Goal: Task Accomplishment & Management: Manage account settings

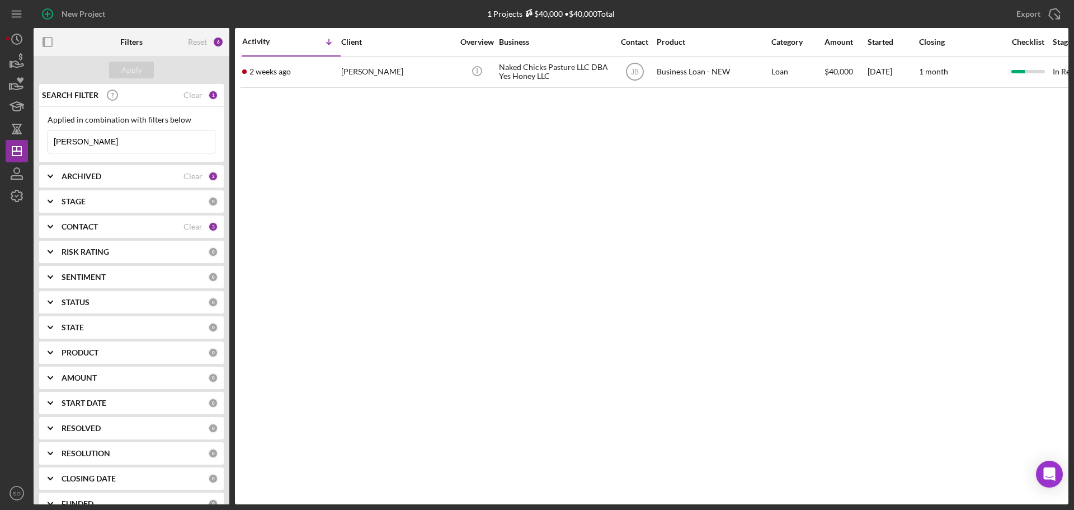
drag, startPoint x: 131, startPoint y: 143, endPoint x: 0, endPoint y: 144, distance: 130.9
click at [0, 144] on div "New Project 1 Projects $40,000 • $40,000 Total [PERSON_NAME] Export Icon/Export…" at bounding box center [537, 255] width 1074 height 510
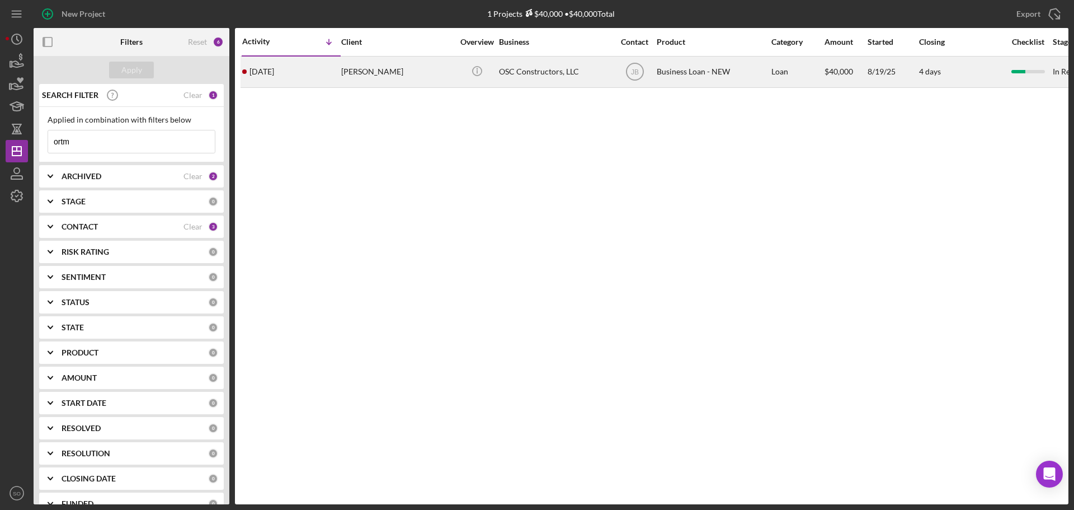
type input "ortm"
click at [317, 71] on div "[DATE] [PERSON_NAME]" at bounding box center [291, 72] width 98 height 30
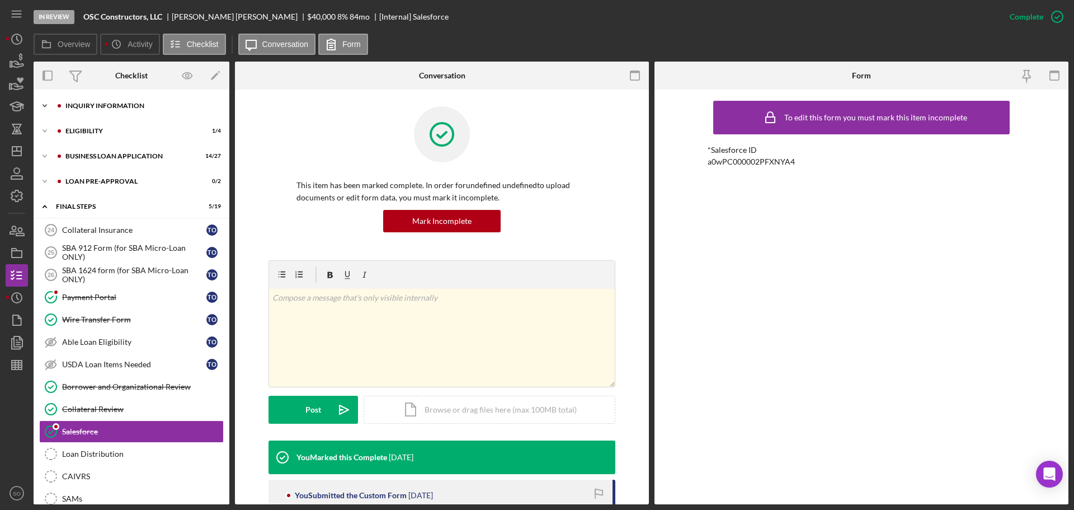
click at [121, 105] on div "INQUIRY INFORMATION" at bounding box center [140, 105] width 150 height 7
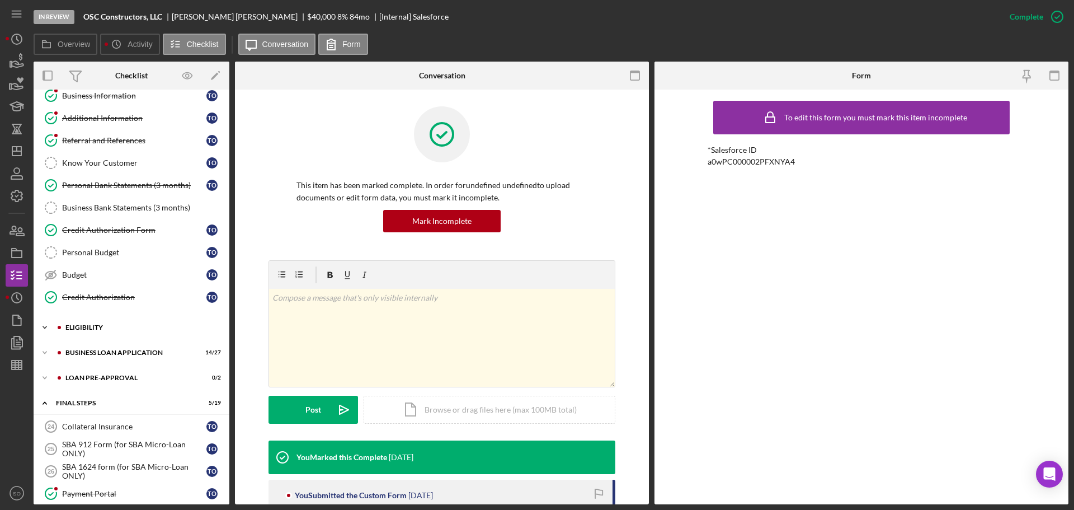
scroll to position [112, 0]
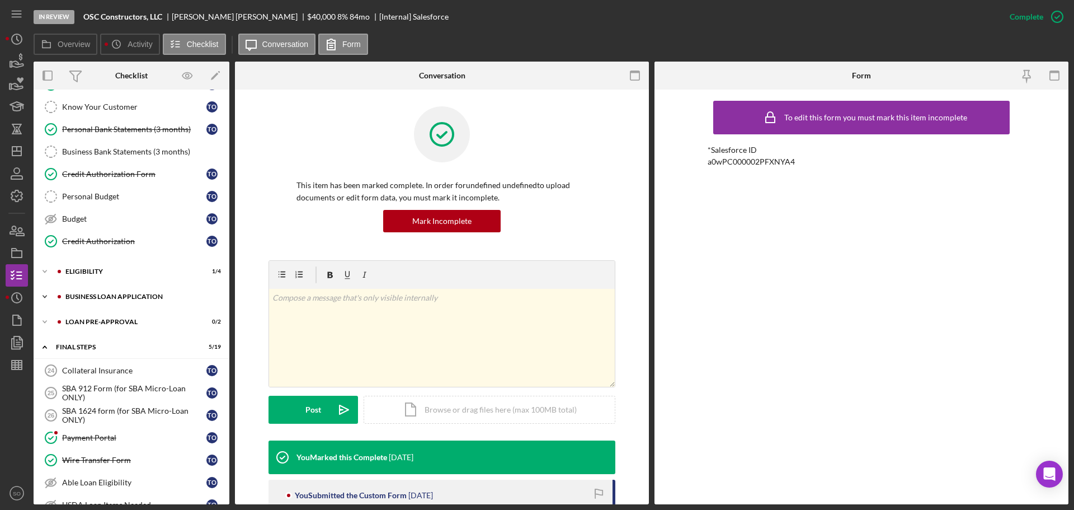
click at [145, 297] on div "BUSINESS LOAN APPLICATION" at bounding box center [140, 296] width 150 height 7
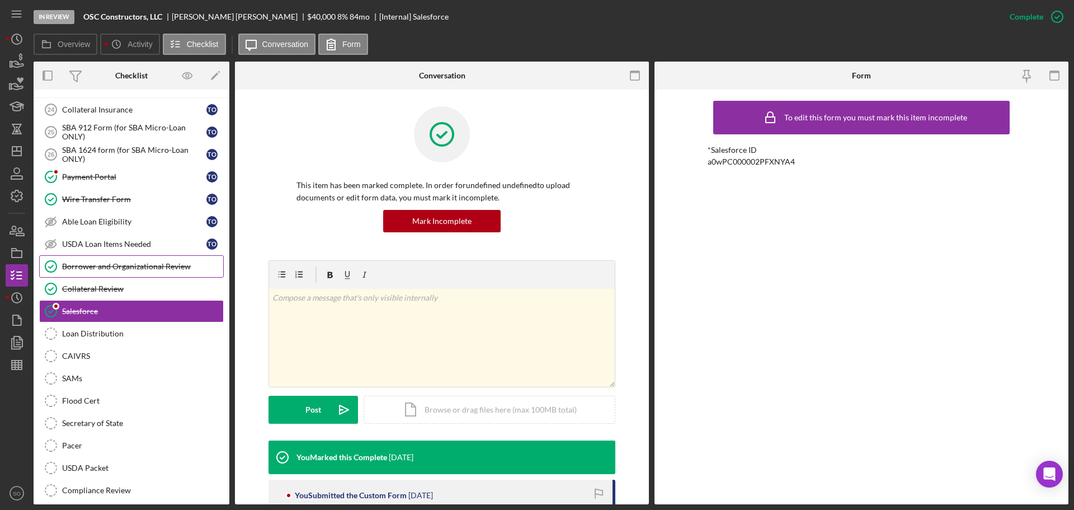
scroll to position [927, 0]
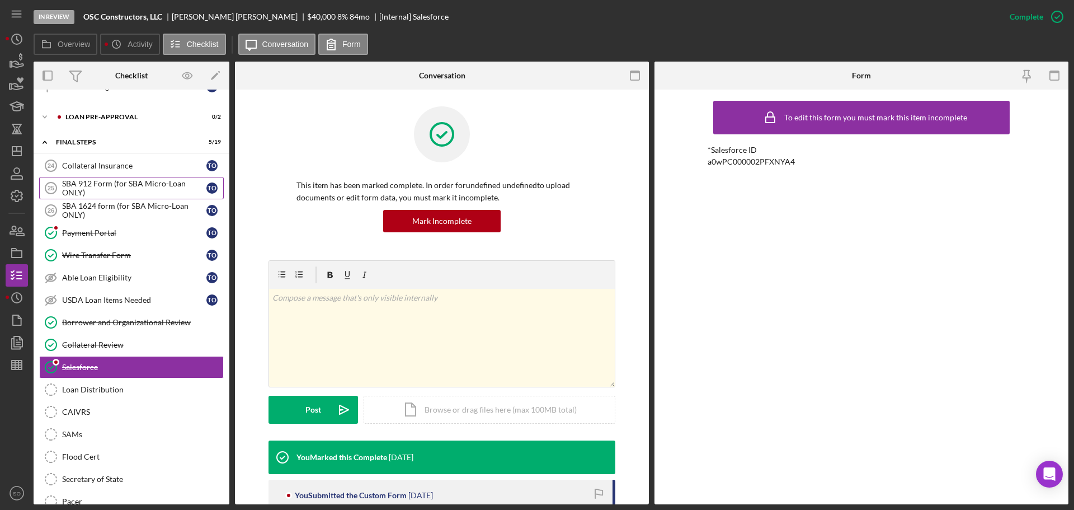
drag, startPoint x: 114, startPoint y: 168, endPoint x: 174, endPoint y: 181, distance: 61.9
click at [116, 167] on div "Collateral Insurance" at bounding box center [134, 165] width 144 height 9
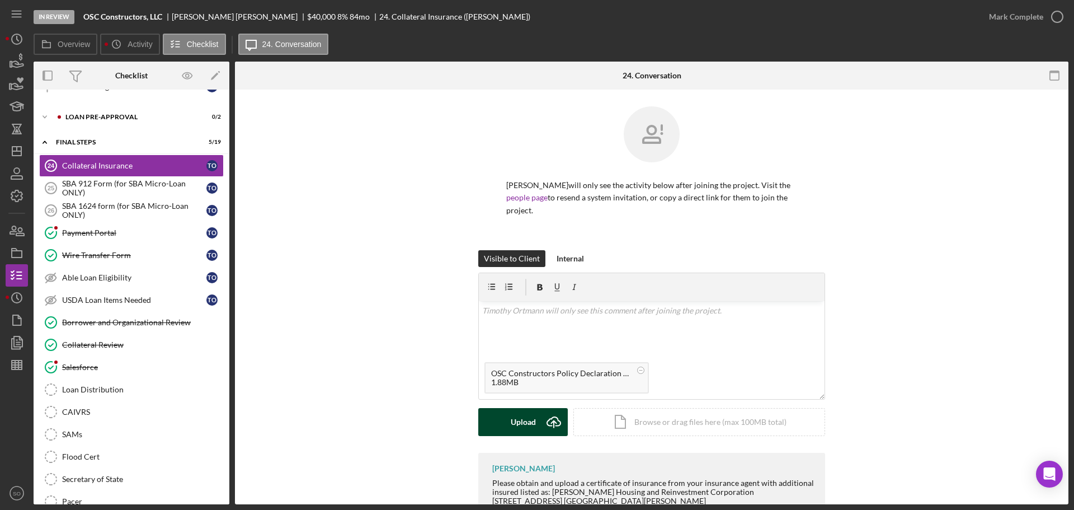
click at [521, 422] on div "Upload" at bounding box center [523, 422] width 25 height 28
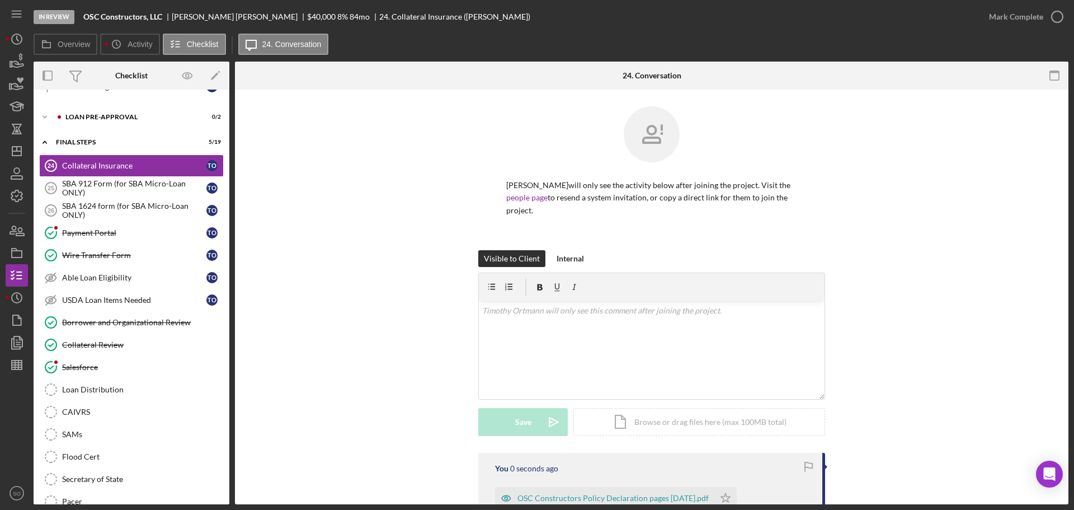
scroll to position [224, 0]
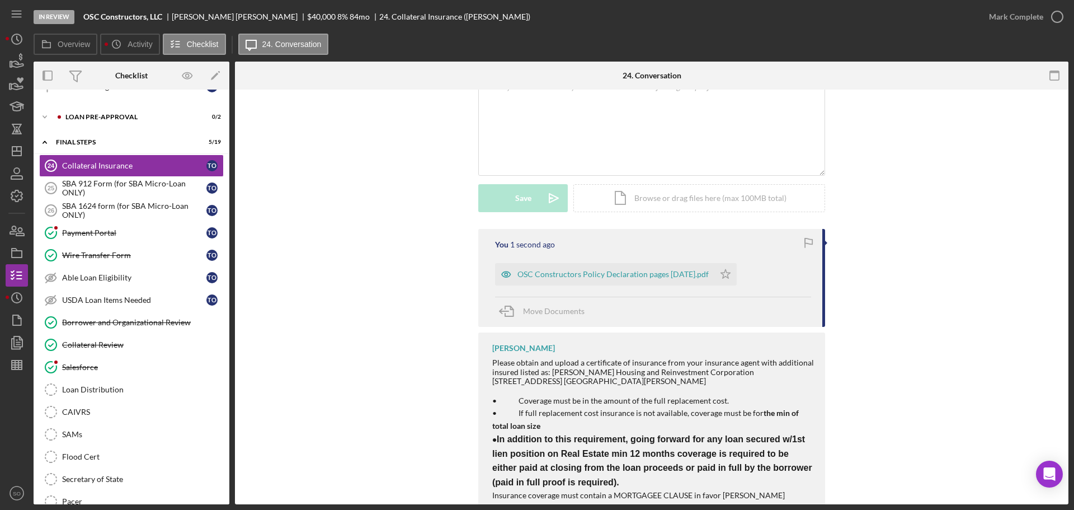
drag, startPoint x: 753, startPoint y: 271, endPoint x: 871, endPoint y: 87, distance: 218.7
click at [737, 268] on icon "Icon/Star" at bounding box center [726, 274] width 22 height 22
click at [1016, 20] on div "Mark Complete" at bounding box center [1016, 17] width 54 height 22
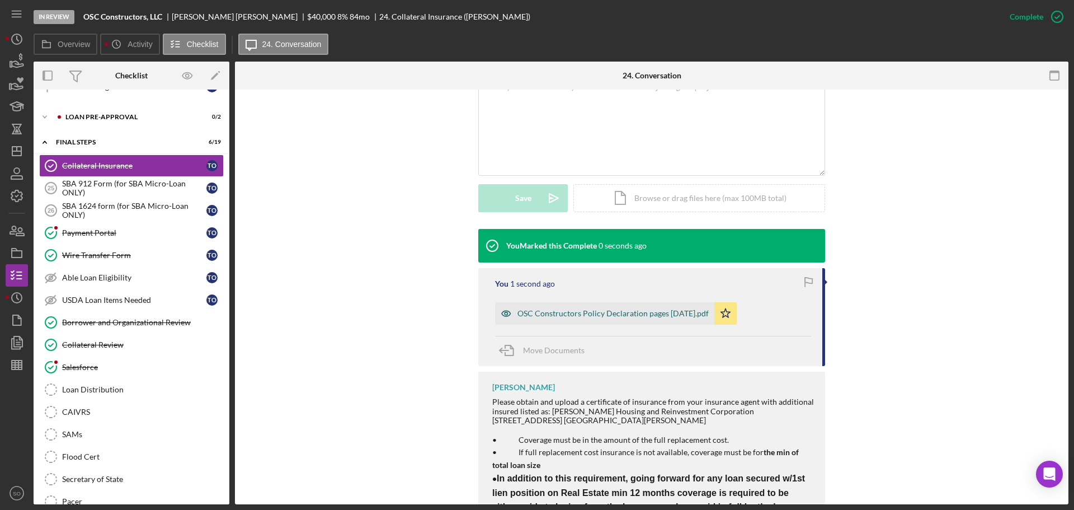
scroll to position [309, 0]
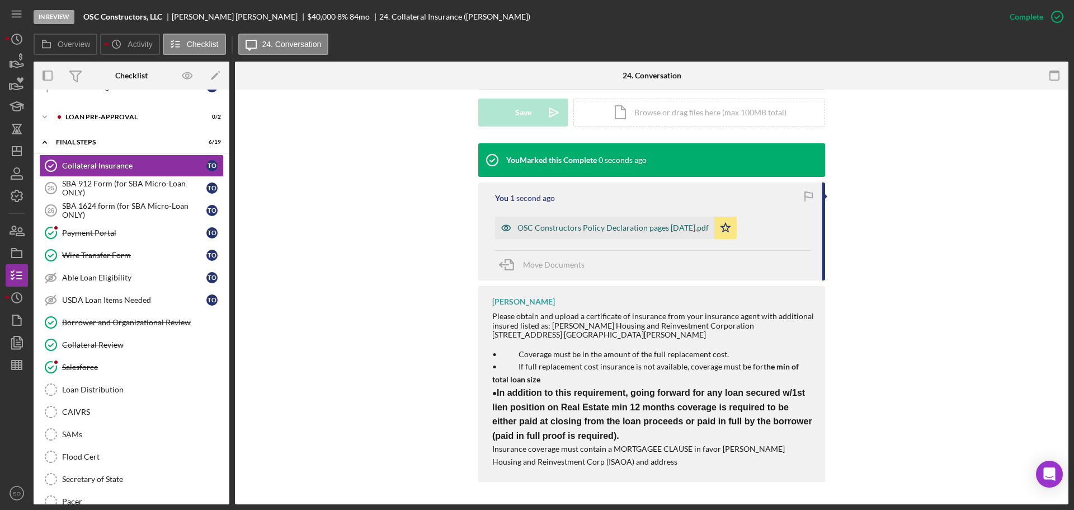
click at [607, 230] on div "OSC Constructors Policy Declaration pages September 2025.pdf" at bounding box center [613, 227] width 191 height 9
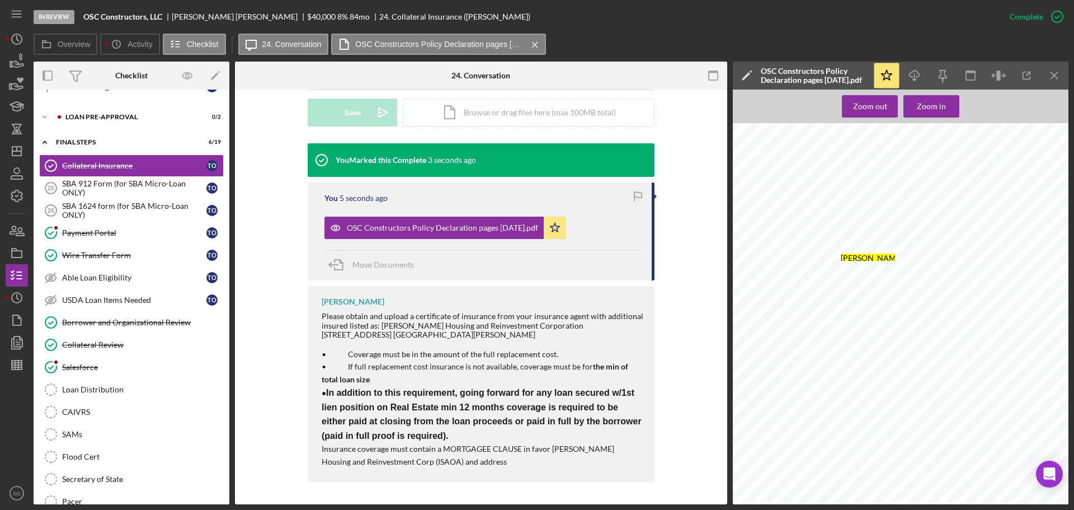
click at [885, 253] on icon at bounding box center [868, 257] width 54 height 8
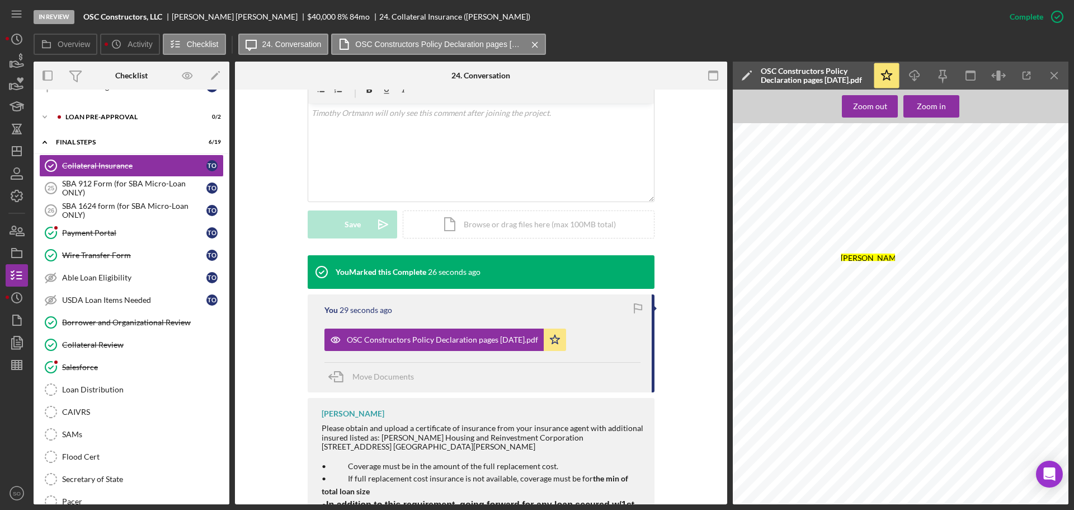
scroll to position [86, 0]
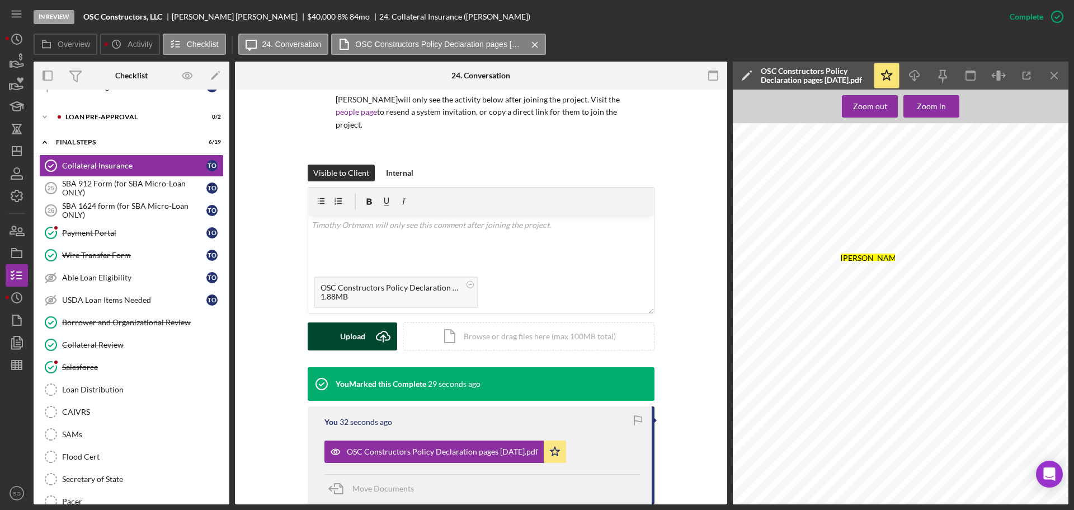
click at [364, 342] on button "Upload Icon/Upload" at bounding box center [353, 336] width 90 height 28
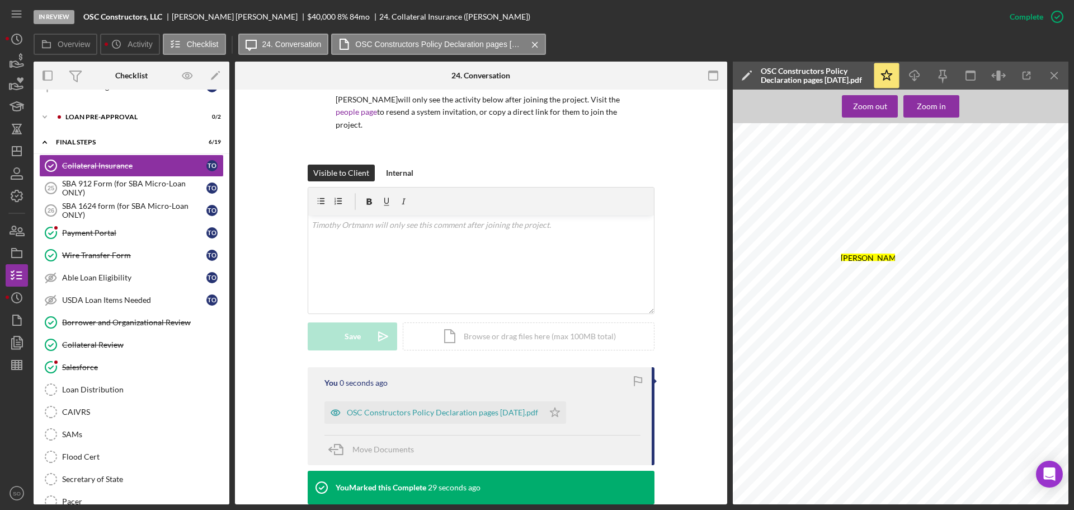
scroll to position [198, 0]
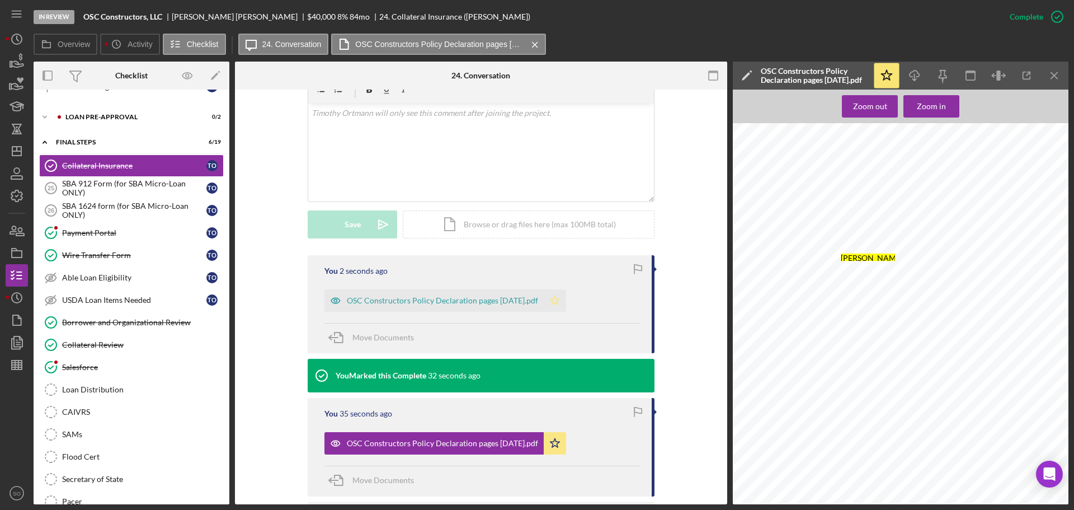
click at [566, 300] on icon "Icon/Star" at bounding box center [555, 300] width 22 height 22
click at [1058, 78] on line "button" at bounding box center [1054, 75] width 6 height 6
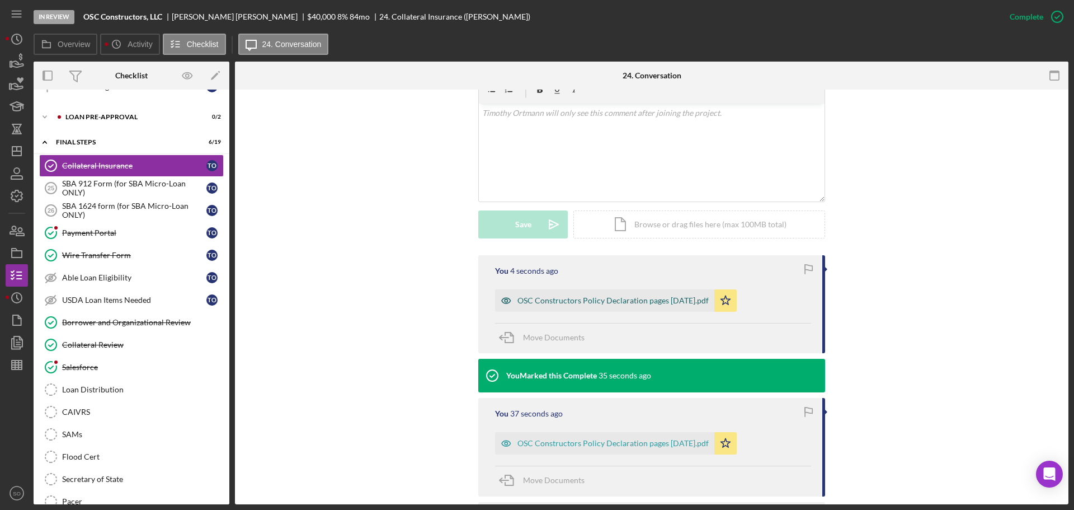
click at [610, 305] on div "OSC Constructors Policy Declaration pages September 2025.pdf" at bounding box center [613, 300] width 191 height 9
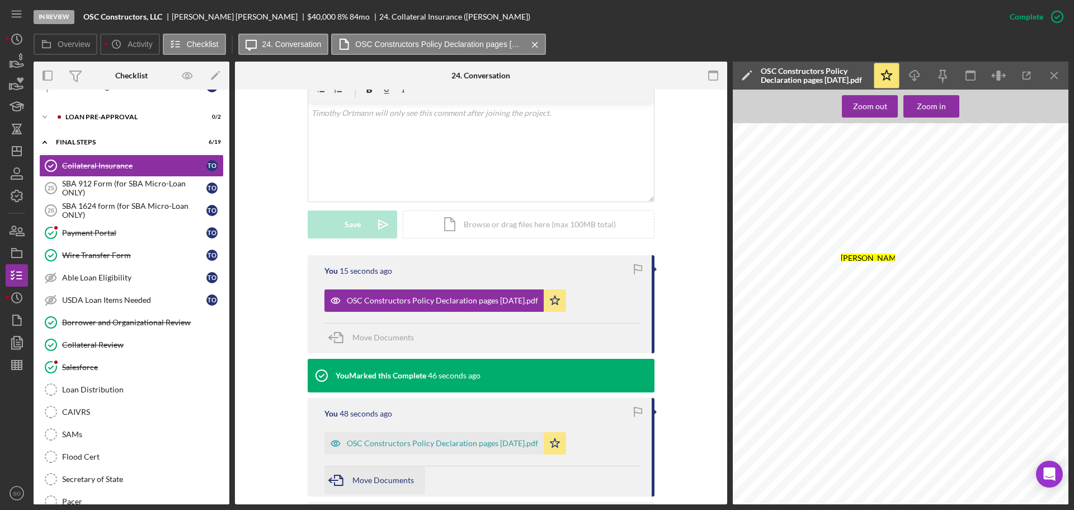
click at [383, 485] on div "Move Documents" at bounding box center [384, 480] width 62 height 28
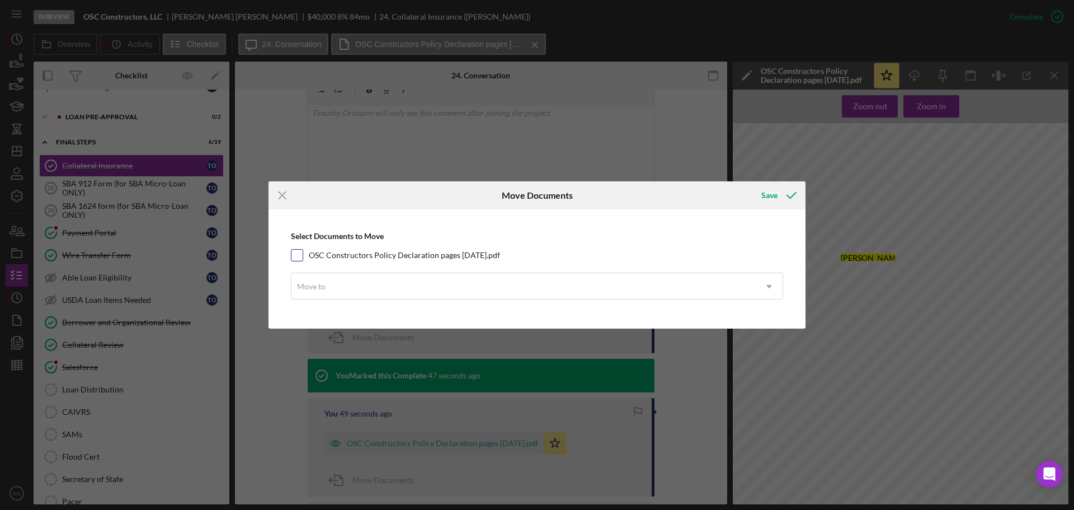
click at [313, 253] on label "OSC Constructors Policy Declaration pages September 2025.pdf" at bounding box center [404, 255] width 191 height 11
click at [303, 253] on input "OSC Constructors Policy Declaration pages September 2025.pdf" at bounding box center [297, 255] width 11 height 11
checkbox input "true"
click at [344, 292] on div "Move to" at bounding box center [524, 287] width 464 height 26
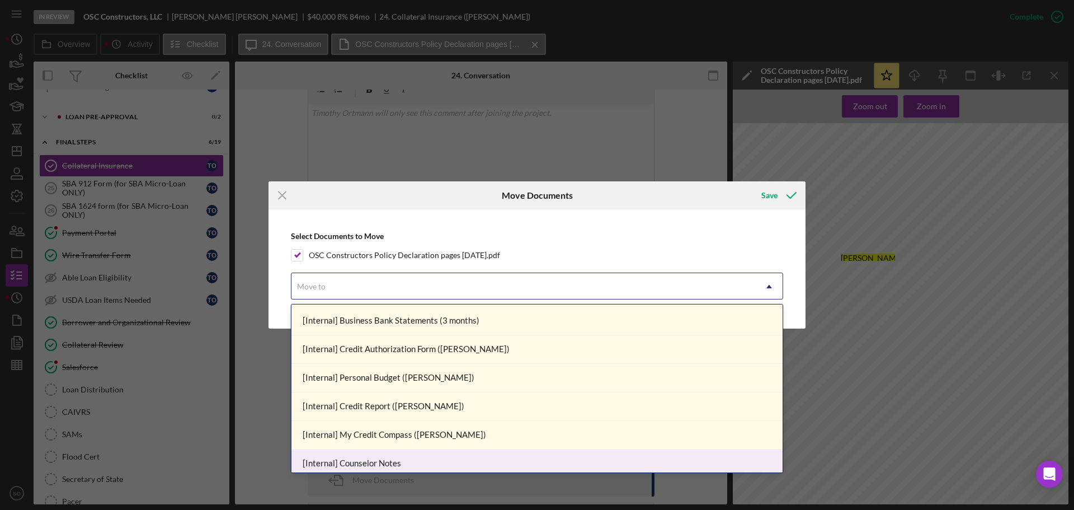
scroll to position [224, 0]
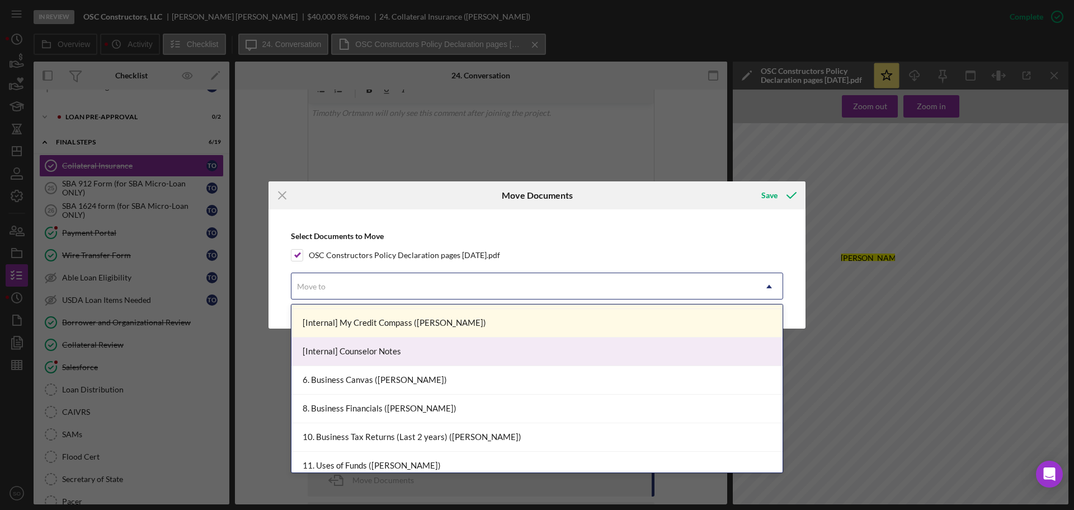
click at [361, 355] on div "[Internal] Counselor Notes" at bounding box center [537, 351] width 491 height 29
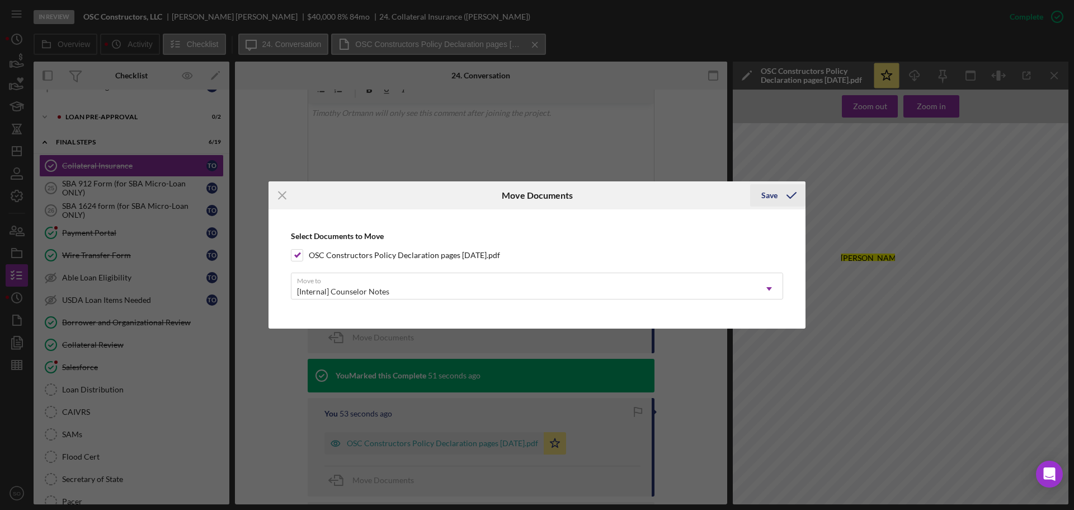
click at [759, 195] on button "Save" at bounding box center [777, 195] width 55 height 22
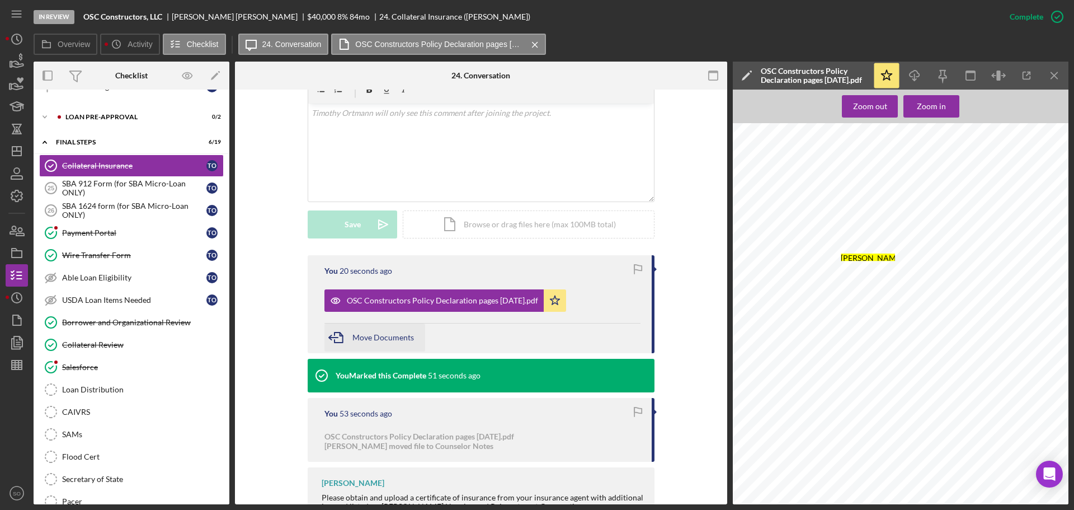
click at [396, 337] on span "Move Documents" at bounding box center [384, 337] width 62 height 10
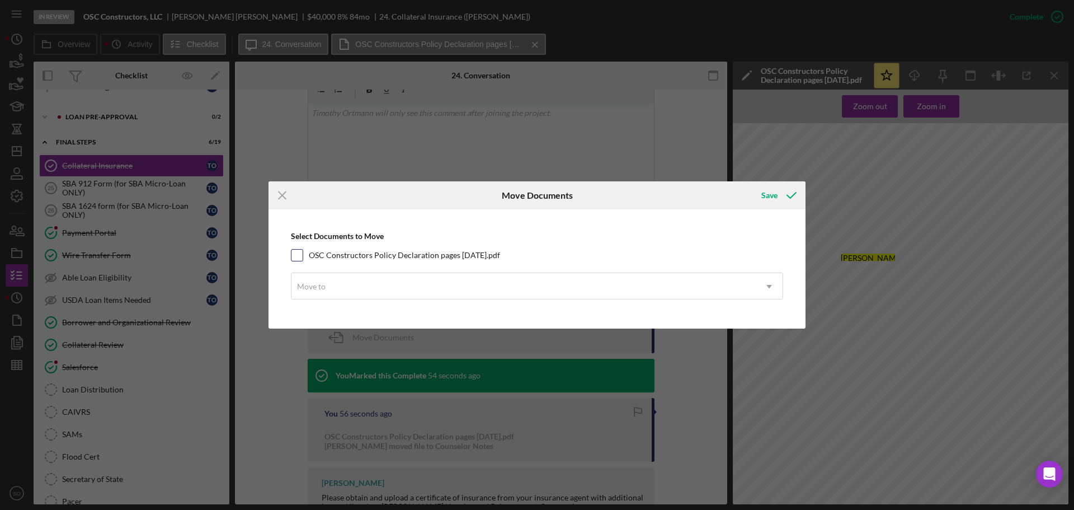
click at [297, 254] on input "OSC Constructors Policy Declaration pages September 2025.pdf" at bounding box center [297, 255] width 11 height 11
checkbox input "true"
click at [363, 286] on div "Move to" at bounding box center [524, 287] width 464 height 26
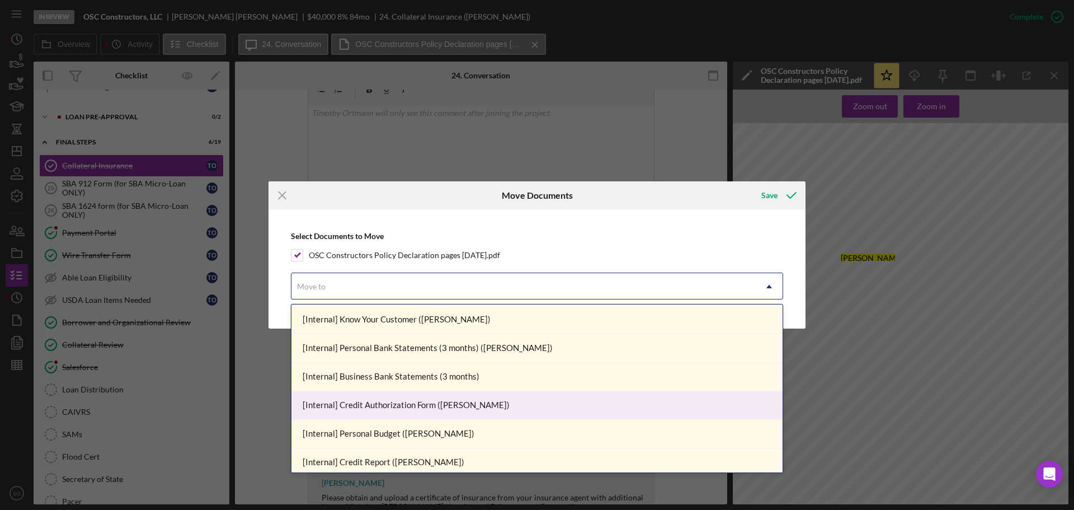
scroll to position [168, 0]
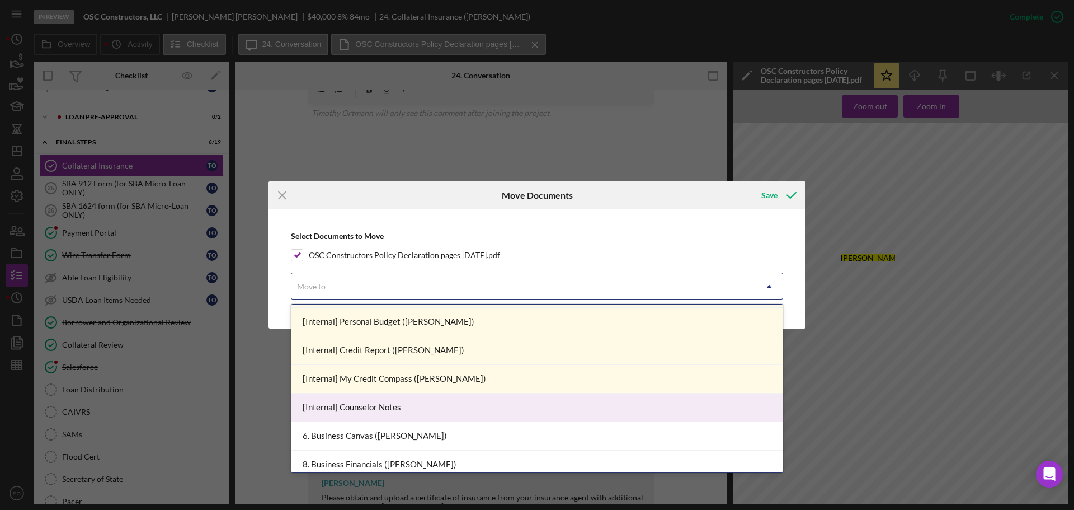
click at [419, 401] on div "[Internal] Counselor Notes" at bounding box center [537, 407] width 491 height 29
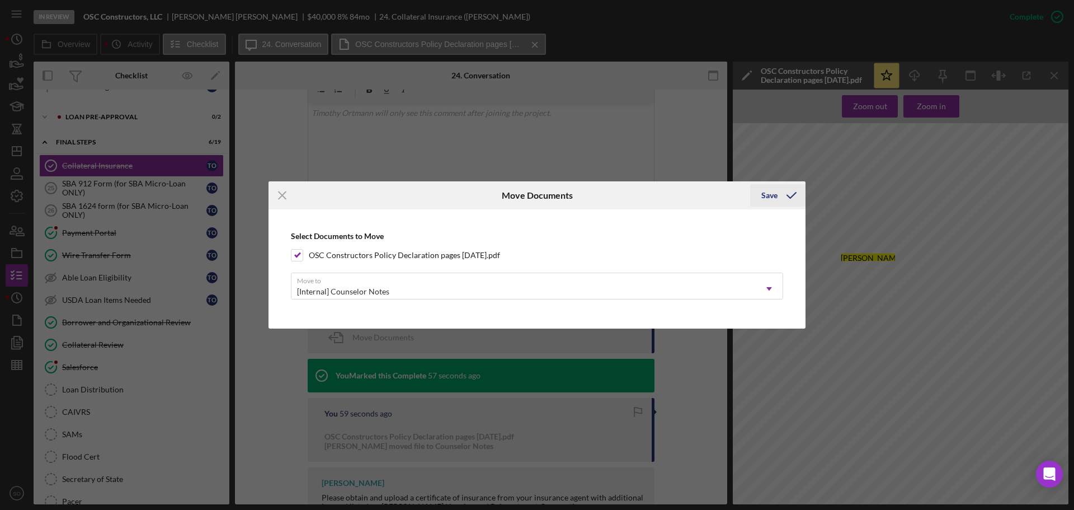
click at [789, 198] on icon "submit" at bounding box center [792, 195] width 28 height 28
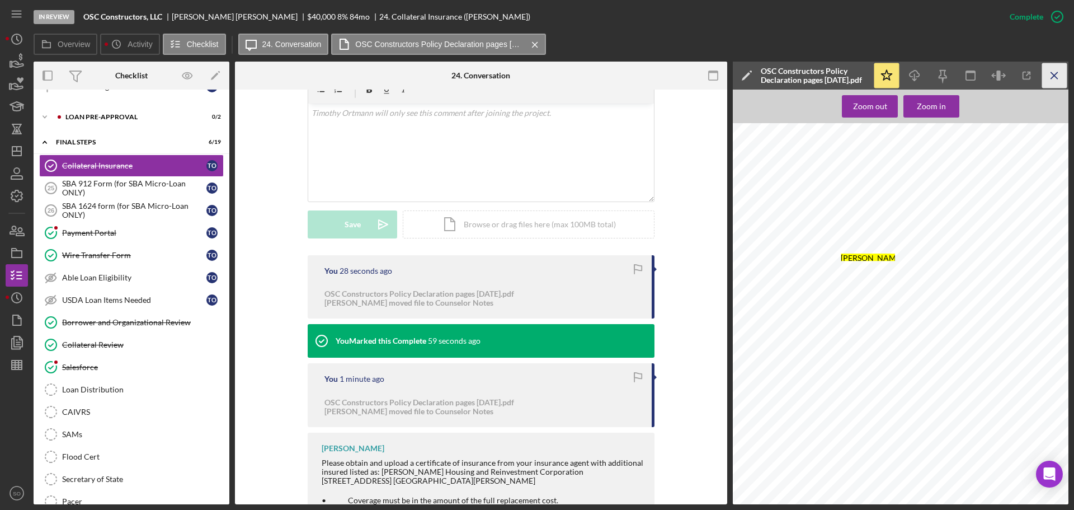
click at [1049, 73] on icon "Icon/Menu Close" at bounding box center [1054, 75] width 25 height 25
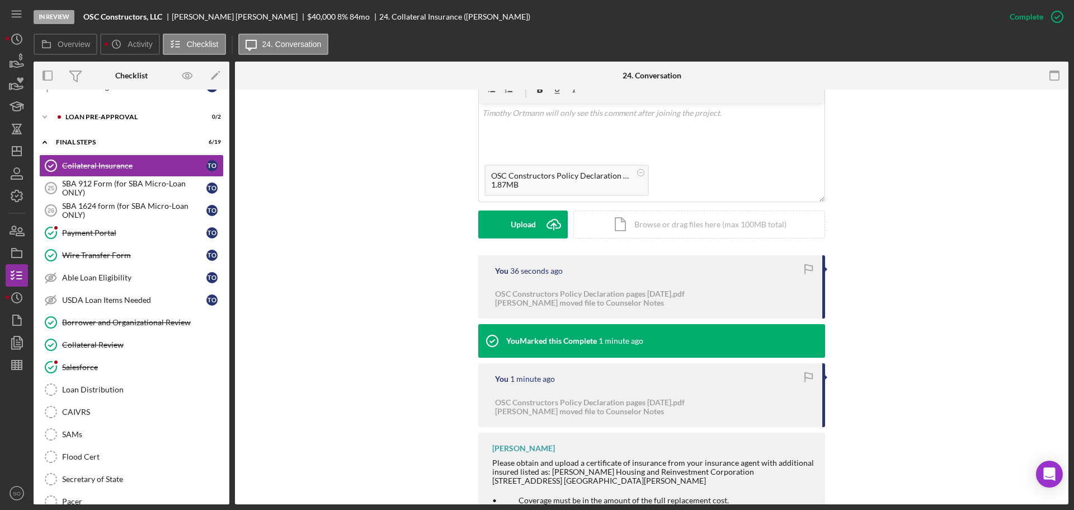
drag, startPoint x: 517, startPoint y: 230, endPoint x: 510, endPoint y: 238, distance: 10.7
click at [515, 231] on div "Upload" at bounding box center [523, 224] width 25 height 28
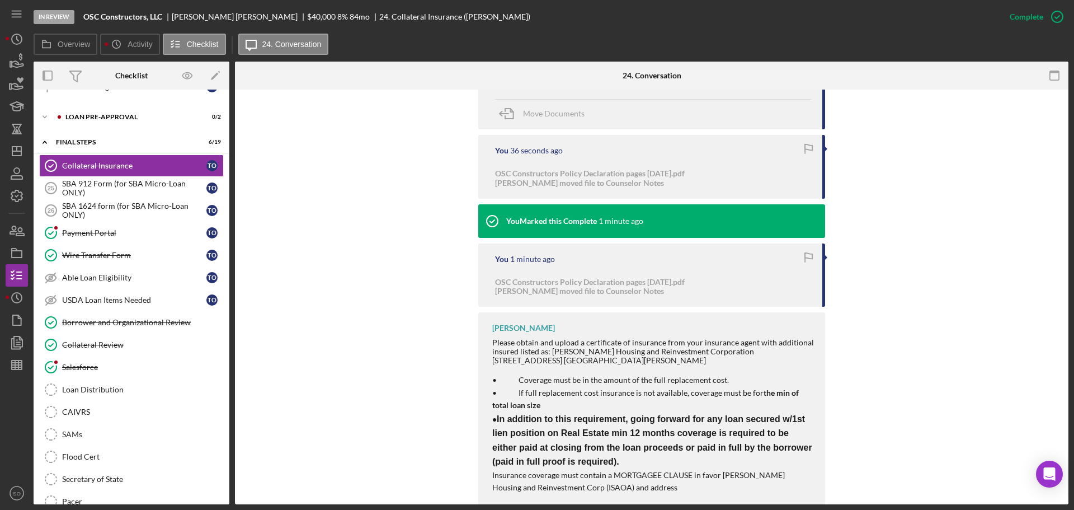
scroll to position [253, 0]
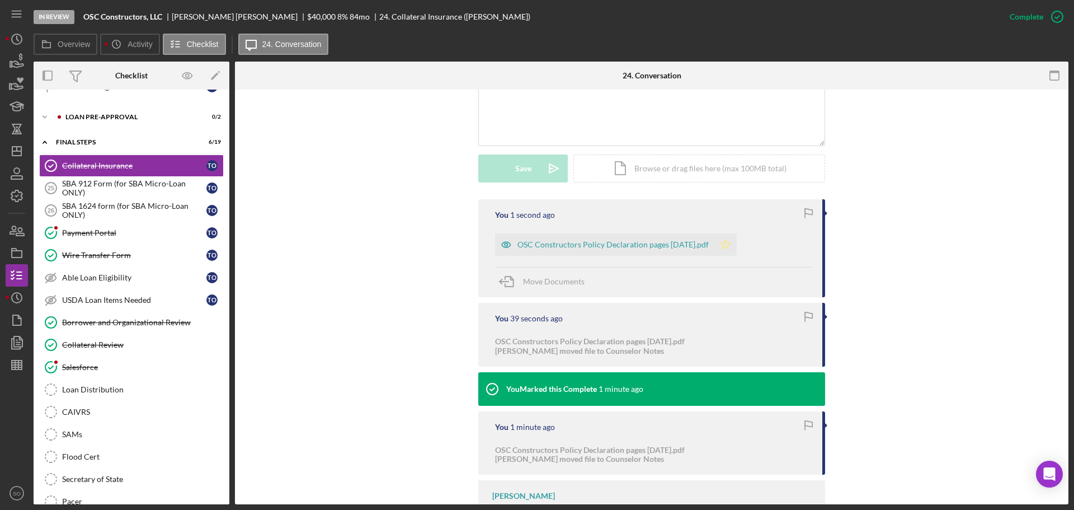
click at [737, 248] on icon "Icon/Star" at bounding box center [726, 244] width 22 height 22
click at [608, 259] on div "You 1 second ago OSC Constructors Policy Declaration pages September 2025.pdf I…" at bounding box center [651, 248] width 347 height 98
click at [647, 247] on div "OSC Constructors Policy Declaration pages September 2025.pdf" at bounding box center [613, 244] width 191 height 9
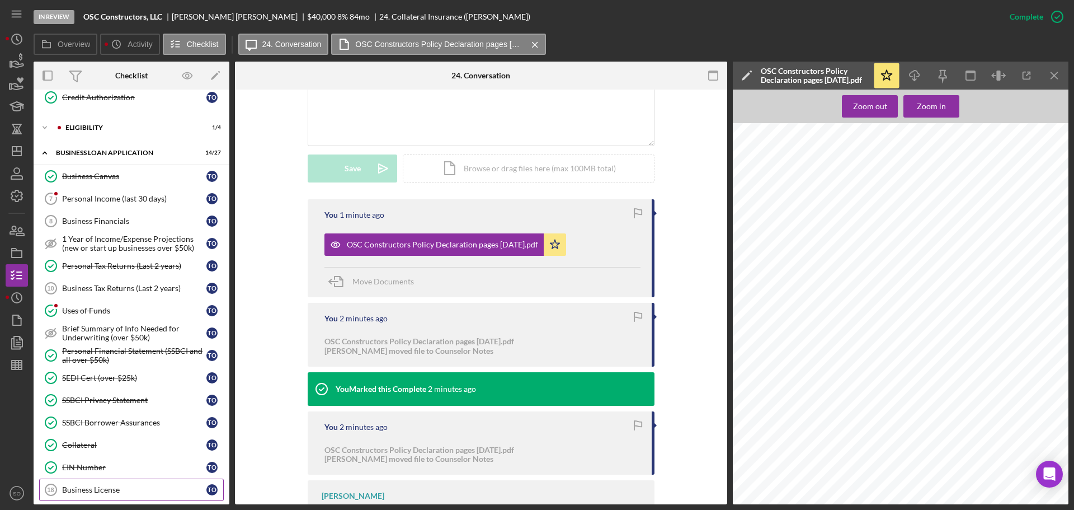
scroll to position [200, 0]
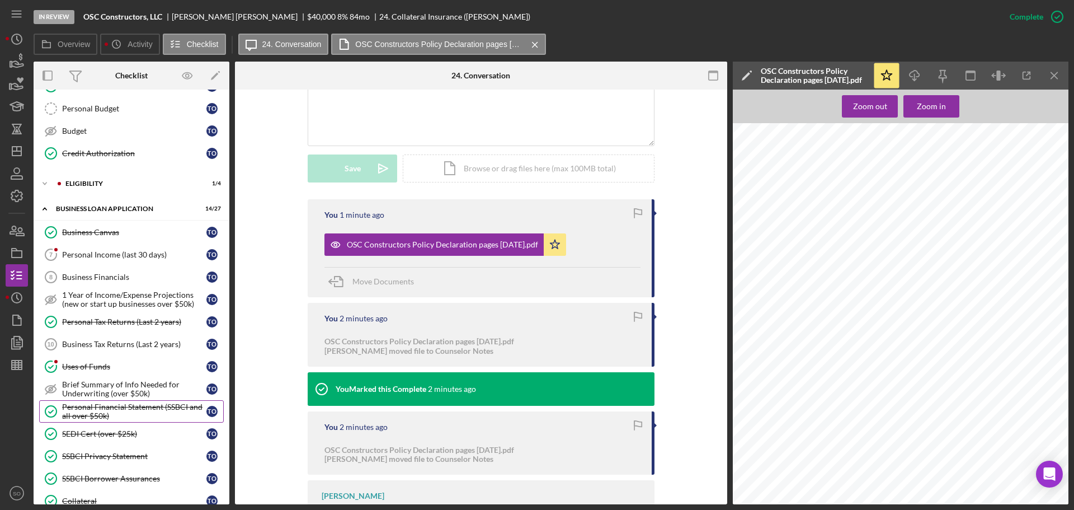
click at [145, 412] on div "Personal Financial Statement (SSBCI and all over $50k)" at bounding box center [134, 411] width 144 height 18
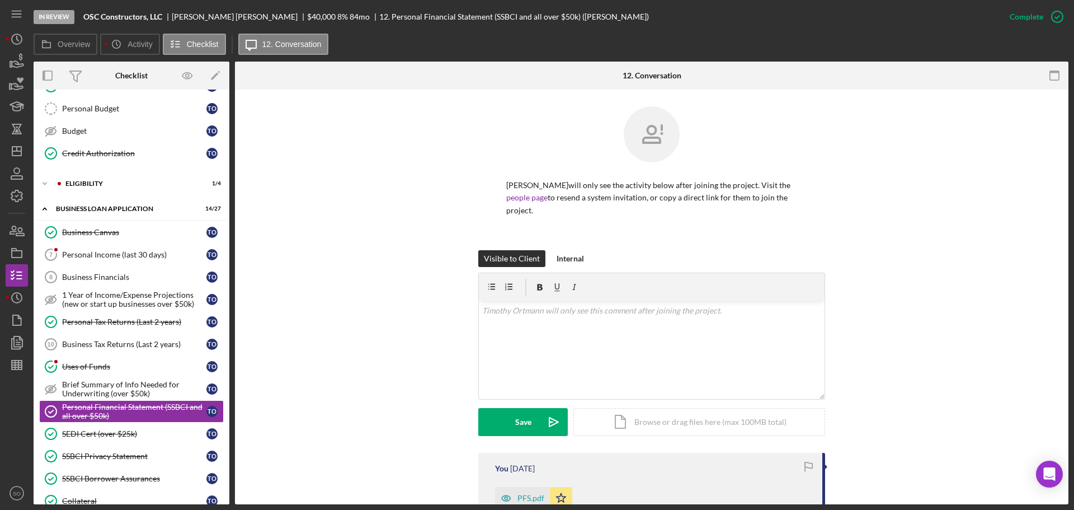
scroll to position [224, 0]
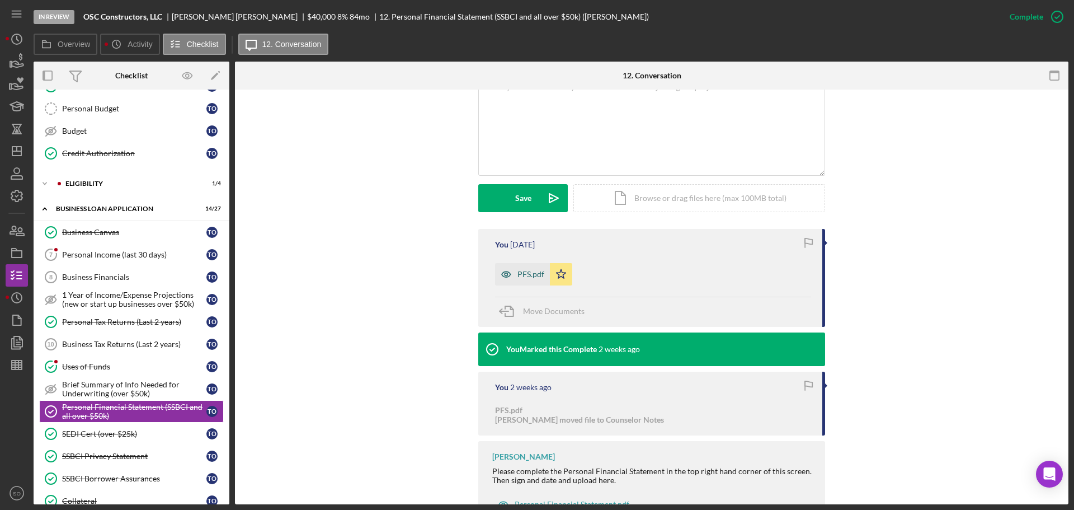
click at [527, 276] on div "PFS.pdf" at bounding box center [531, 274] width 27 height 9
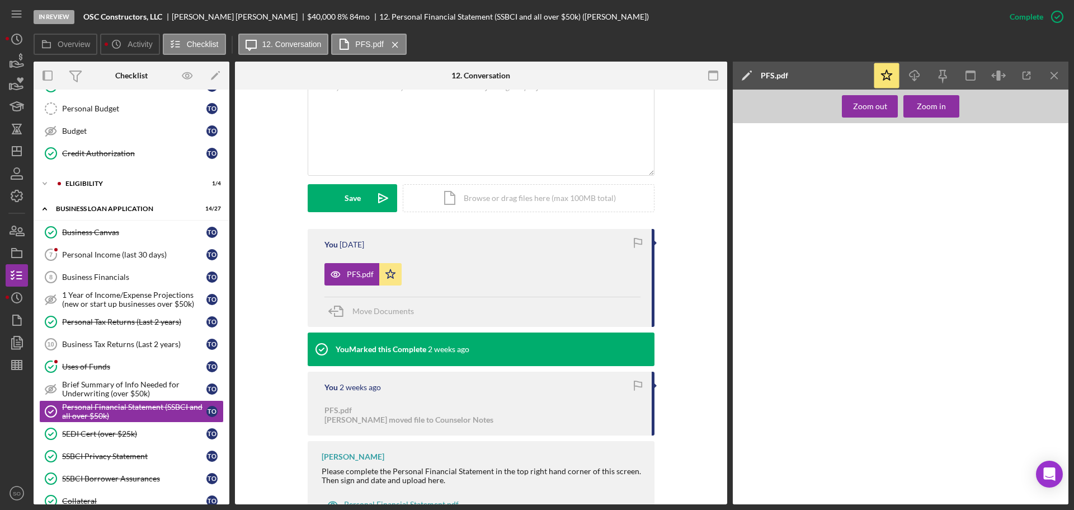
drag, startPoint x: 913, startPoint y: 72, endPoint x: 913, endPoint y: 92, distance: 20.7
click at [913, 72] on icon "Icon/Download" at bounding box center [915, 75] width 25 height 25
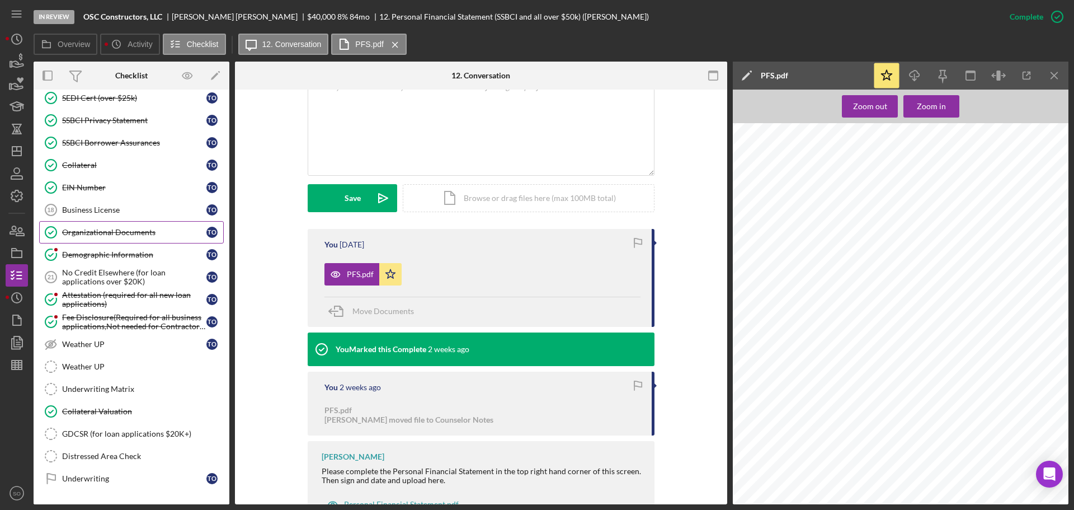
scroll to position [703, 0]
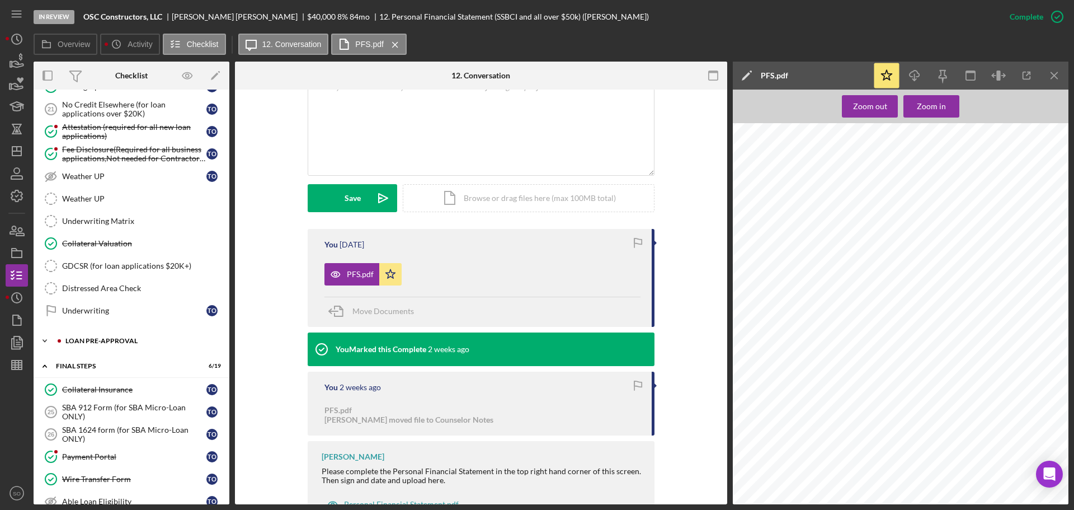
click at [115, 341] on div "LOAN PRE-APPROVAL" at bounding box center [140, 340] width 150 height 7
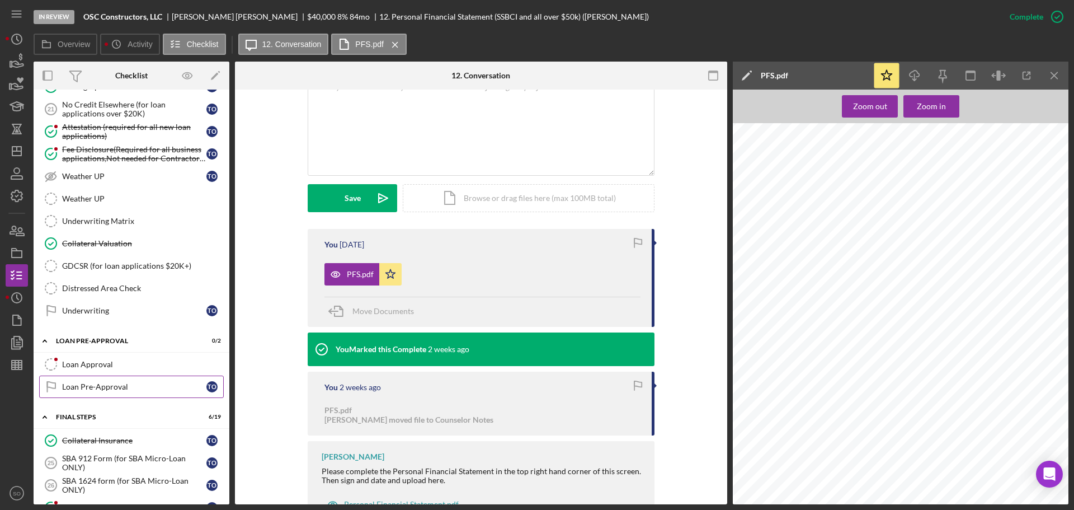
drag, startPoint x: 95, startPoint y: 364, endPoint x: 139, endPoint y: 383, distance: 48.4
click at [95, 365] on div "Loan Approval" at bounding box center [142, 364] width 161 height 9
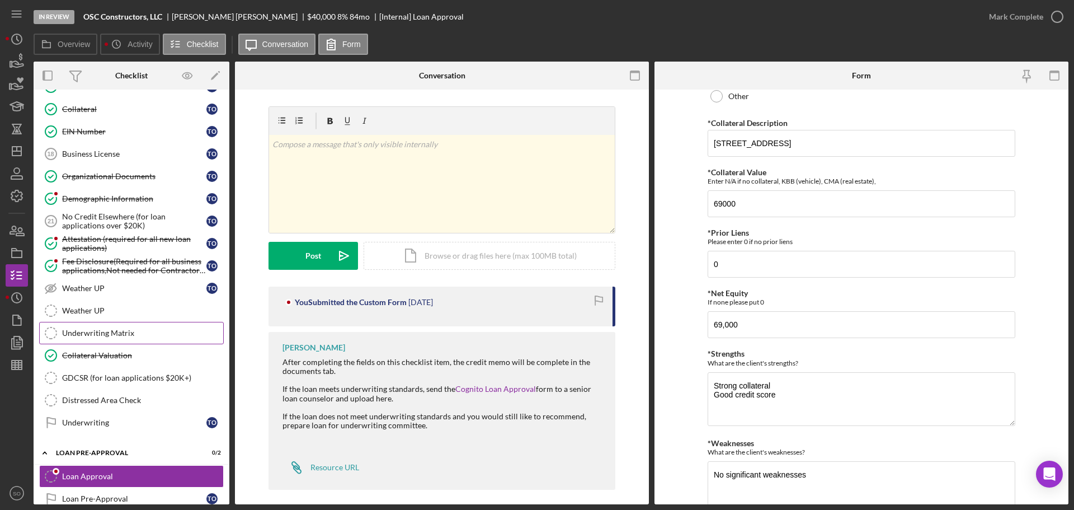
scroll to position [647, 0]
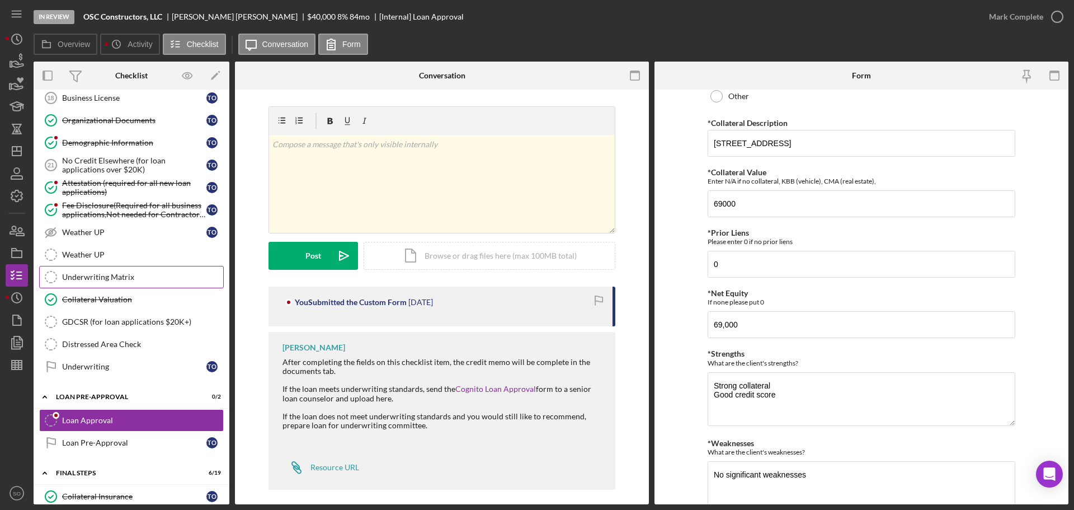
click at [124, 285] on link "Underwriting Matrix Underwriting Matrix" at bounding box center [131, 277] width 185 height 22
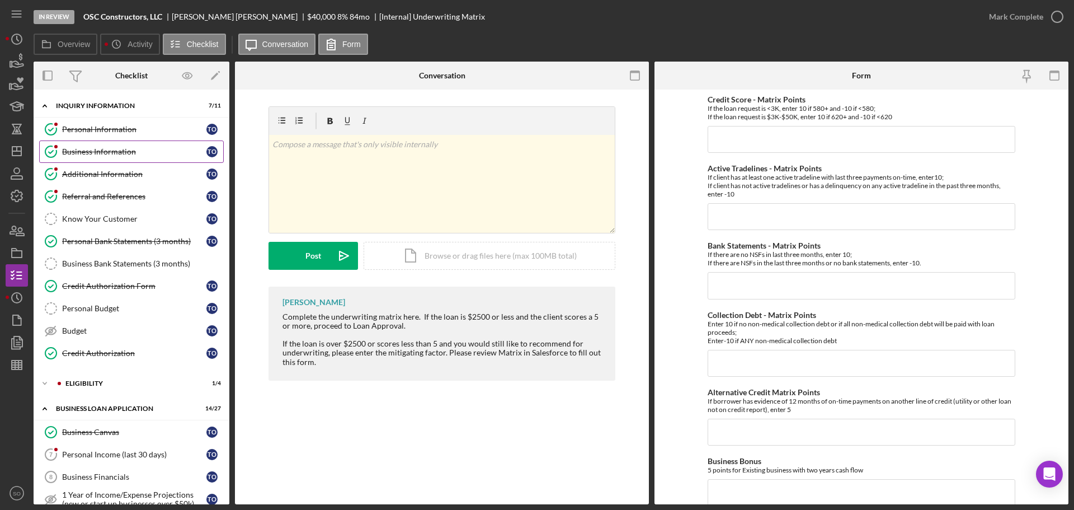
click at [117, 152] on div "Business Information" at bounding box center [134, 151] width 144 height 9
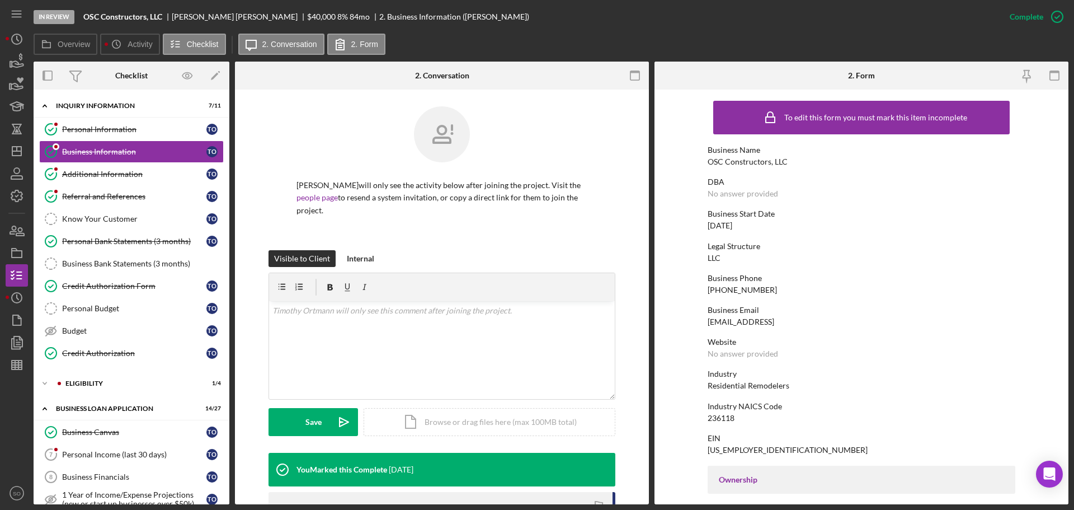
click at [743, 162] on div "OSC Constructors, LLC" at bounding box center [748, 161] width 80 height 9
drag, startPoint x: 743, startPoint y: 162, endPoint x: 724, endPoint y: 162, distance: 19.6
click at [724, 162] on div "OSC Constructors, LLC" at bounding box center [748, 161] width 80 height 9
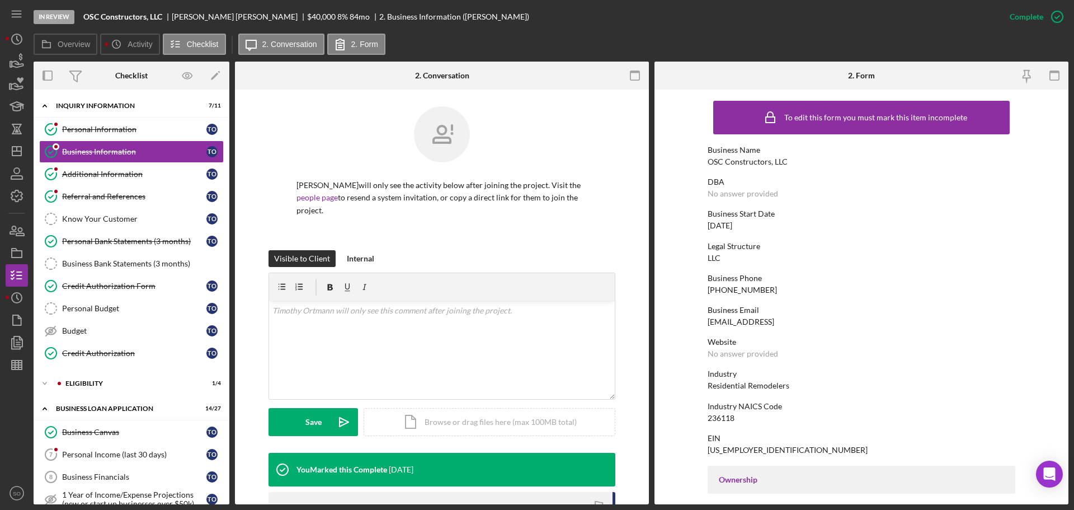
click at [724, 162] on div "OSC Constructors, LLC" at bounding box center [748, 161] width 80 height 9
copy div "OSC Constructors, LLC"
click at [125, 386] on div "ELIGIBILITY" at bounding box center [140, 383] width 150 height 7
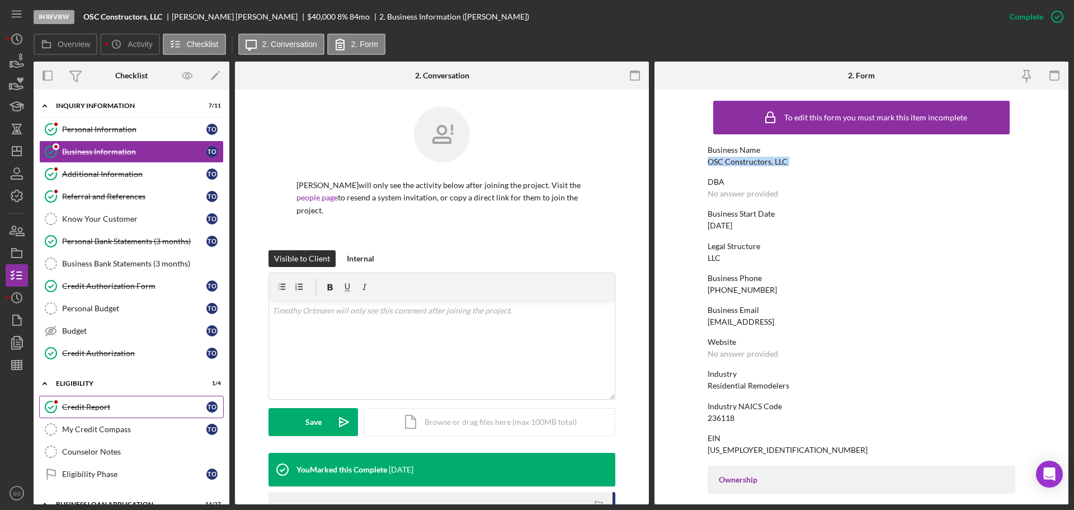
click at [98, 414] on link "Credit Report Credit Report T O" at bounding box center [131, 407] width 185 height 22
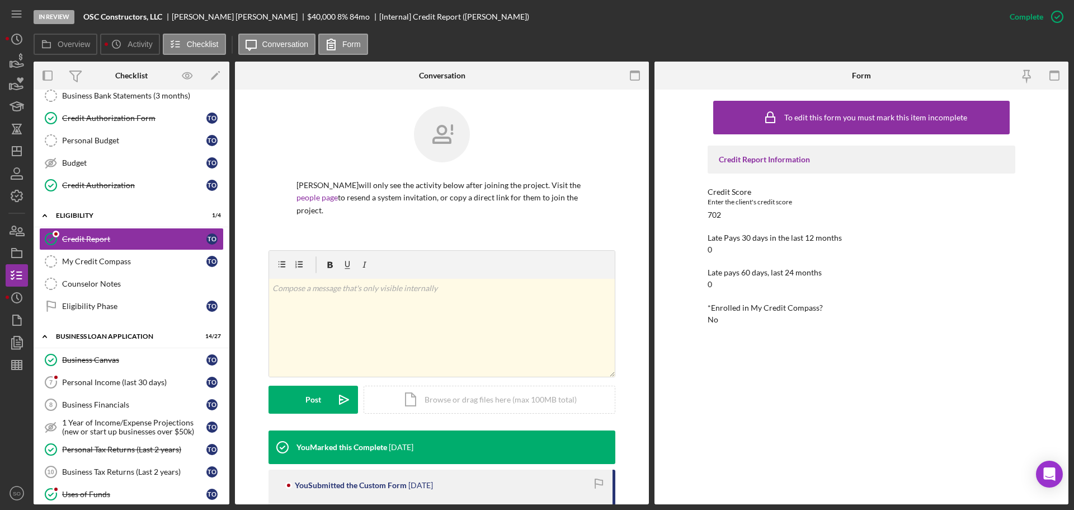
scroll to position [112, 0]
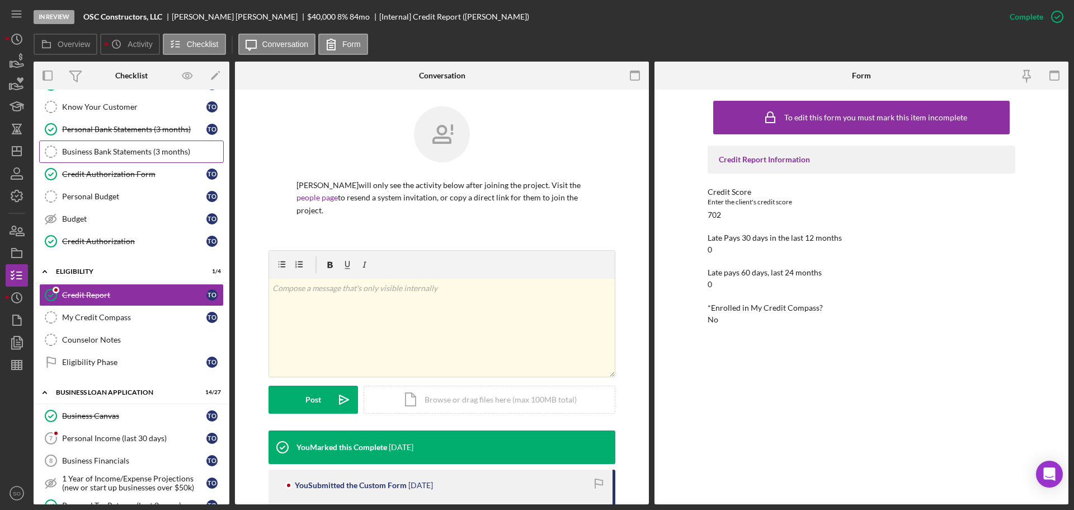
click at [128, 134] on link "Personal Bank Statements (3 months) Personal Bank Statements (3 months) T O" at bounding box center [131, 129] width 185 height 22
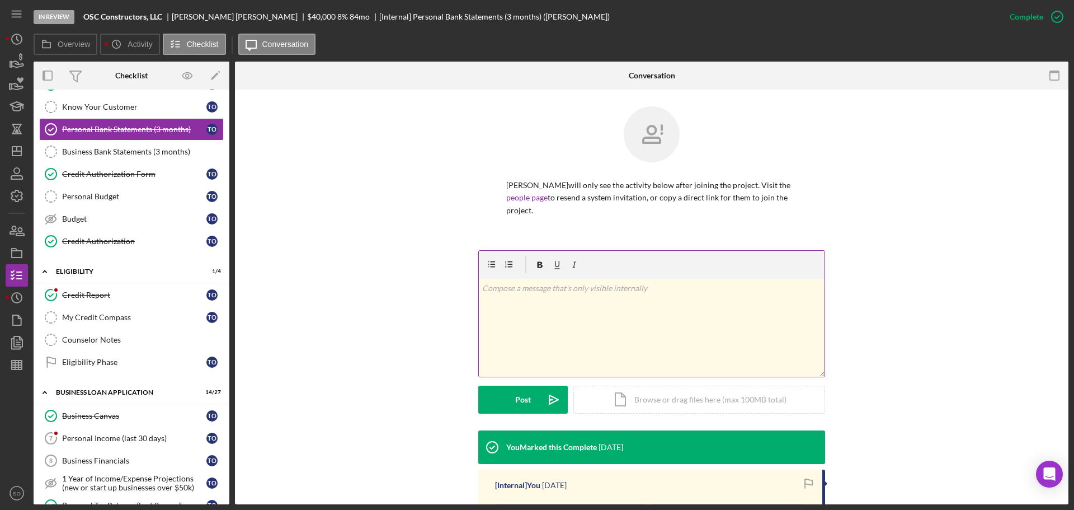
scroll to position [179, 0]
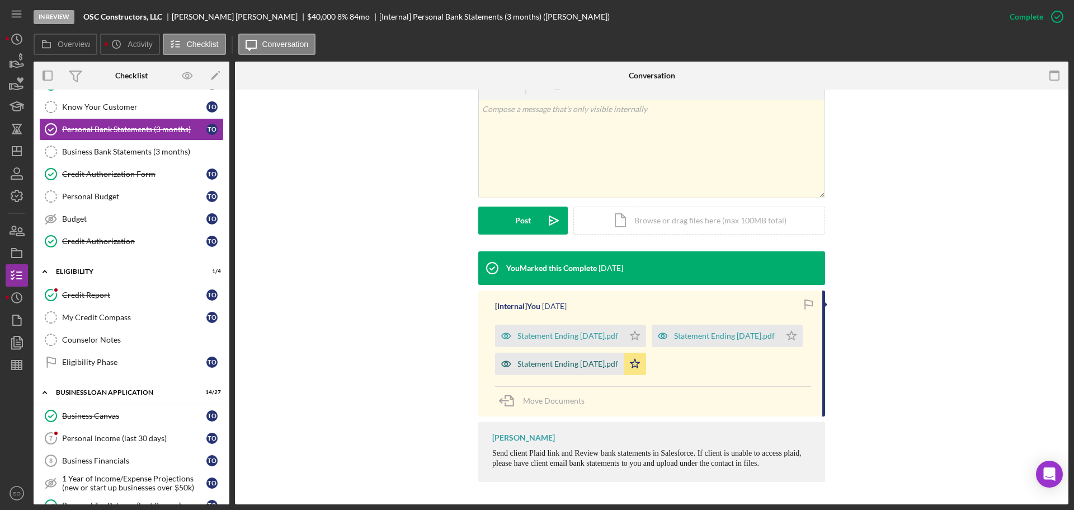
click at [562, 371] on div "Statement Ending 7.11.25.pdf" at bounding box center [559, 364] width 129 height 22
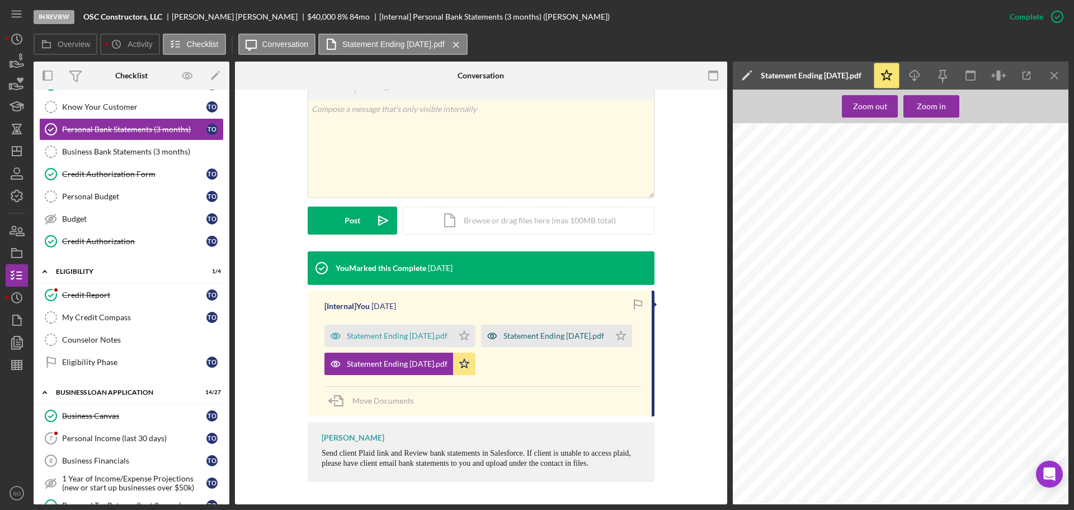
click at [541, 335] on div "Statement Ending 6.11.25.pdf" at bounding box center [554, 335] width 101 height 9
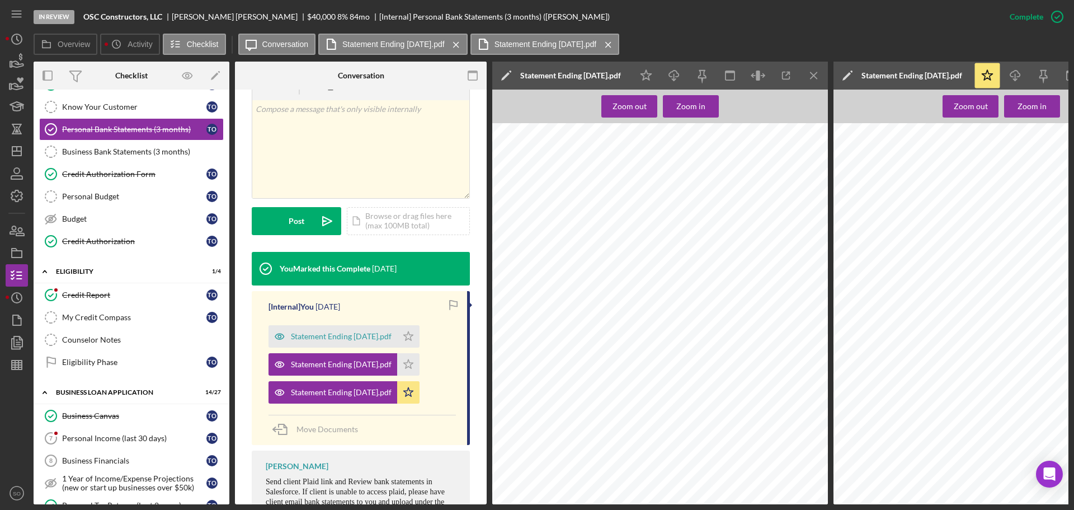
scroll to position [0, 15]
click at [368, 374] on div "Statement Ending 6.11.25.pdf" at bounding box center [333, 364] width 129 height 22
click at [362, 401] on div "Statement Ending 7.11.25.pdf" at bounding box center [333, 392] width 129 height 22
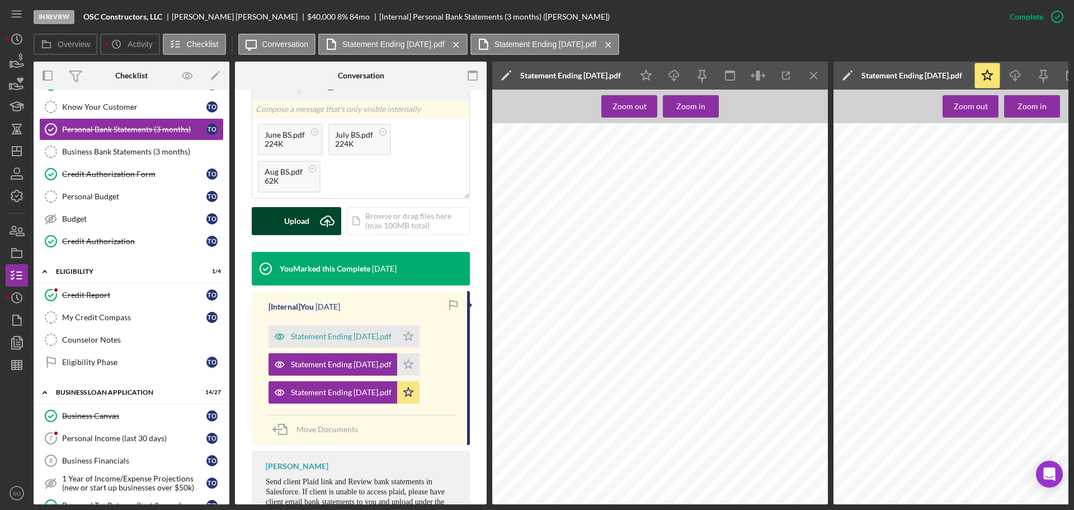
click at [320, 224] on icon "Icon/Upload" at bounding box center [327, 221] width 28 height 28
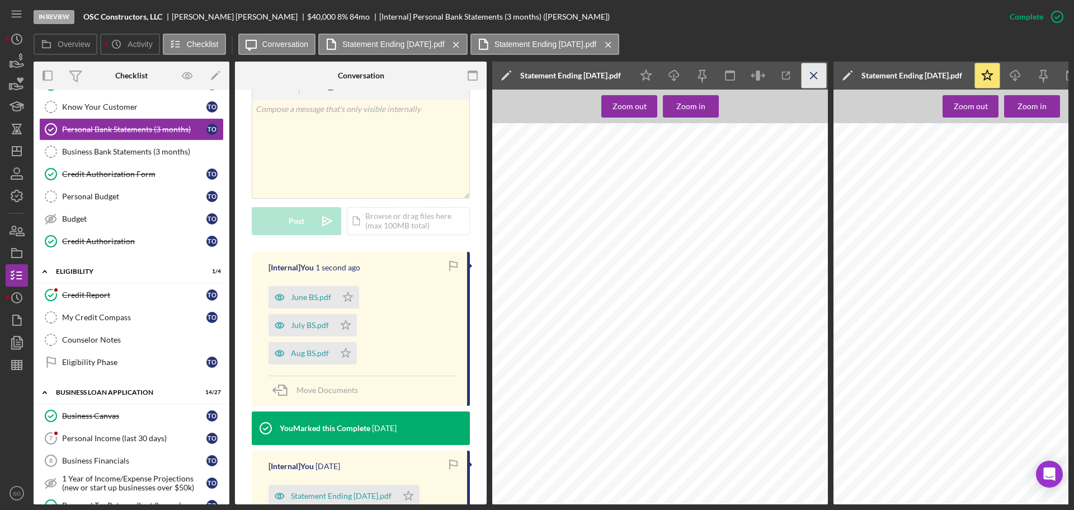
click at [814, 74] on icon "Icon/Menu Close" at bounding box center [814, 75] width 25 height 25
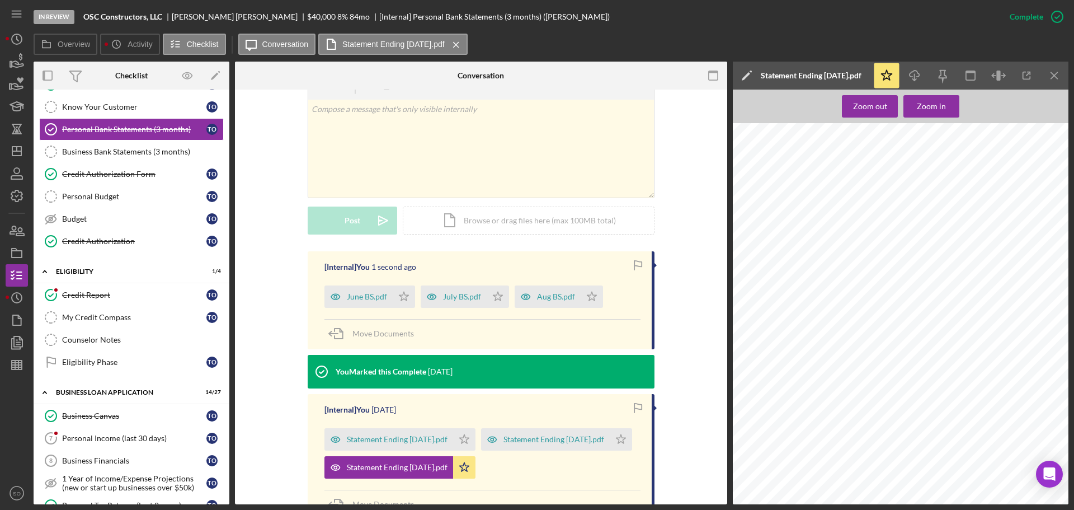
drag, startPoint x: 1067, startPoint y: 77, endPoint x: 1062, endPoint y: 80, distance: 6.1
click at [1067, 77] on icon "Icon/Menu Close" at bounding box center [1054, 75] width 25 height 25
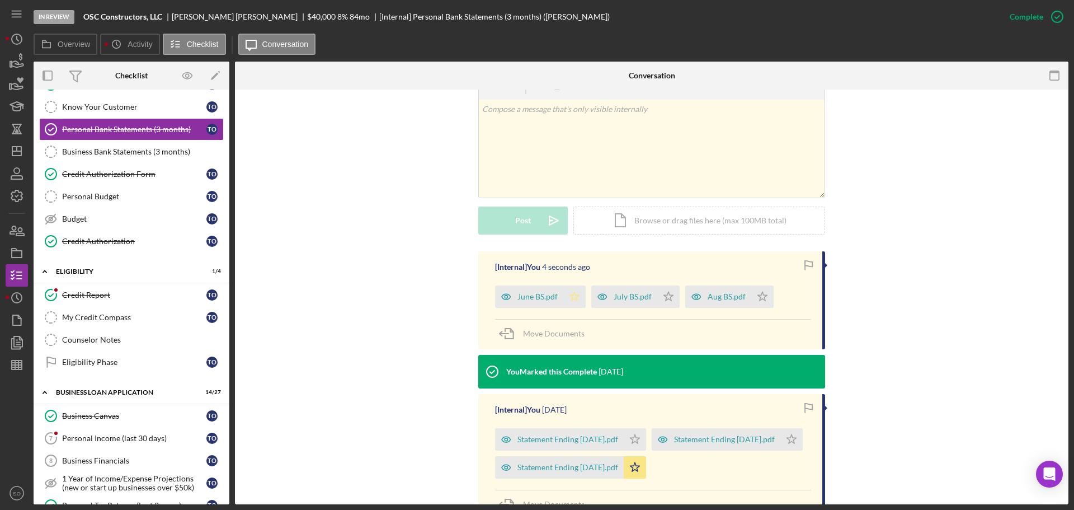
click at [575, 298] on polygon "button" at bounding box center [575, 296] width 10 height 9
click at [669, 300] on polygon "button" at bounding box center [669, 296] width 10 height 9
click at [764, 300] on icon "Icon/Star" at bounding box center [762, 296] width 22 height 22
click at [722, 301] on div "Aug BS.pdf" at bounding box center [727, 296] width 38 height 9
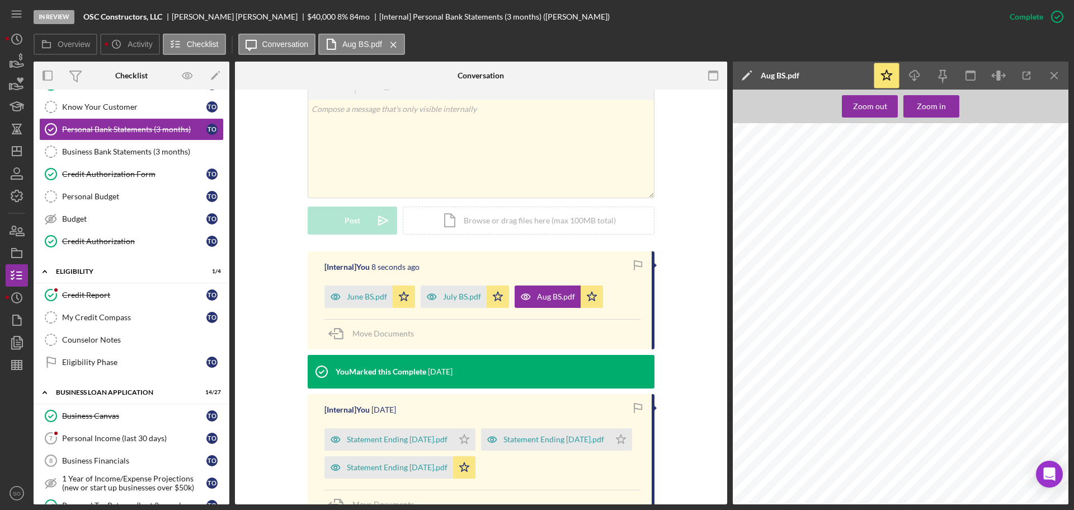
scroll to position [66, 0]
click at [459, 301] on div "July BS.pdf" at bounding box center [462, 296] width 38 height 9
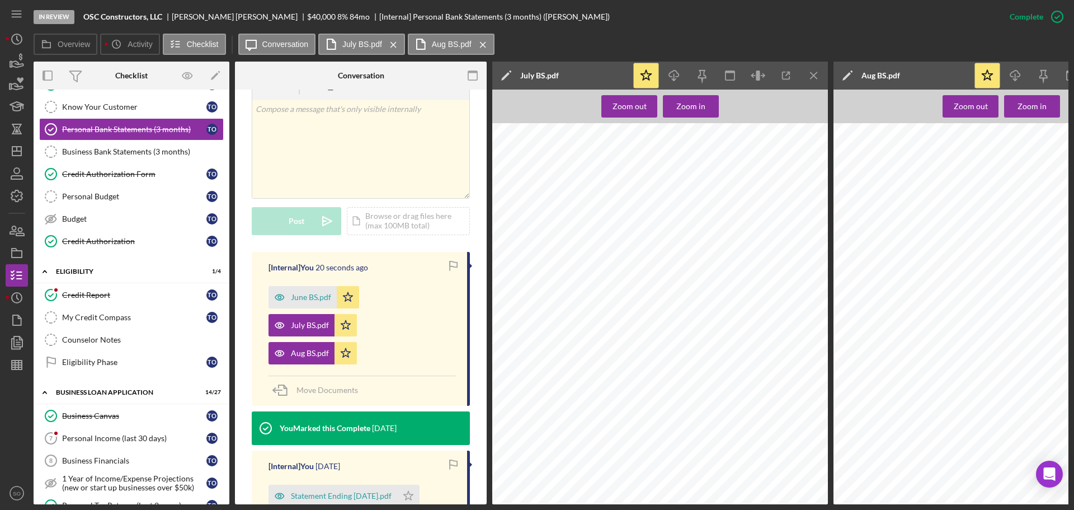
scroll to position [0, 15]
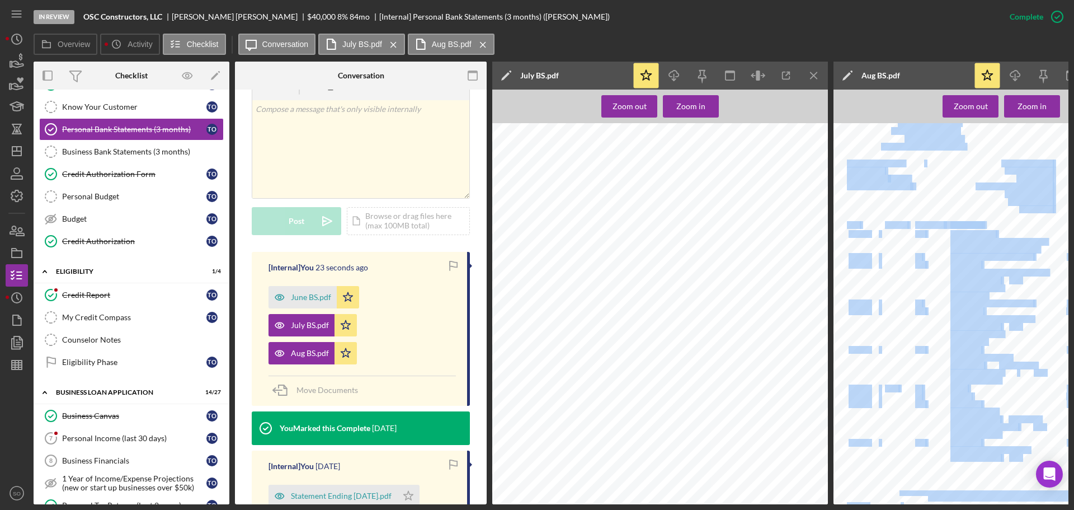
drag, startPoint x: 966, startPoint y: 505, endPoint x: 1018, endPoint y: 491, distance: 53.9
click at [1018, 491] on div "In Review OSC Constructors, LLC Timothy Ortmann $40,000 $40,000 8 % 84 mo [Inte…" at bounding box center [537, 255] width 1074 height 510
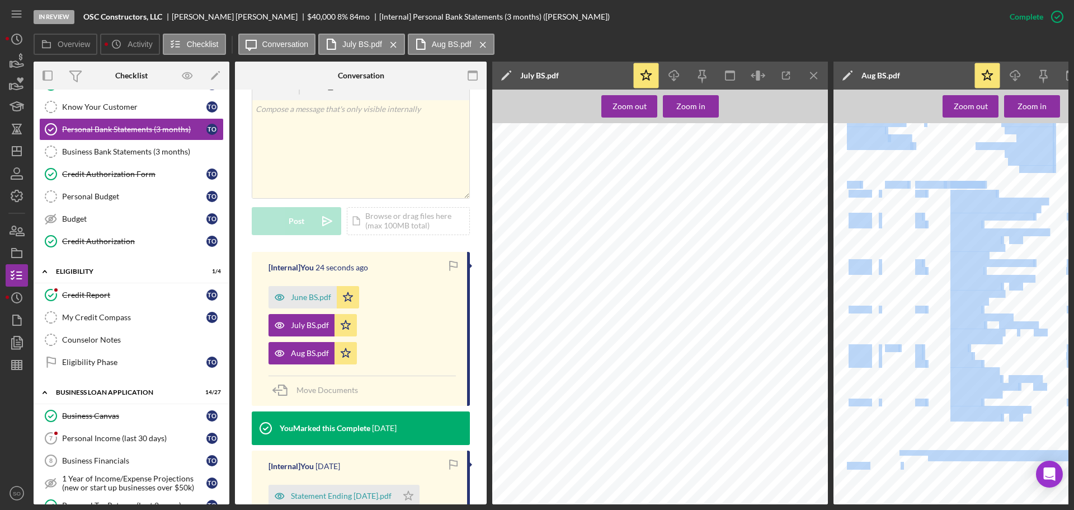
click at [887, 370] on div "This temporary statement from First State Community Bank is not a formal statem…" at bounding box center [998, 263] width 342 height 443
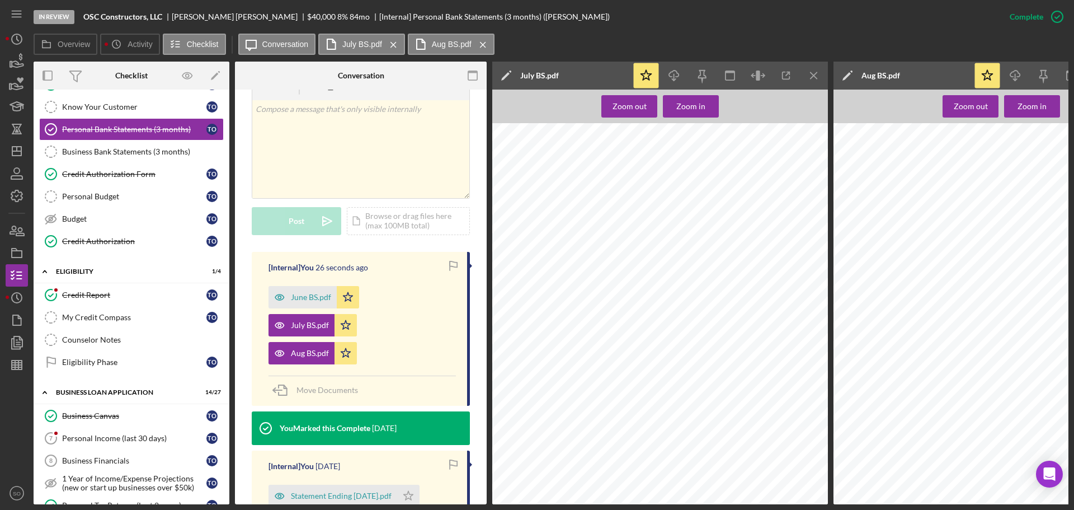
scroll to position [0, 15]
drag, startPoint x: 814, startPoint y: 76, endPoint x: 819, endPoint y: 90, distance: 15.6
click at [815, 76] on icon "Icon/Menu Close" at bounding box center [814, 75] width 25 height 25
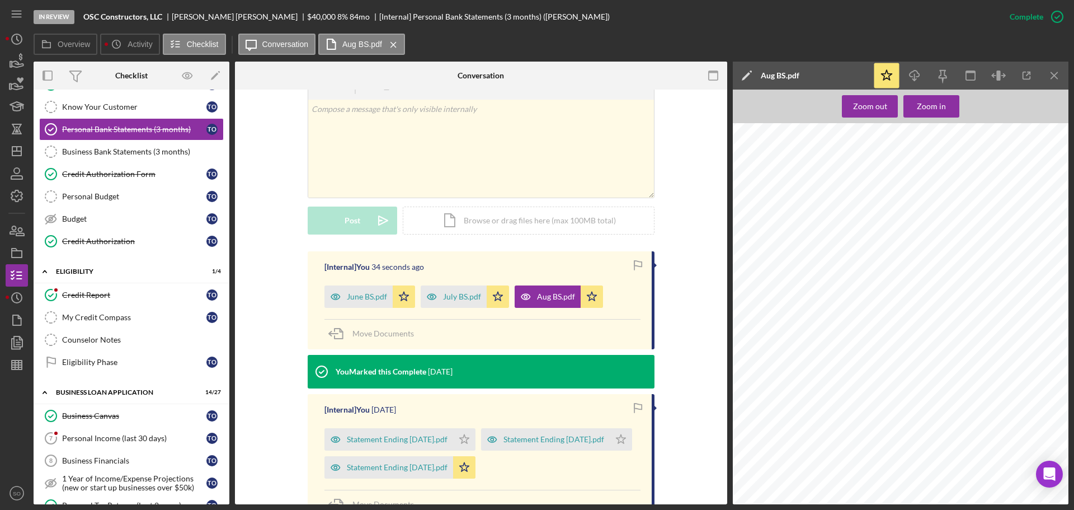
scroll to position [283, 0]
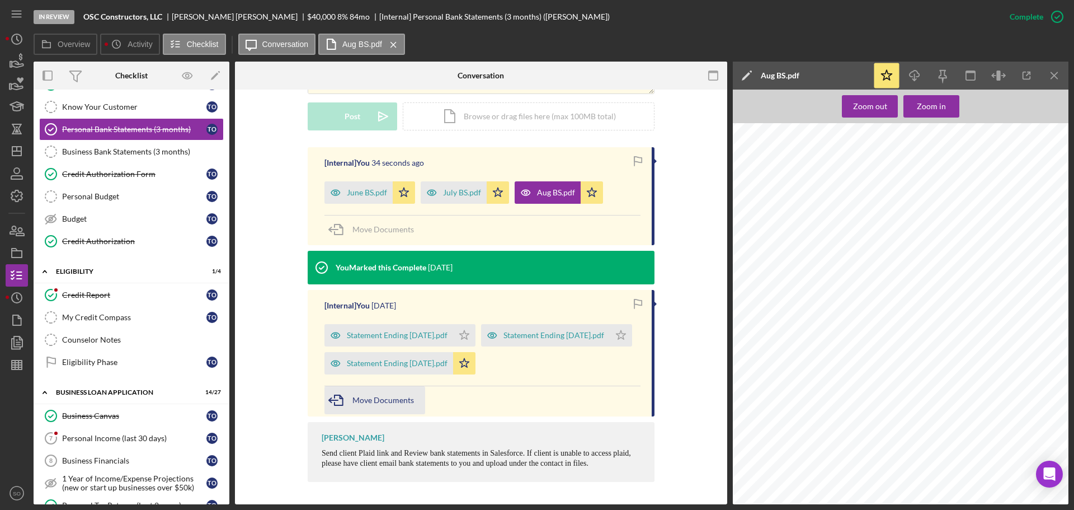
click at [403, 403] on span "Move Documents" at bounding box center [384, 400] width 62 height 10
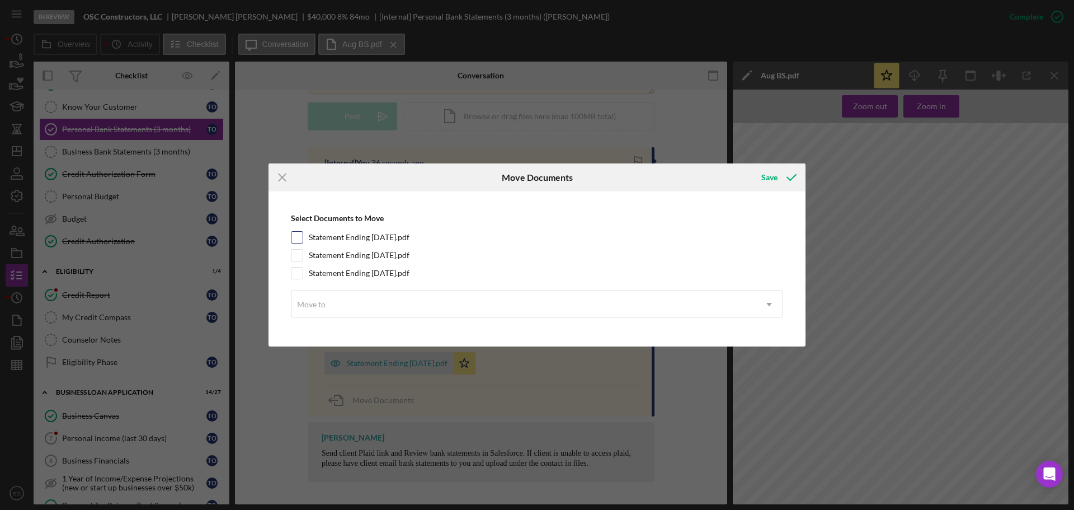
drag, startPoint x: 297, startPoint y: 237, endPoint x: 297, endPoint y: 259, distance: 21.8
click at [296, 238] on input "Statement Ending 5.12.25.pdf" at bounding box center [297, 237] width 11 height 11
checkbox input "true"
click at [297, 261] on div at bounding box center [297, 255] width 12 height 12
click at [299, 273] on input "Statement Ending 7.11.25.pdf" at bounding box center [297, 272] width 11 height 11
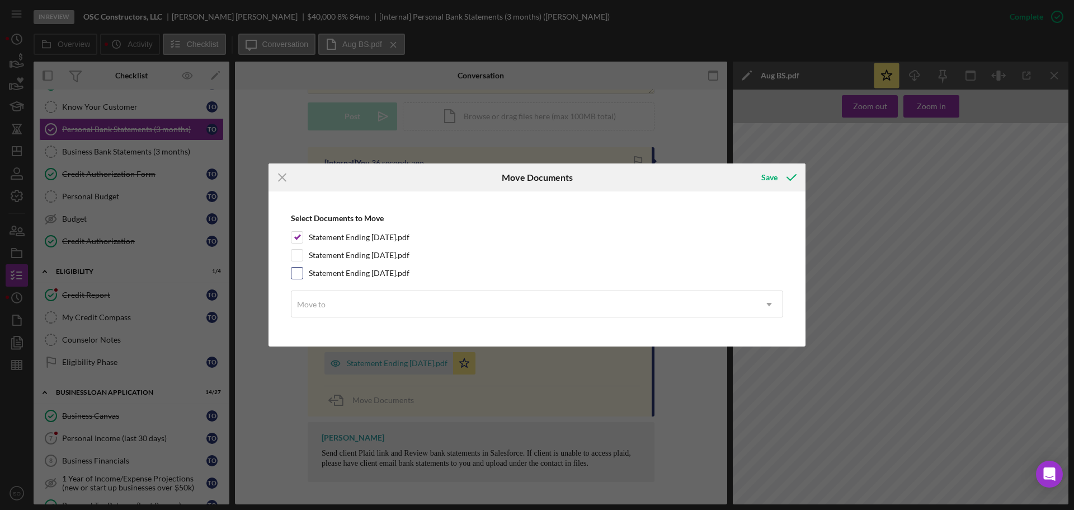
checkbox input "true"
click at [299, 252] on input "Statement Ending 6.11.25.pdf" at bounding box center [297, 255] width 11 height 11
checkbox input "true"
click at [604, 308] on div "Move to" at bounding box center [524, 305] width 464 height 26
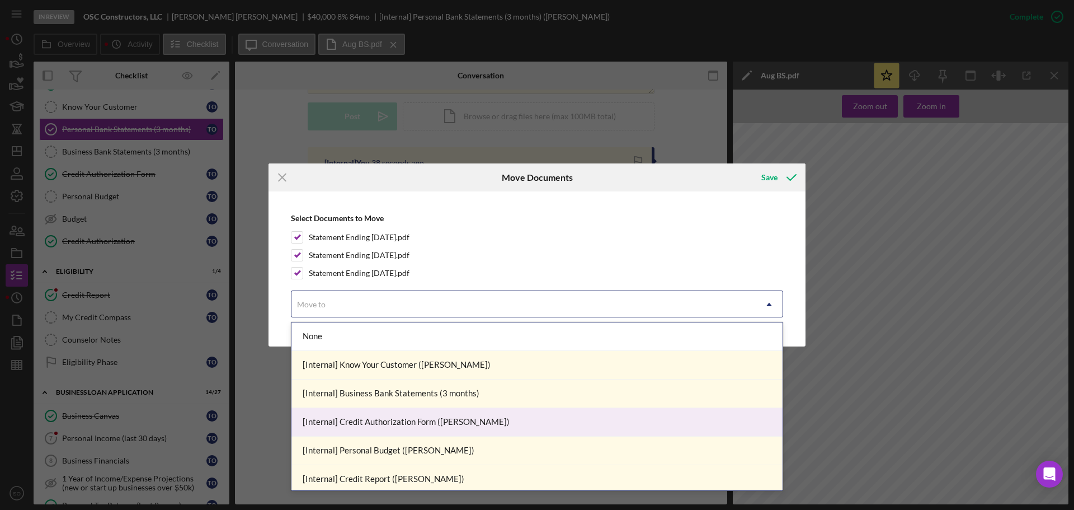
scroll to position [112, 0]
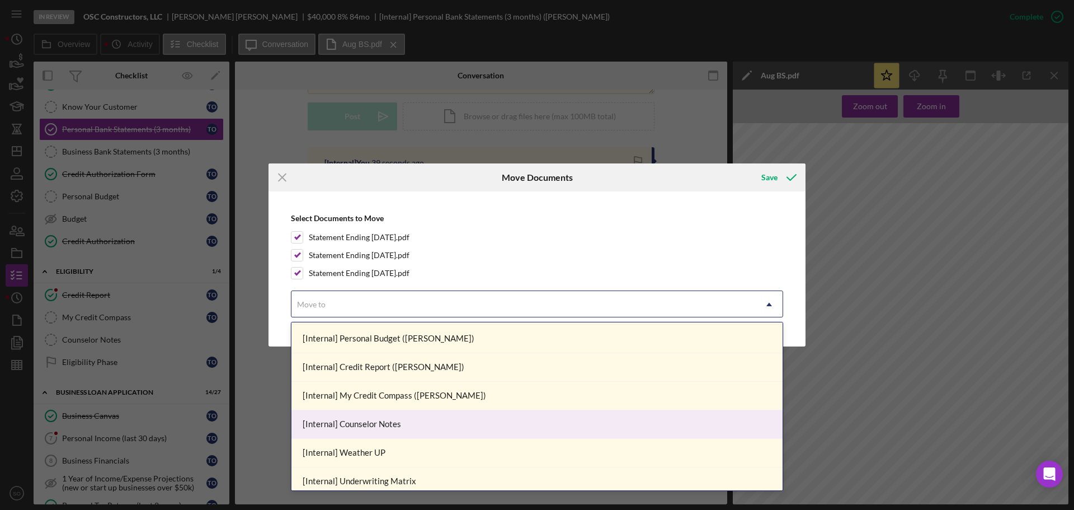
click at [375, 426] on div "[Internal] Counselor Notes" at bounding box center [537, 424] width 491 height 29
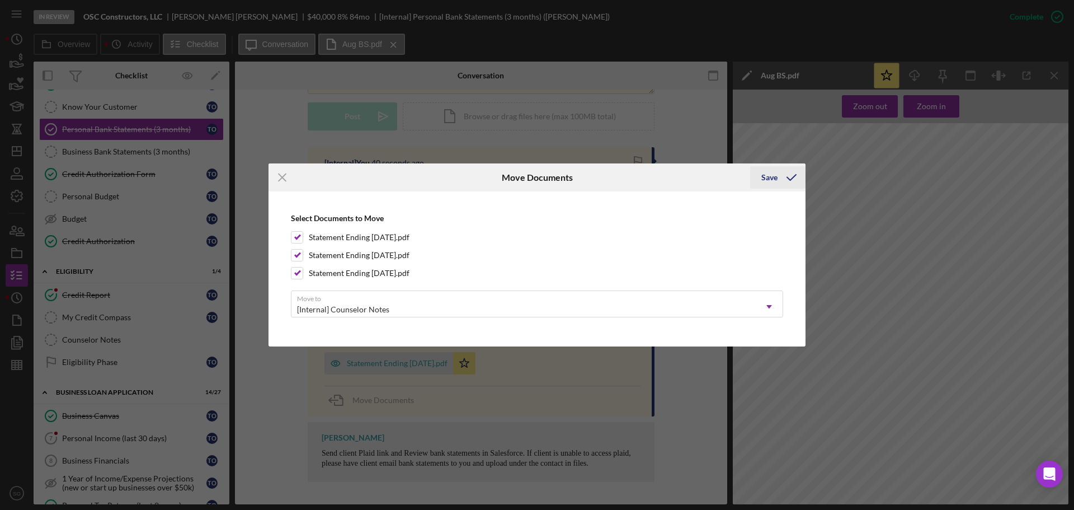
click at [773, 181] on div "Save" at bounding box center [770, 177] width 16 height 22
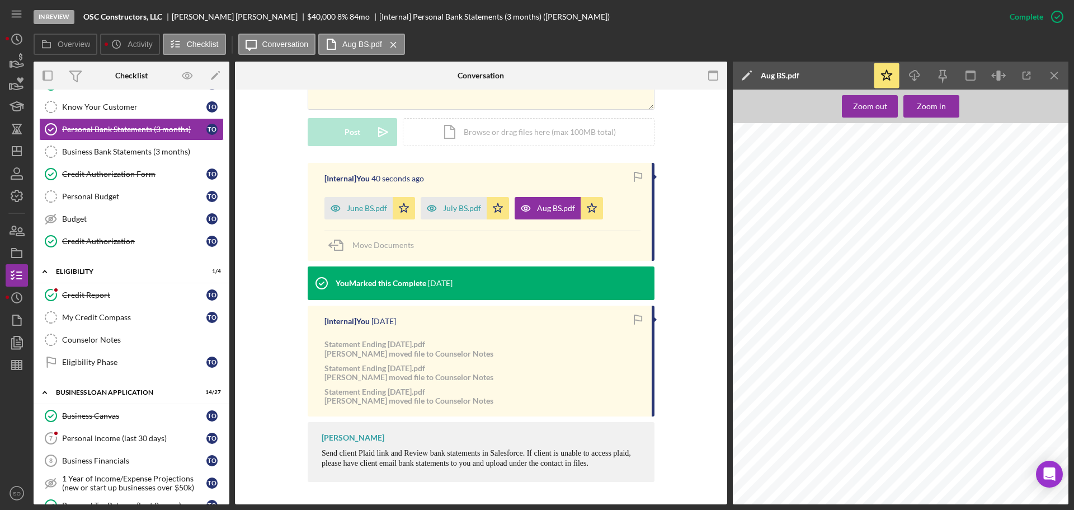
scroll to position [244, 0]
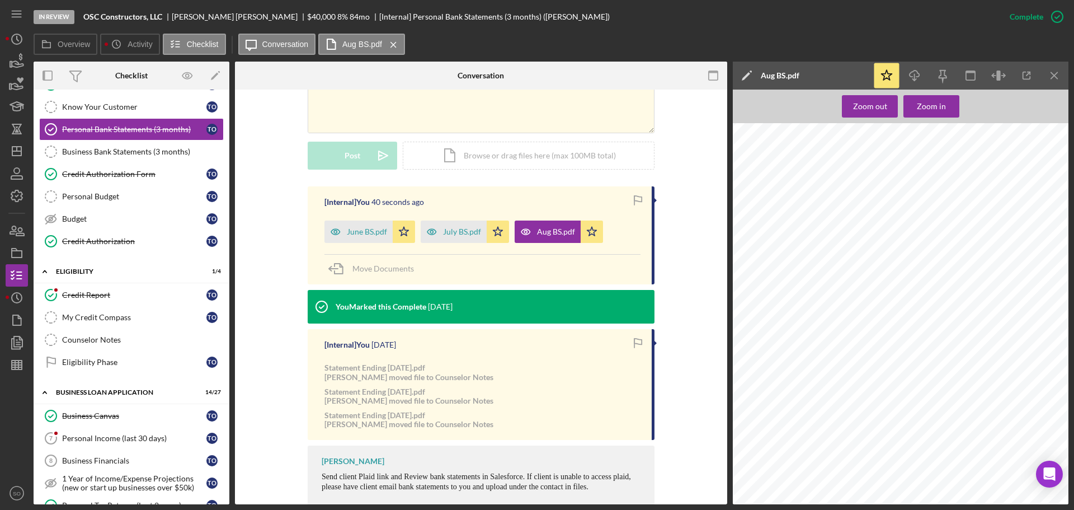
click at [276, 265] on div "[Internal] You 40 seconds ago June BS.pdf Icon/Star July BS.pdf Icon/Star Aug B…" at bounding box center [481, 348] width 459 height 325
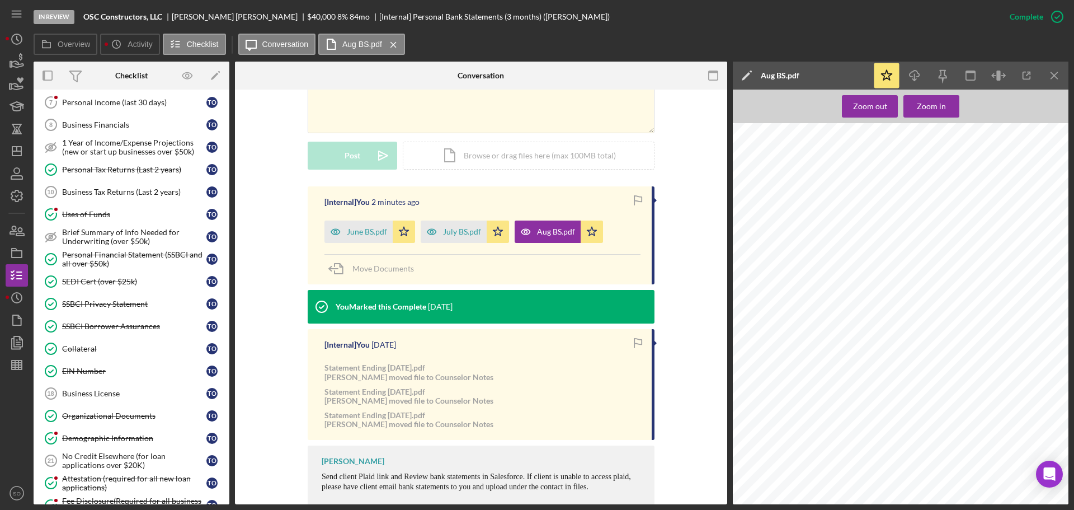
scroll to position [616, 0]
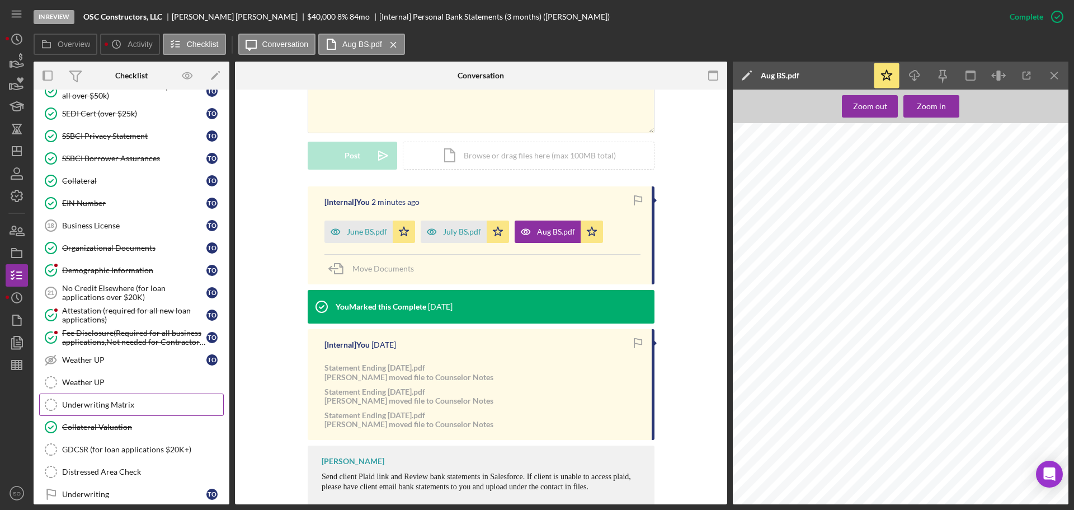
click at [112, 410] on link "Underwriting Matrix Underwriting Matrix" at bounding box center [131, 404] width 185 height 22
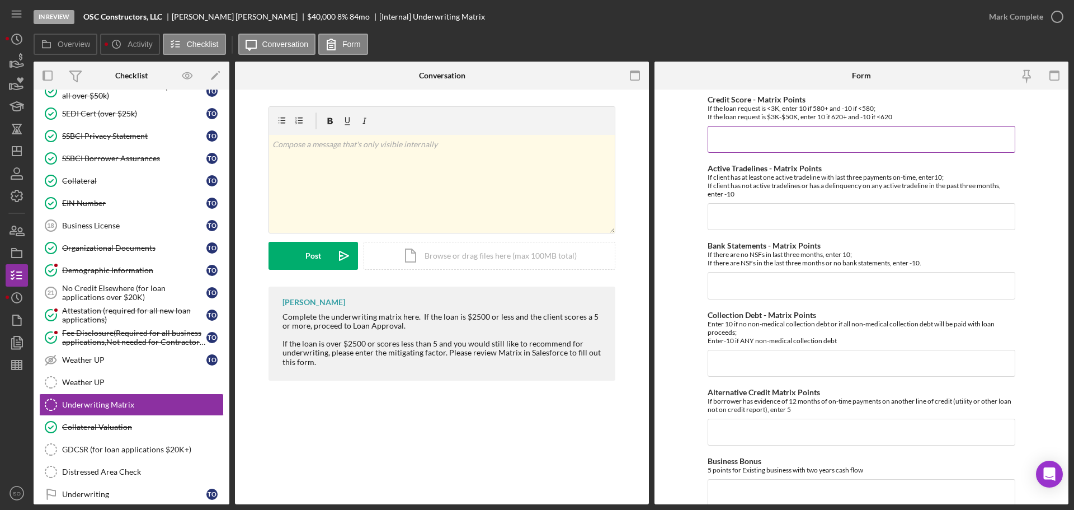
click at [712, 146] on input "Credit Score - Matrix Points" at bounding box center [862, 139] width 308 height 27
type input "10"
click at [740, 224] on input "Active Tradelines - Matrix Points" at bounding box center [862, 216] width 308 height 27
type input "10"
click at [759, 284] on input "Bank Statements - Matrix Points" at bounding box center [862, 285] width 308 height 27
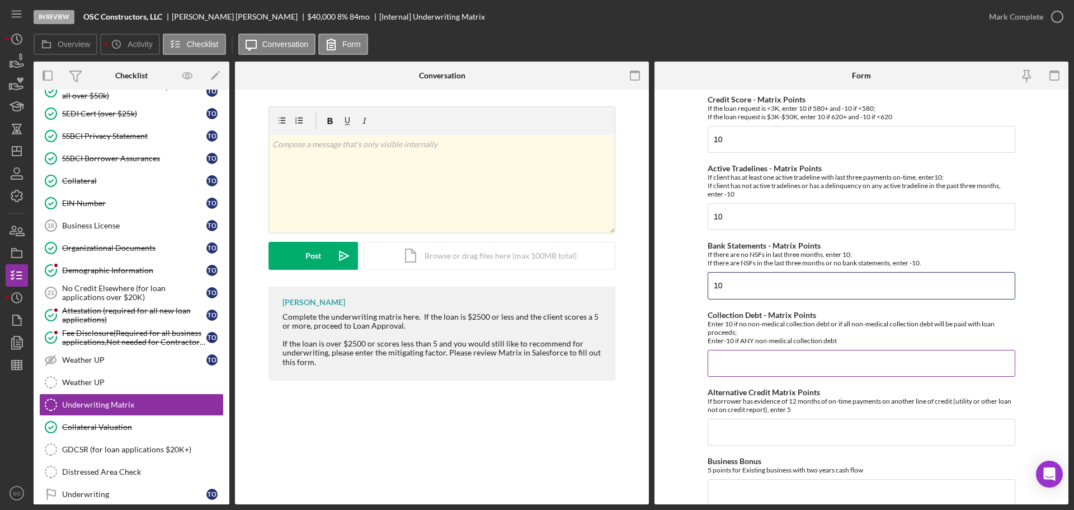
type input "10"
click at [748, 361] on input "Collection Debt - Matrix Points" at bounding box center [862, 363] width 308 height 27
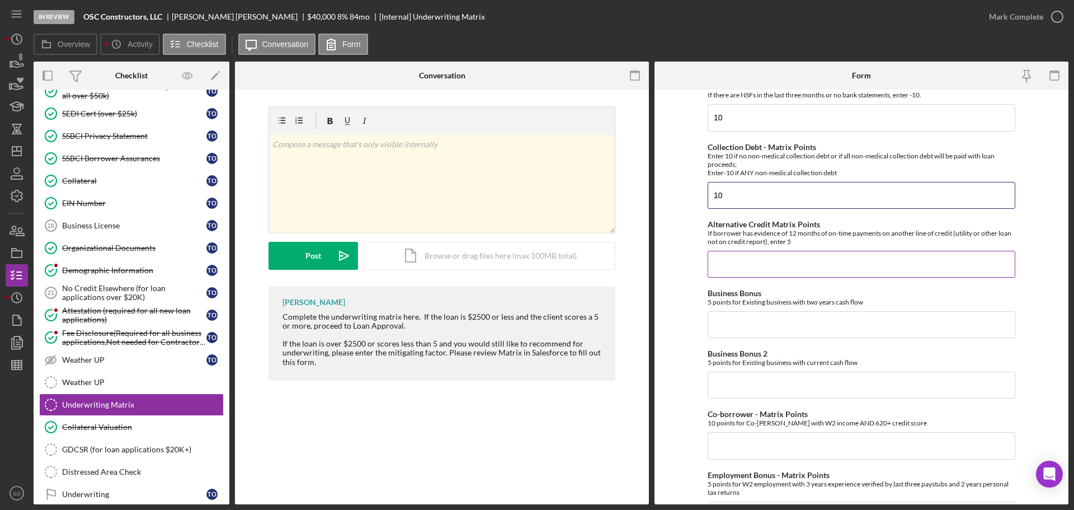
type input "10"
click at [739, 272] on input "Alternative Credit Matrix Points" at bounding box center [862, 264] width 308 height 27
type input "0"
click at [755, 314] on input "Business Bonus" at bounding box center [862, 324] width 308 height 27
type input "0"
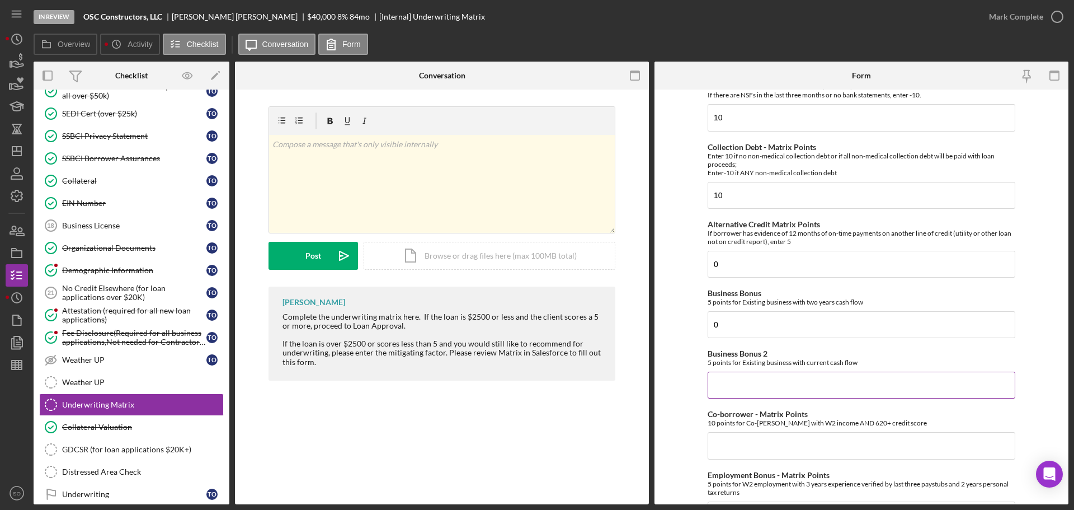
click at [771, 380] on input "Business Bonus 2" at bounding box center [862, 385] width 308 height 27
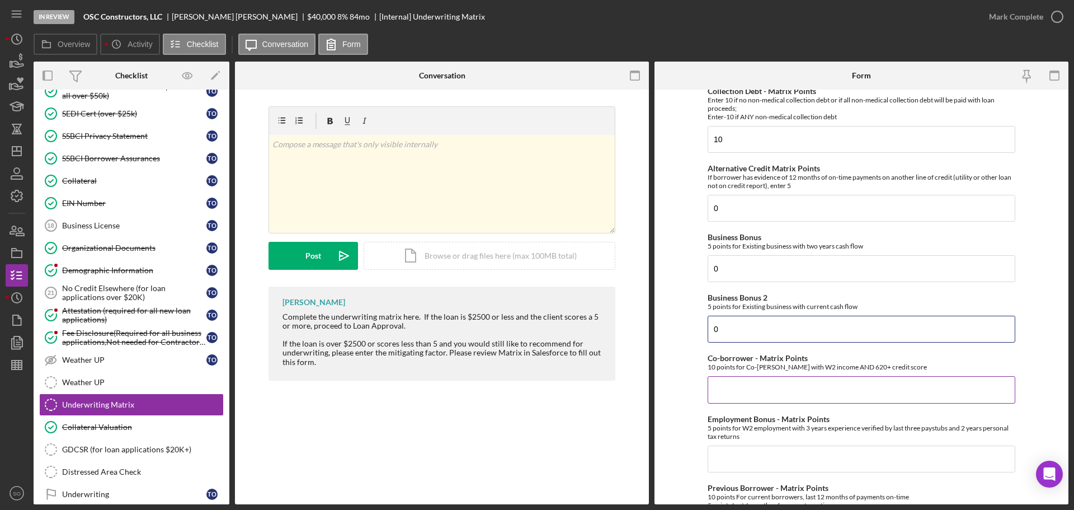
type input "0"
click at [753, 386] on input "Co-borrower - Matrix Points" at bounding box center [862, 389] width 308 height 27
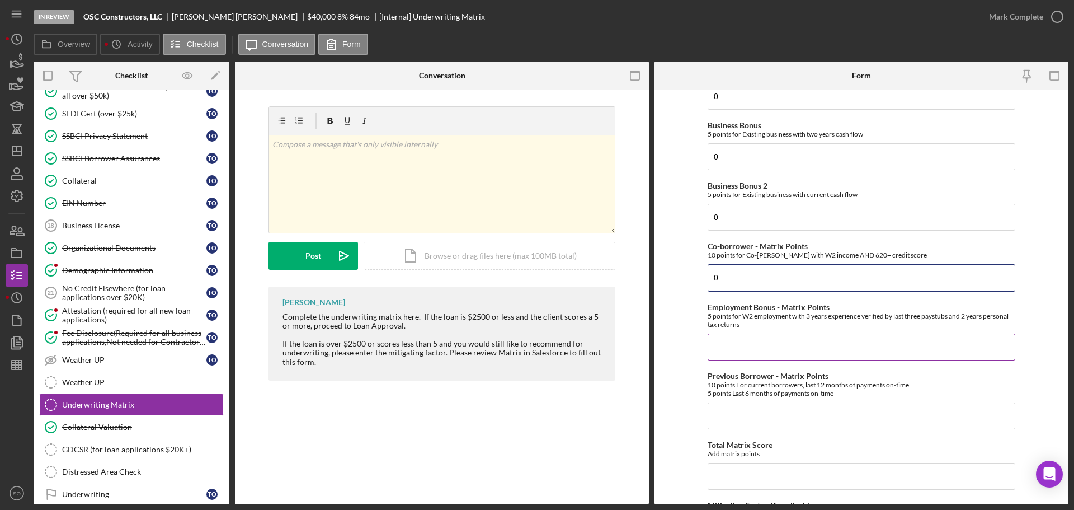
type input "0"
click at [750, 351] on input "Employment Bonus - Matrix Points" at bounding box center [862, 346] width 308 height 27
type input "0"
click at [758, 412] on input "Previous Borrower - Matrix Points" at bounding box center [862, 415] width 308 height 27
type input "0"
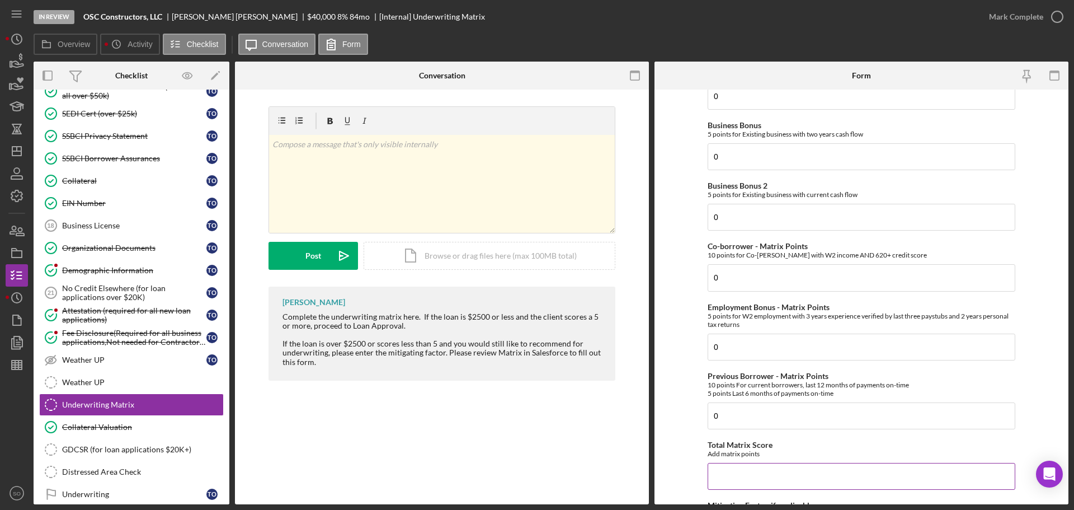
click at [770, 473] on input "Total Matrix Score" at bounding box center [862, 476] width 308 height 27
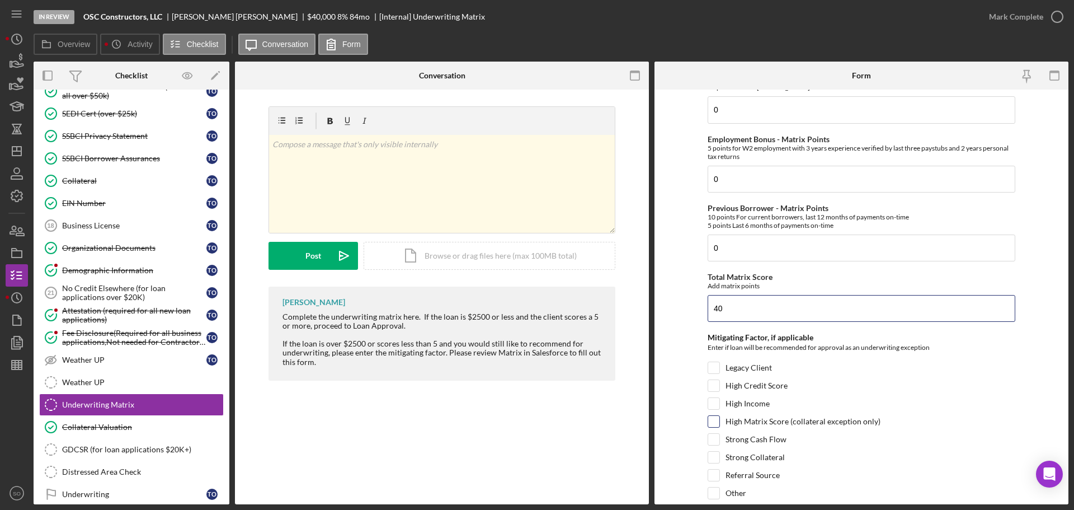
type input "40"
click at [711, 423] on input "High Matrix Score (collateral exception only)" at bounding box center [713, 421] width 11 height 11
checkbox input "true"
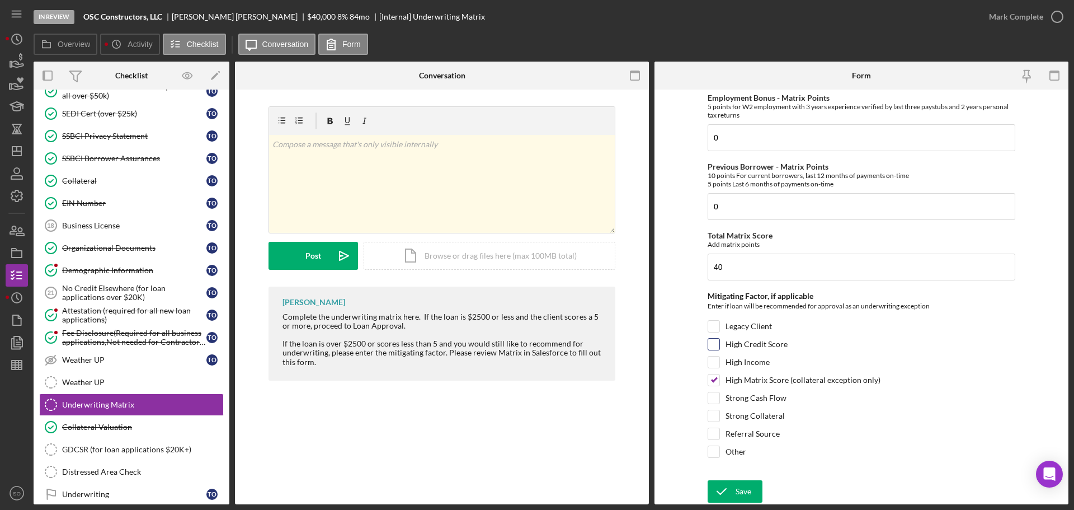
click at [710, 344] on input "High Credit Score" at bounding box center [713, 344] width 11 height 11
checkbox input "true"
click at [752, 500] on button "Save" at bounding box center [735, 491] width 55 height 22
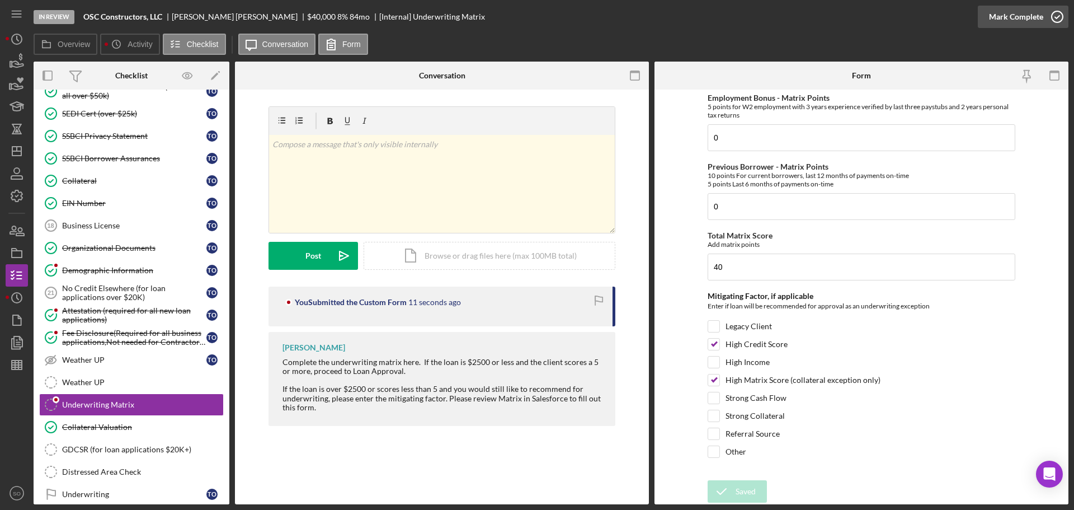
click at [998, 22] on div "Mark Complete" at bounding box center [1016, 17] width 54 height 22
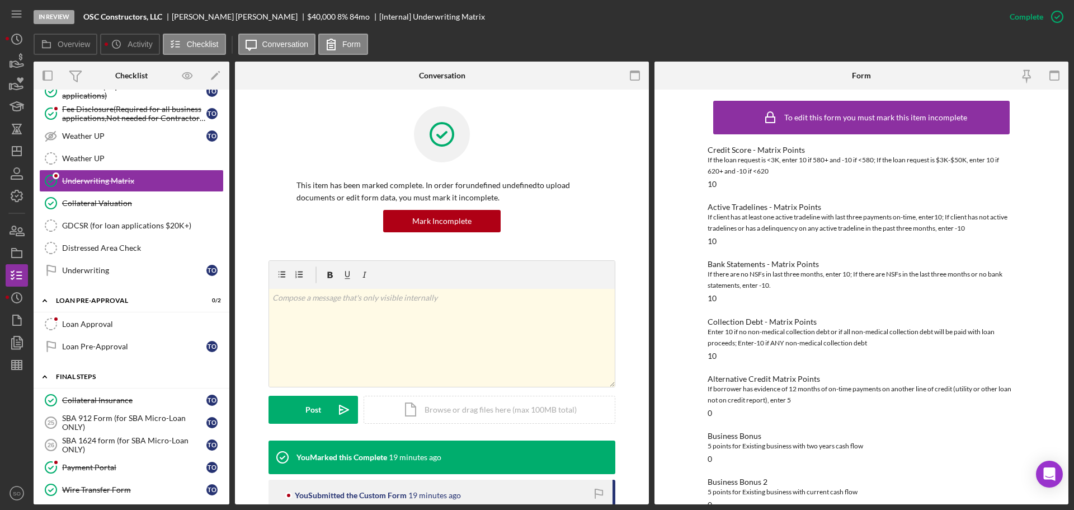
scroll to position [616, 0]
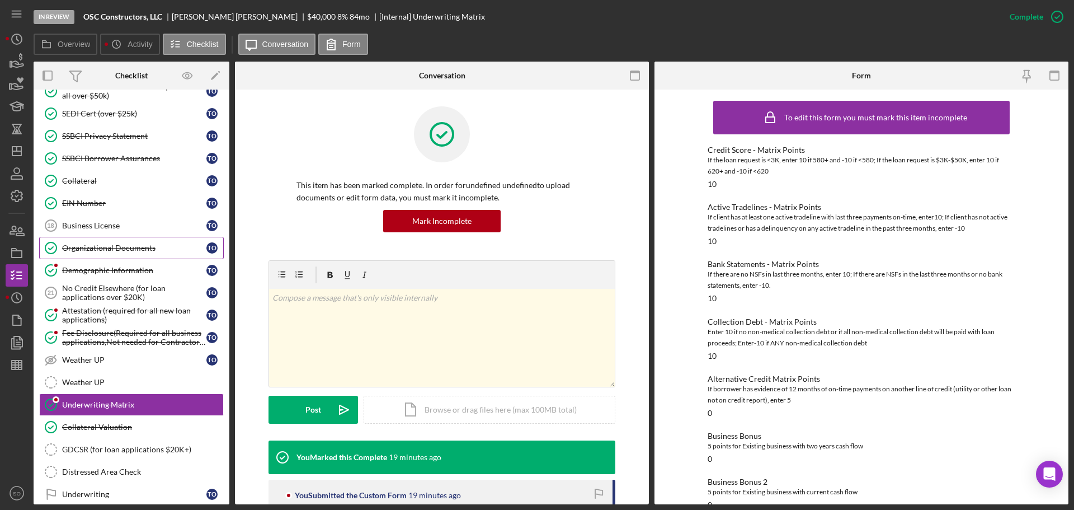
click at [151, 247] on div "Organizational Documents" at bounding box center [134, 247] width 144 height 9
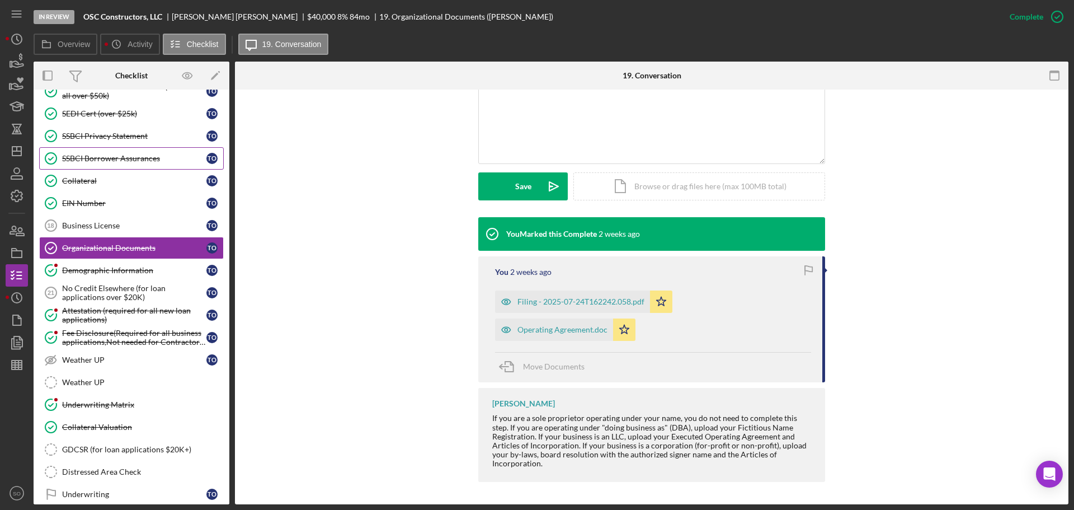
scroll to position [504, 0]
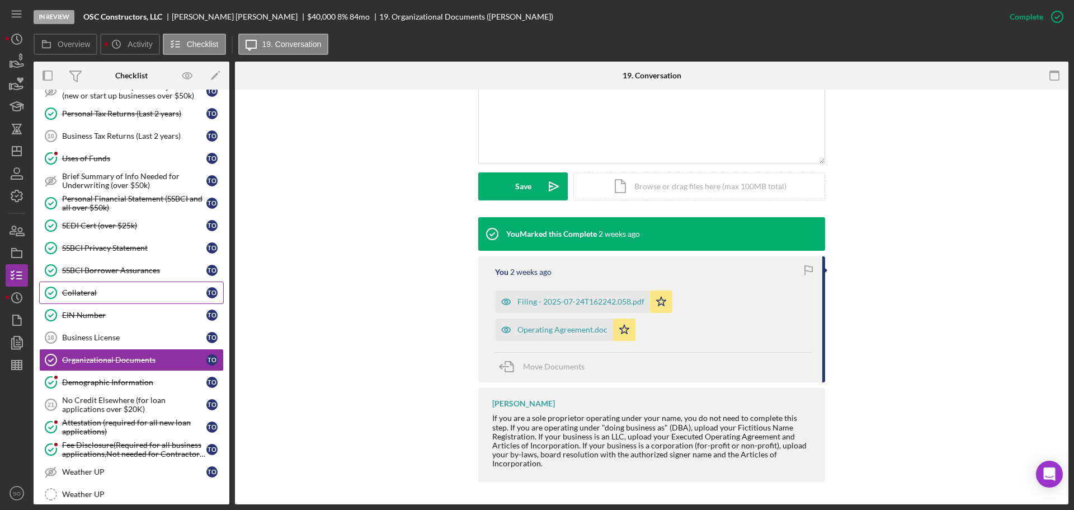
click at [91, 302] on link "Collateral Collateral T O" at bounding box center [131, 292] width 185 height 22
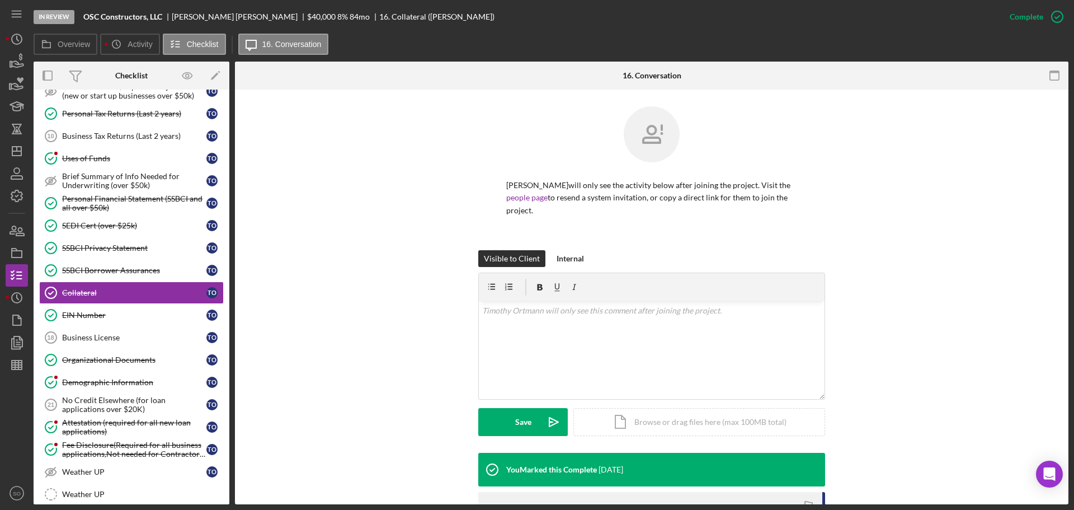
scroll to position [208, 0]
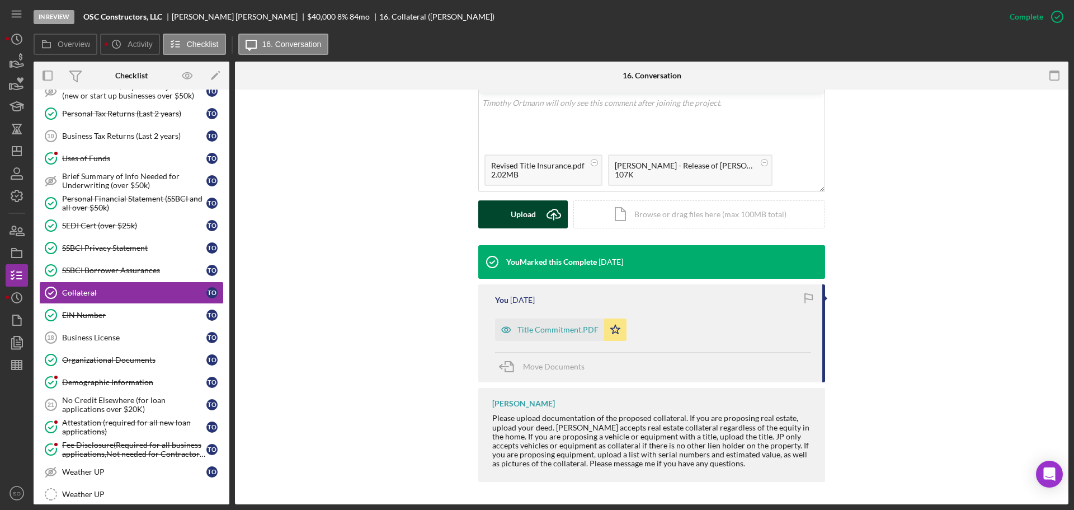
click at [513, 218] on div "Upload" at bounding box center [523, 214] width 25 height 28
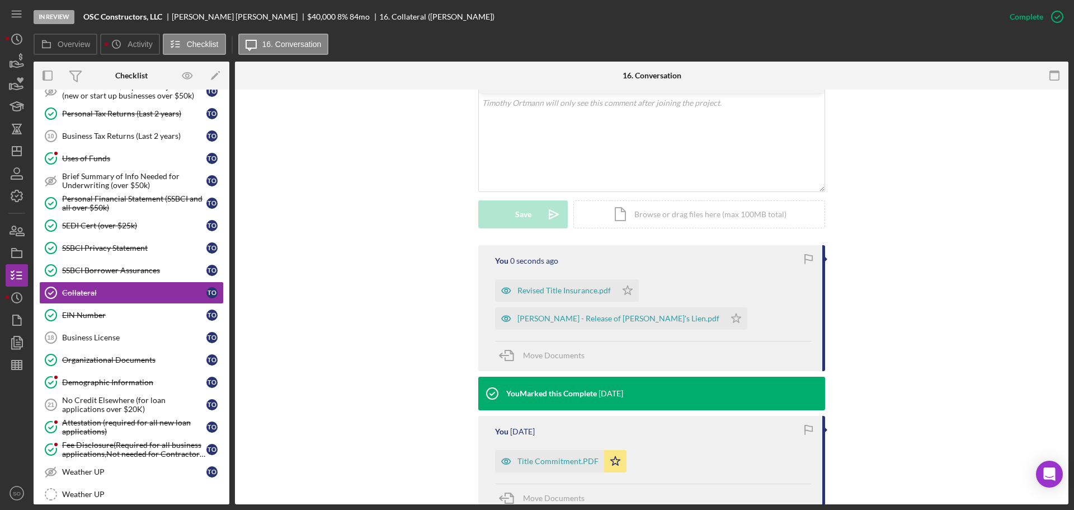
scroll to position [320, 0]
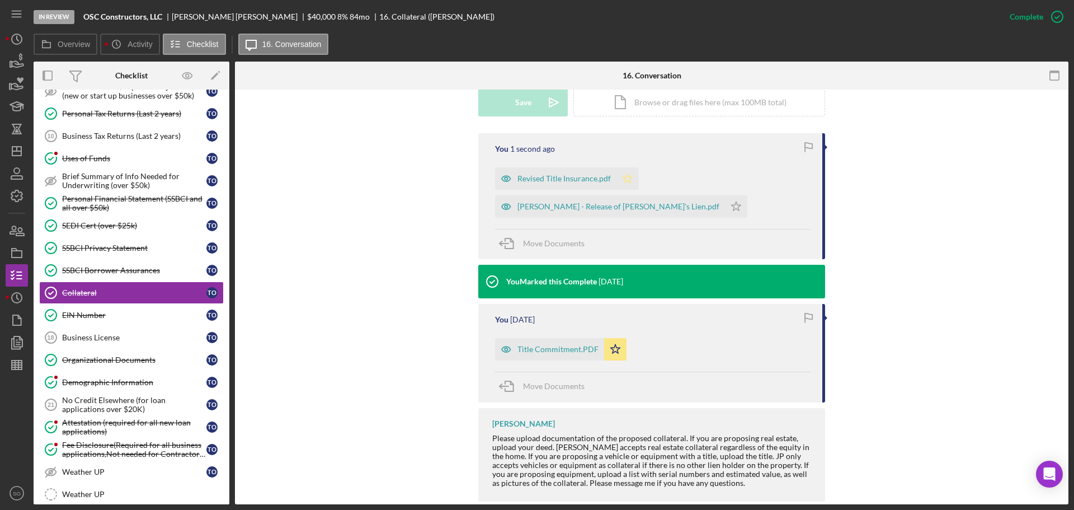
click at [630, 173] on icon "Icon/Star" at bounding box center [628, 178] width 22 height 22
drag, startPoint x: 697, startPoint y: 206, endPoint x: 945, endPoint y: 58, distance: 289.1
click at [725, 207] on icon "Icon/Star" at bounding box center [736, 206] width 22 height 22
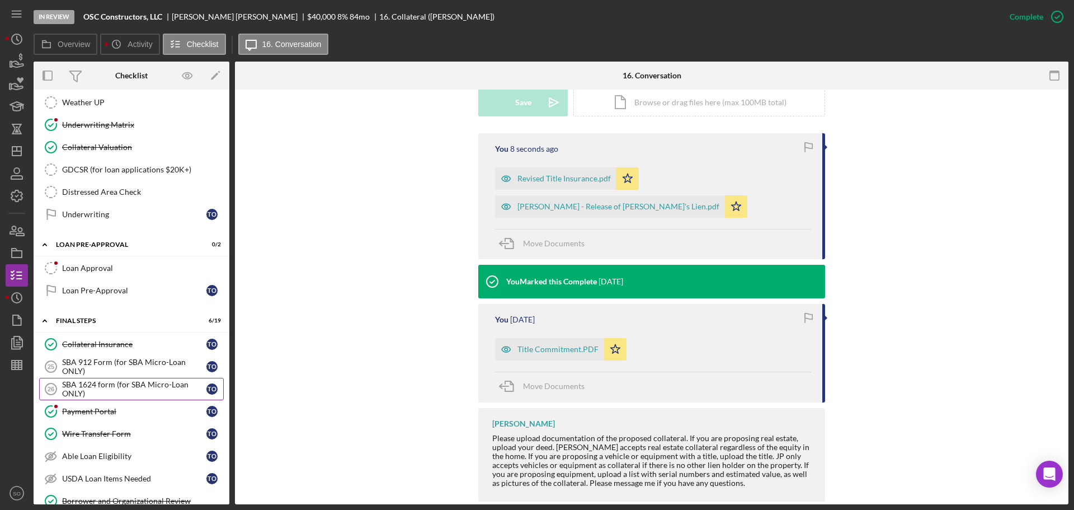
scroll to position [1175, 0]
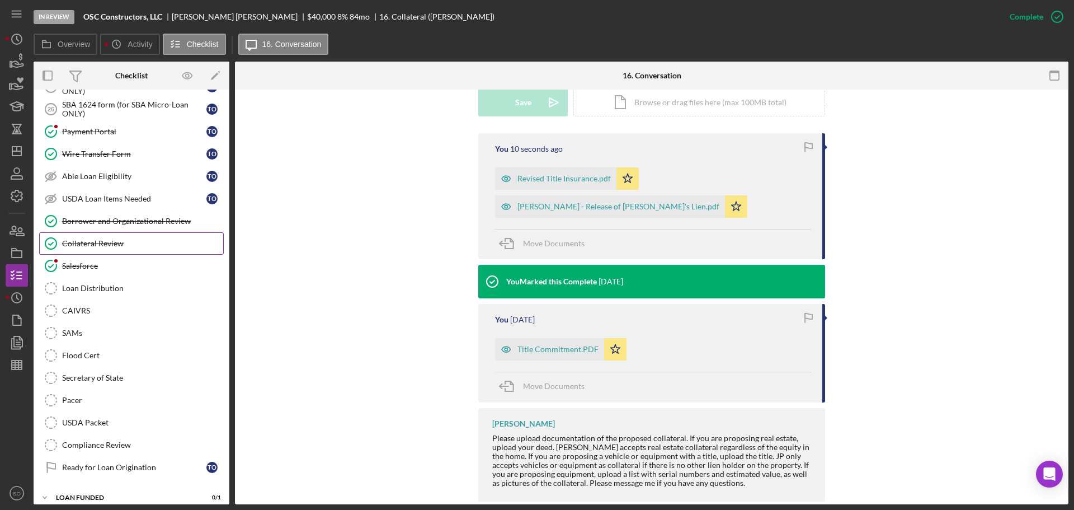
drag, startPoint x: 101, startPoint y: 237, endPoint x: 111, endPoint y: 247, distance: 14.6
click at [101, 237] on link "Collateral Review Collateral Review" at bounding box center [131, 243] width 185 height 22
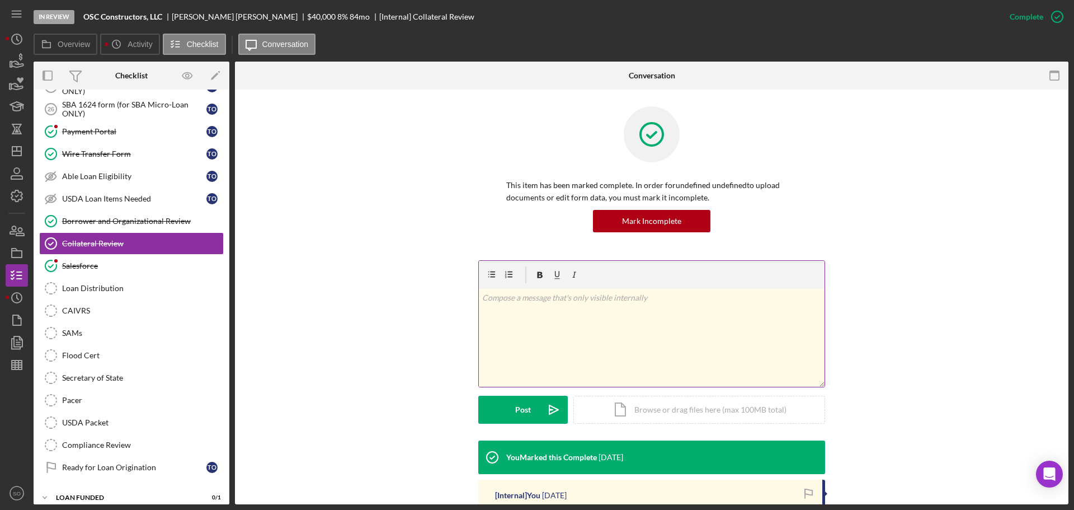
scroll to position [178, 0]
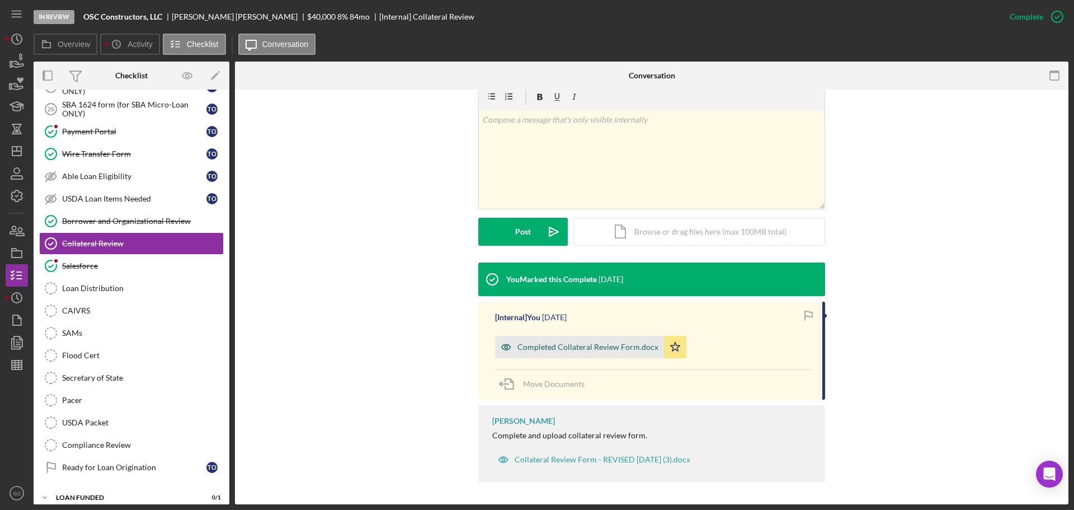
click at [602, 347] on div "Completed Collateral Review Form.docx" at bounding box center [588, 346] width 141 height 9
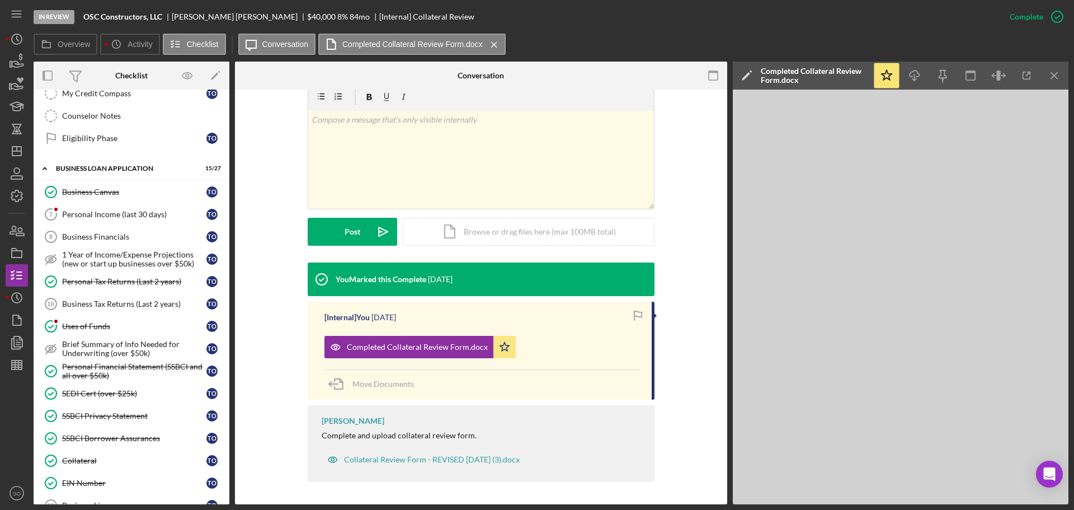
scroll to position [280, 0]
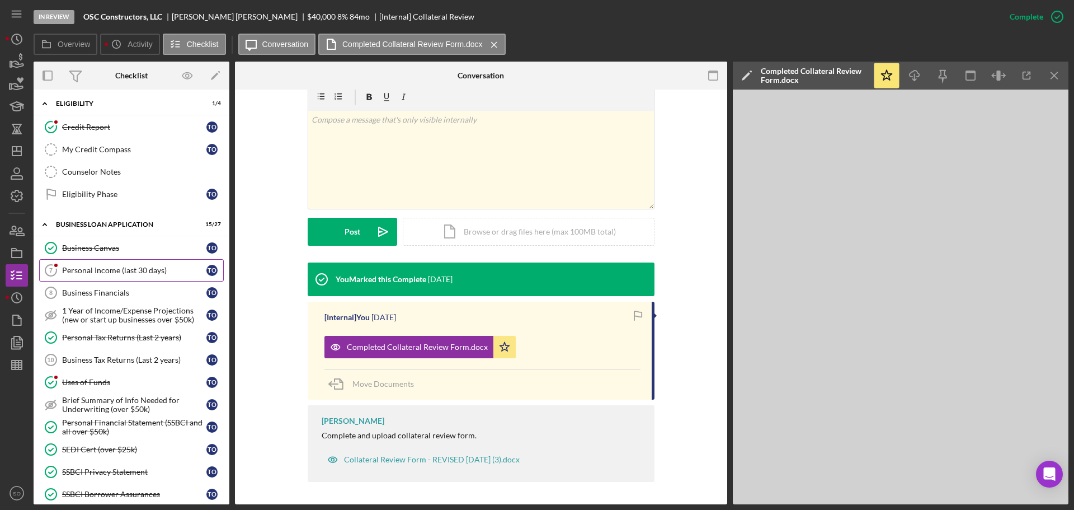
click at [97, 273] on div "Personal Income (last 30 days)" at bounding box center [134, 270] width 144 height 9
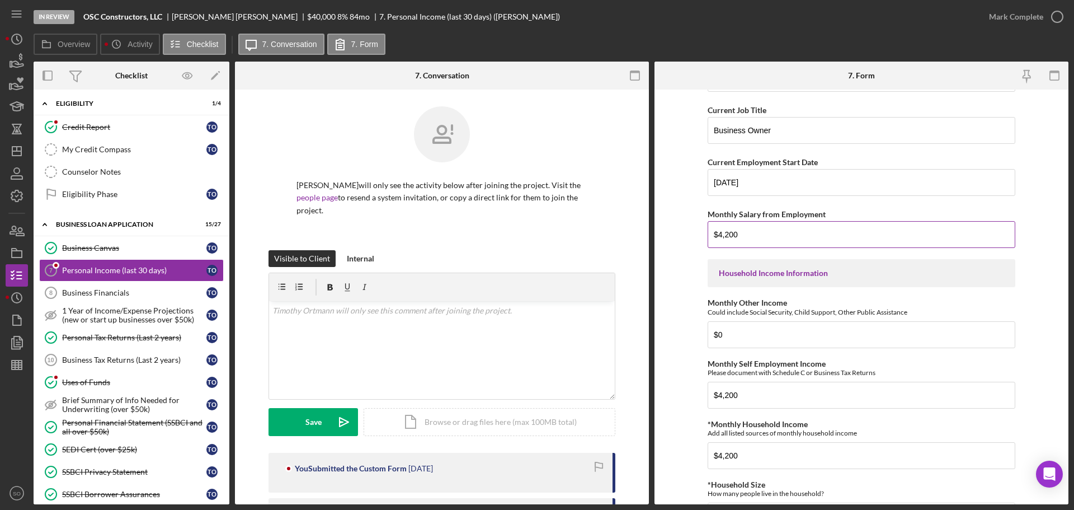
scroll to position [448, 0]
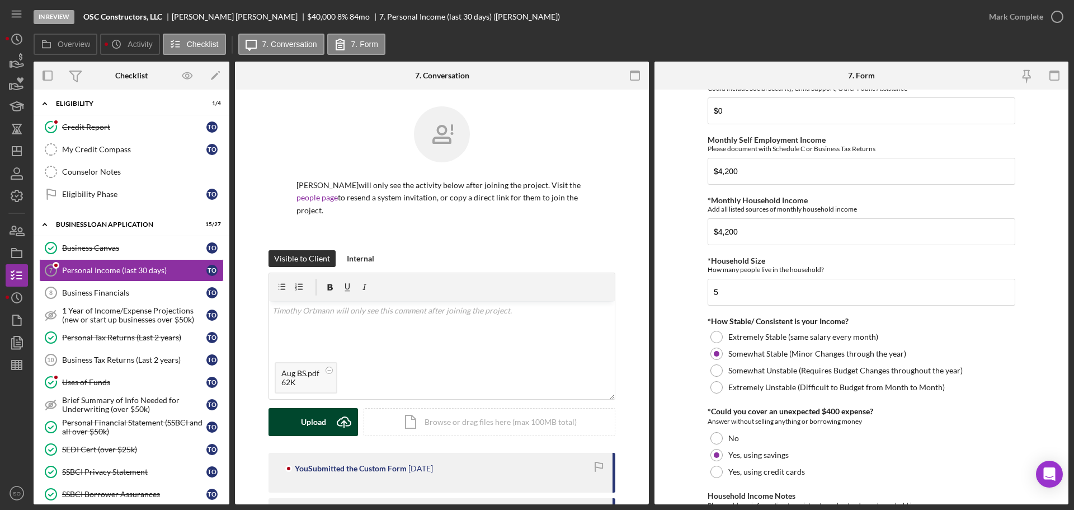
click at [305, 425] on div "Upload" at bounding box center [313, 422] width 25 height 28
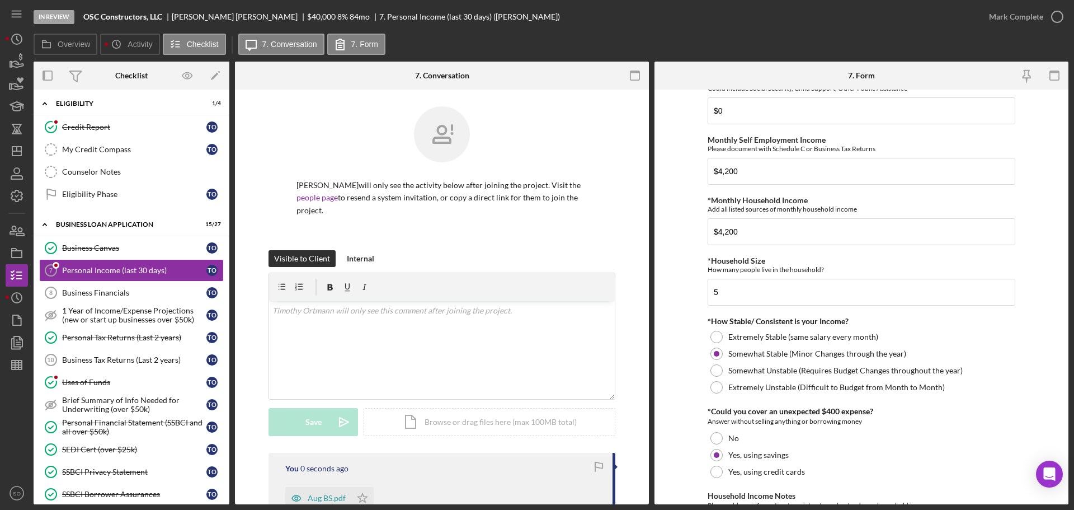
scroll to position [168, 0]
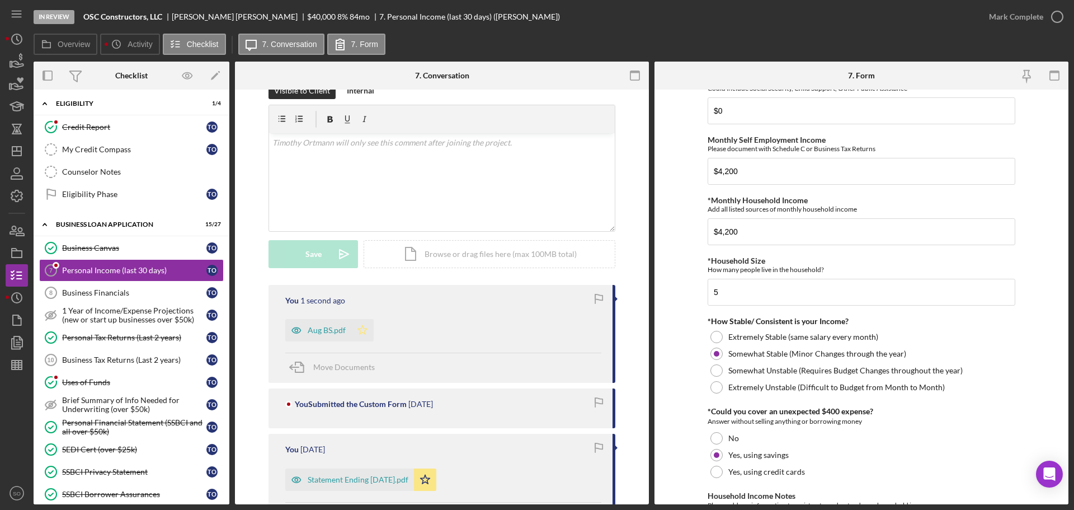
click at [363, 328] on icon "Icon/Star" at bounding box center [362, 330] width 22 height 22
click at [431, 478] on icon "Icon/Star" at bounding box center [425, 479] width 22 height 22
click at [345, 329] on div "Aug BS.pdf" at bounding box center [318, 330] width 66 height 22
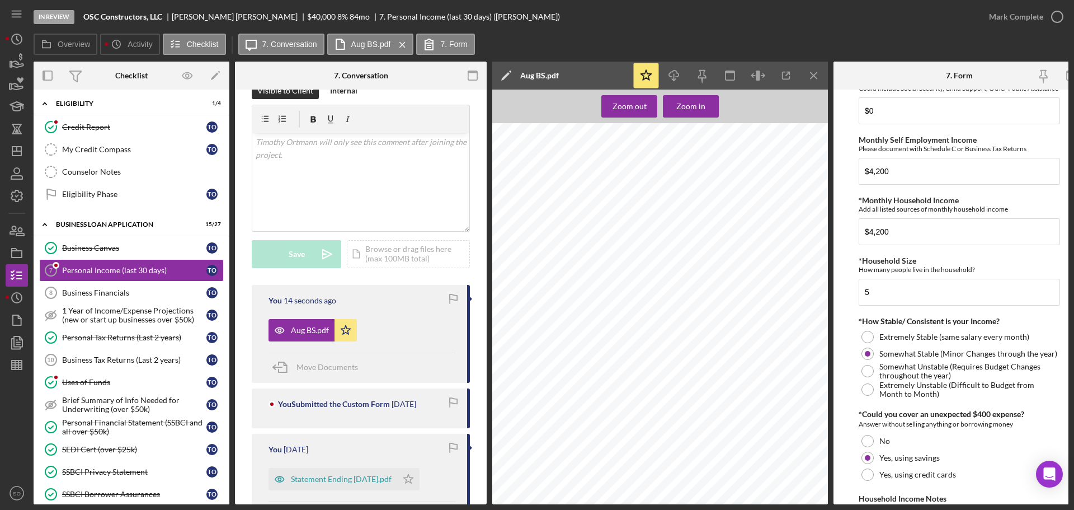
scroll to position [56, 15]
click at [1006, 18] on div "Mark Complete" at bounding box center [1016, 17] width 54 height 22
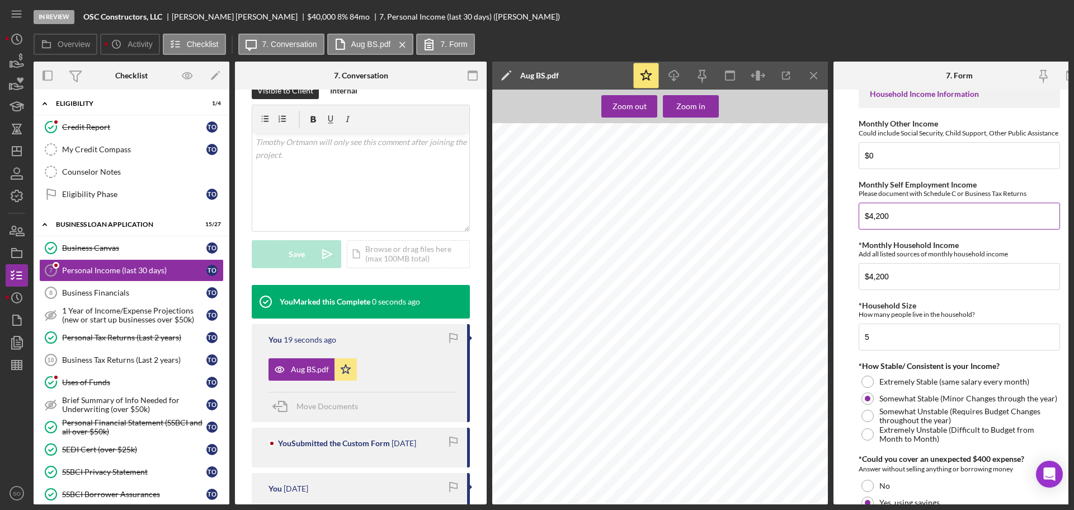
scroll to position [492, 0]
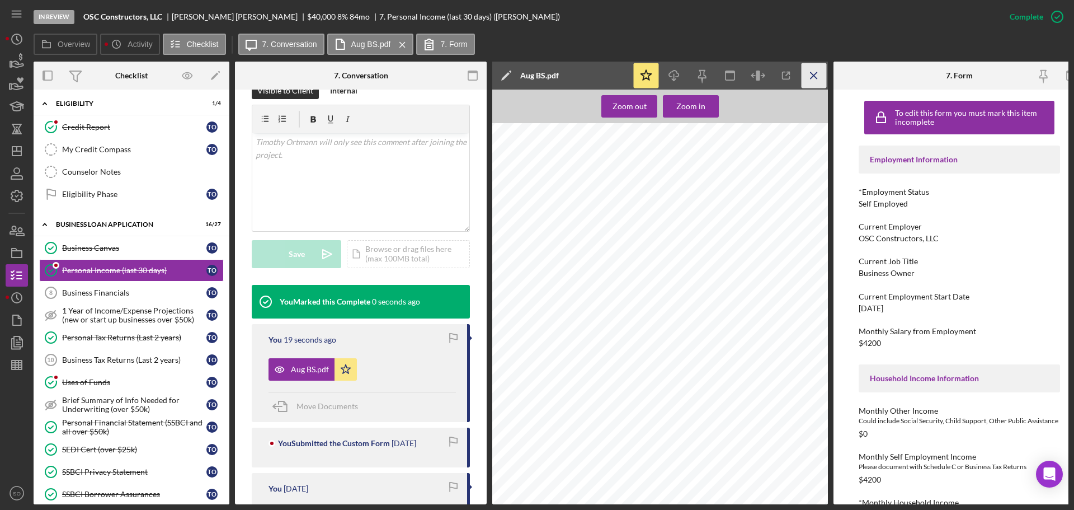
click at [809, 77] on icon "Icon/Menu Close" at bounding box center [814, 75] width 25 height 25
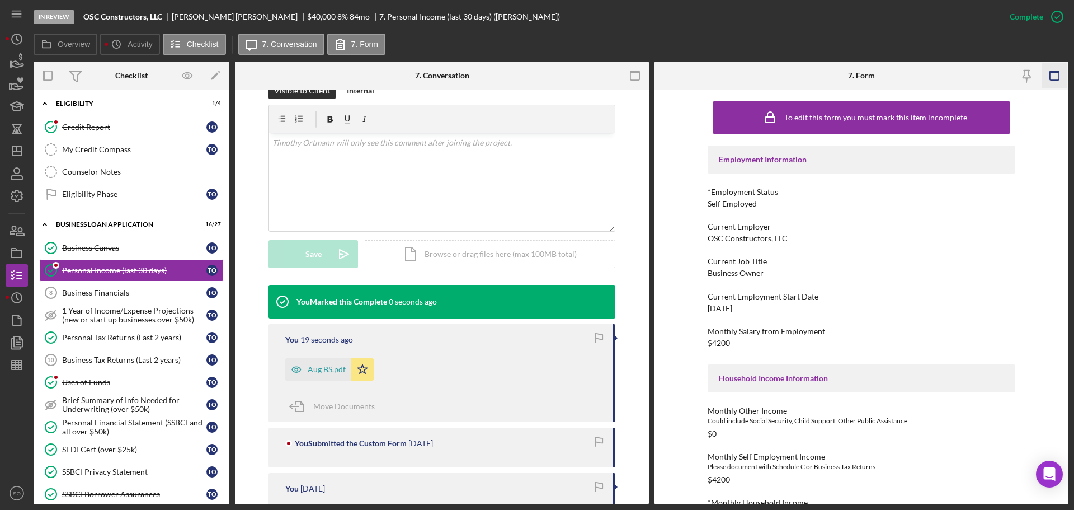
drag, startPoint x: 1055, startPoint y: 80, endPoint x: 1051, endPoint y: 89, distance: 10.0
click at [1055, 80] on rect "button" at bounding box center [1054, 75] width 9 height 9
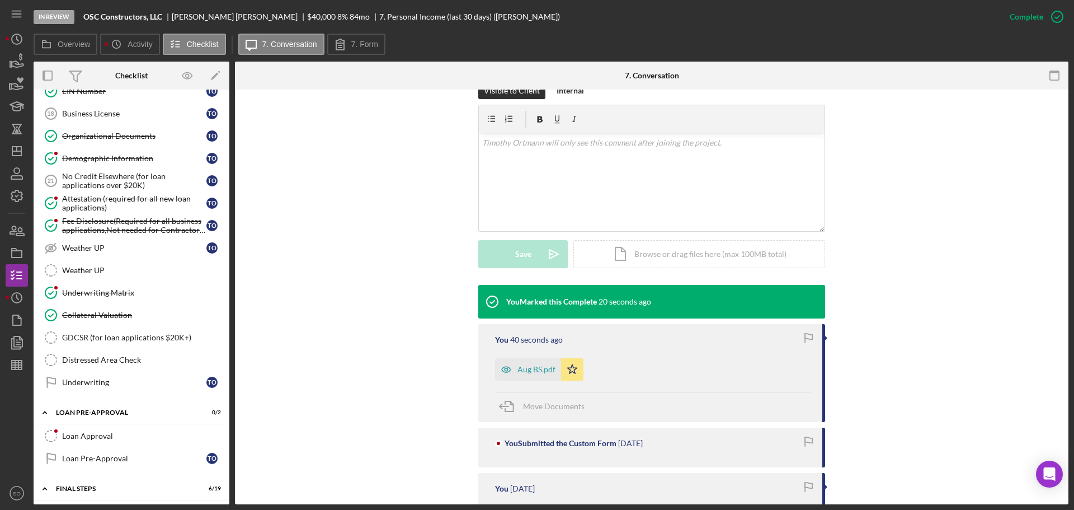
scroll to position [839, 0]
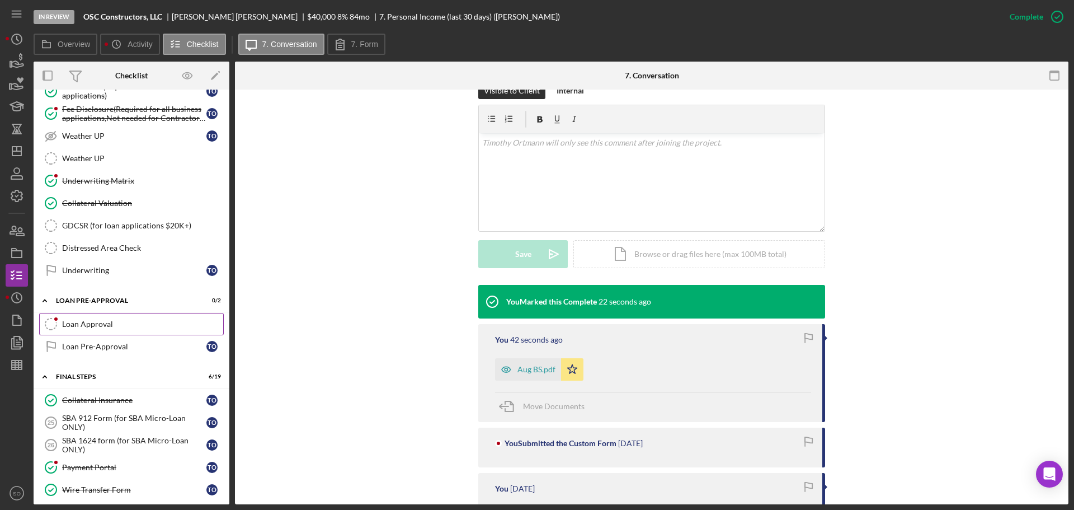
click at [125, 331] on link "Loan Approval Loan Approval" at bounding box center [131, 324] width 185 height 22
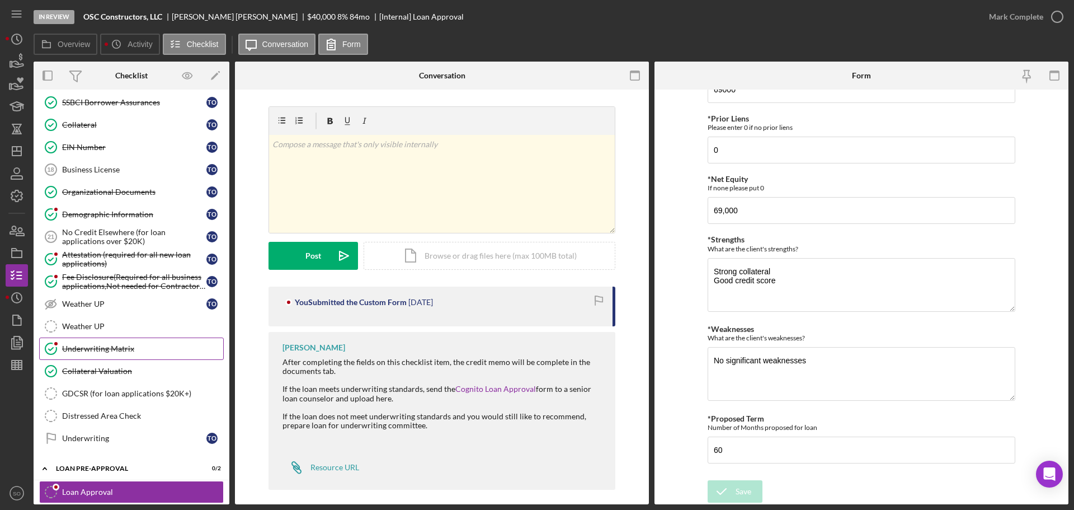
scroll to position [783, 0]
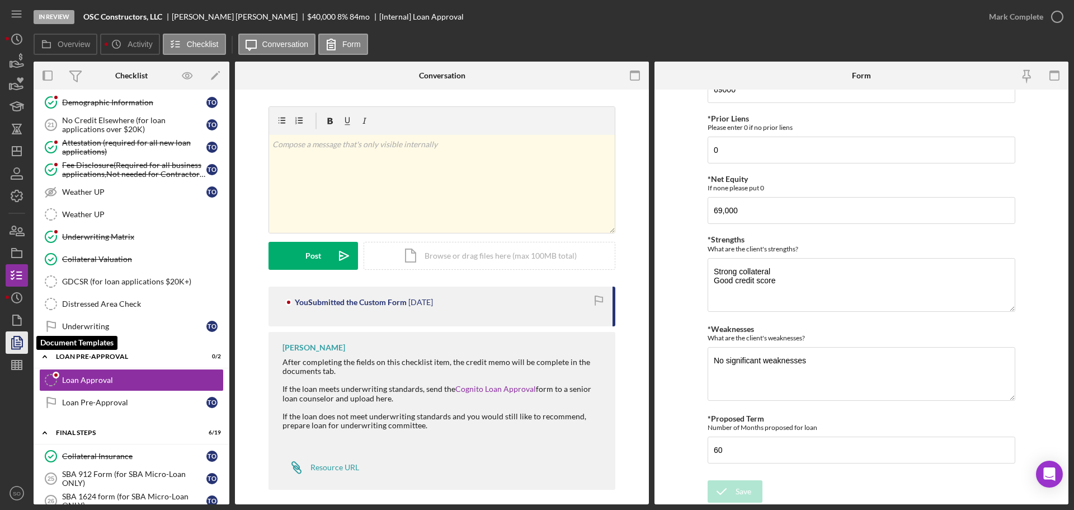
click at [10, 342] on icon "button" at bounding box center [17, 342] width 28 height 28
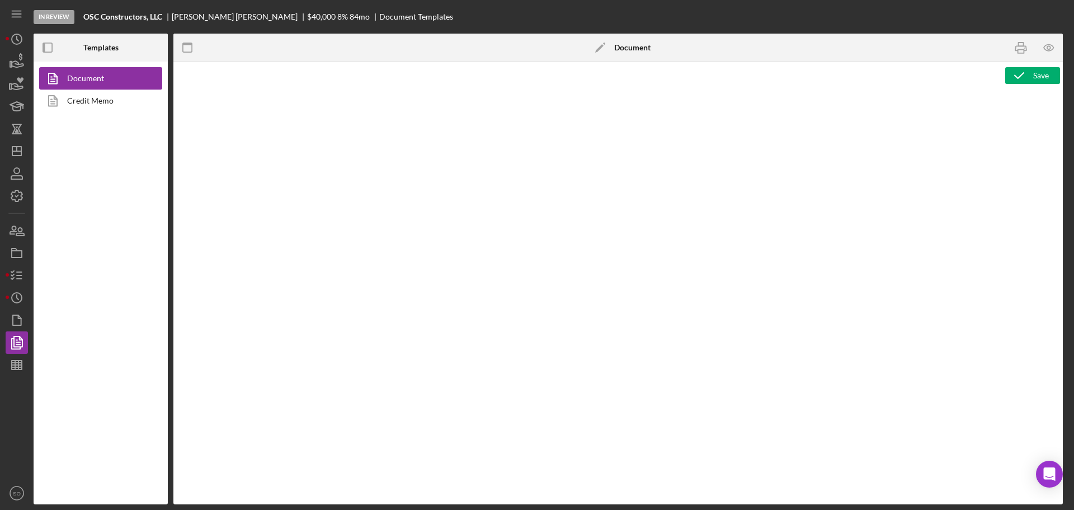
type textarea "Copy and paste, or create, your document template here."
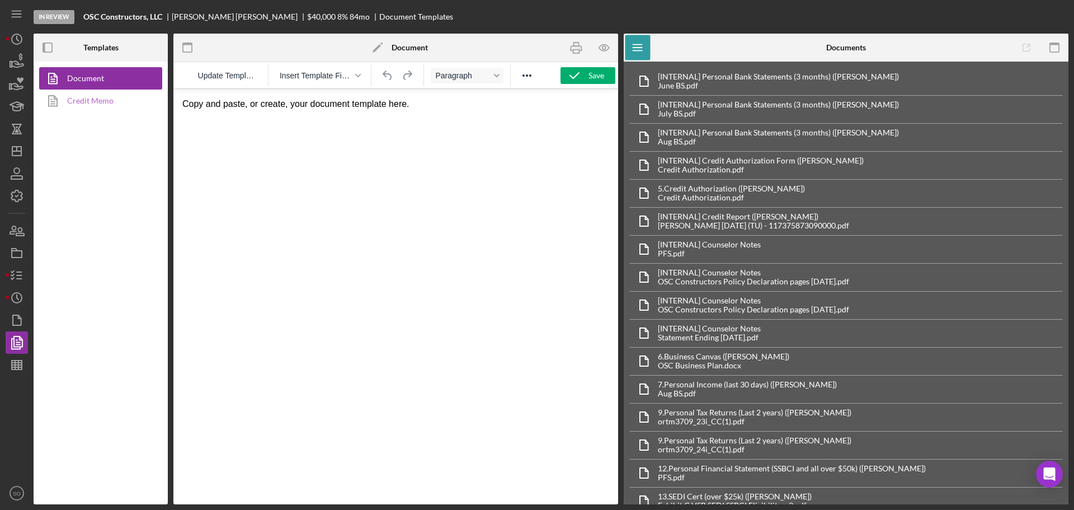
click at [96, 110] on link "Credit Memo" at bounding box center [98, 101] width 118 height 22
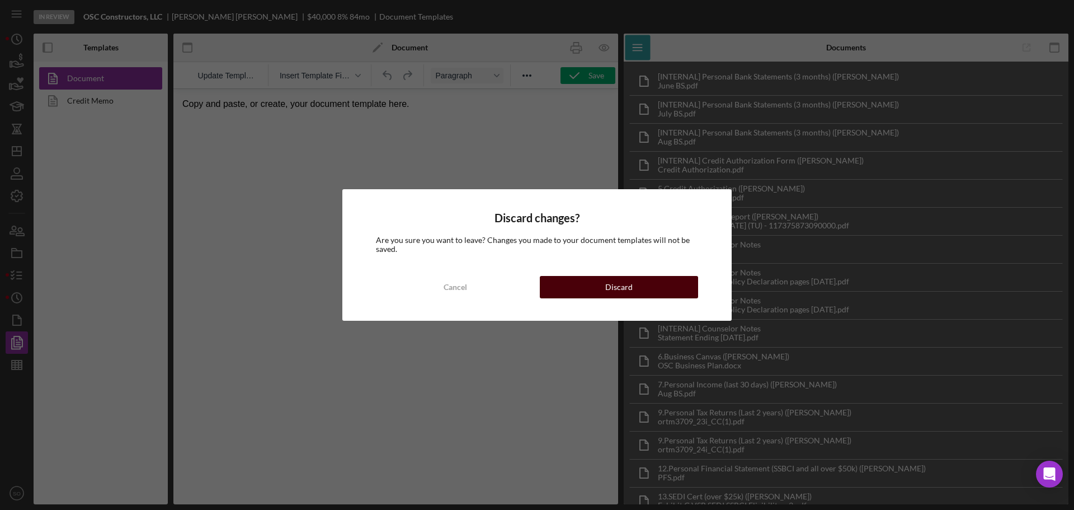
click at [577, 295] on button "Discard" at bounding box center [619, 287] width 158 height 22
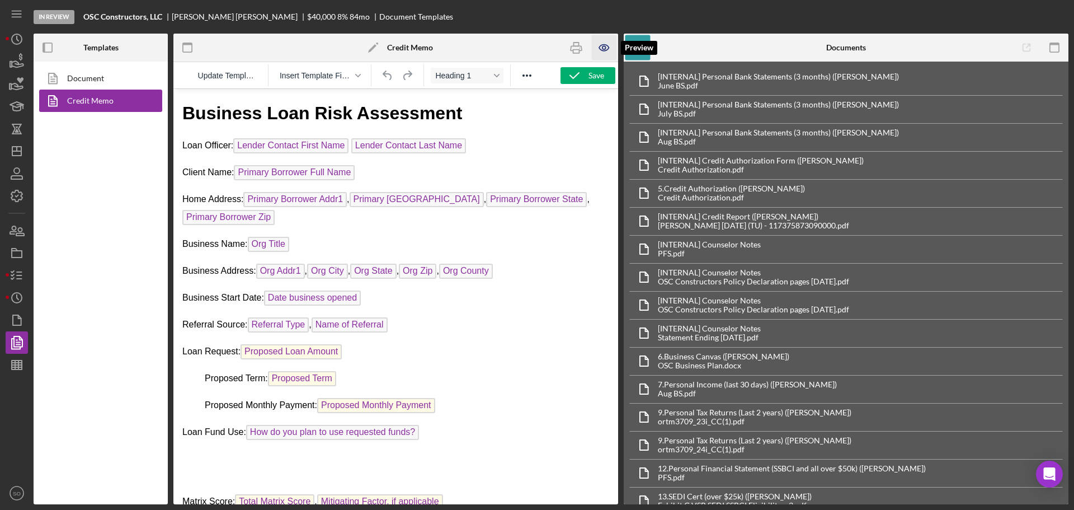
click at [595, 49] on icon "button" at bounding box center [604, 47] width 25 height 25
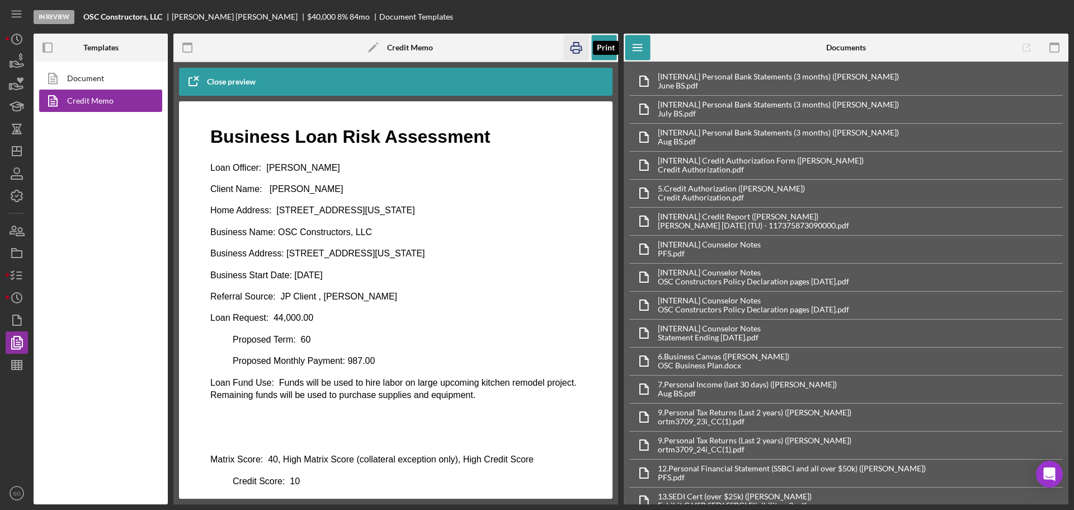
click at [570, 49] on icon "button" at bounding box center [576, 47] width 25 height 25
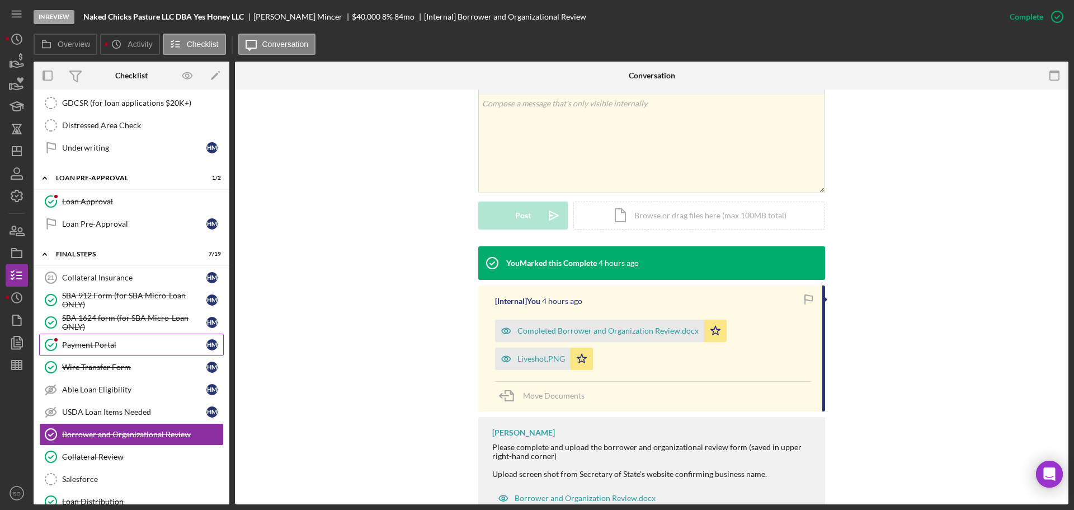
scroll to position [1275, 0]
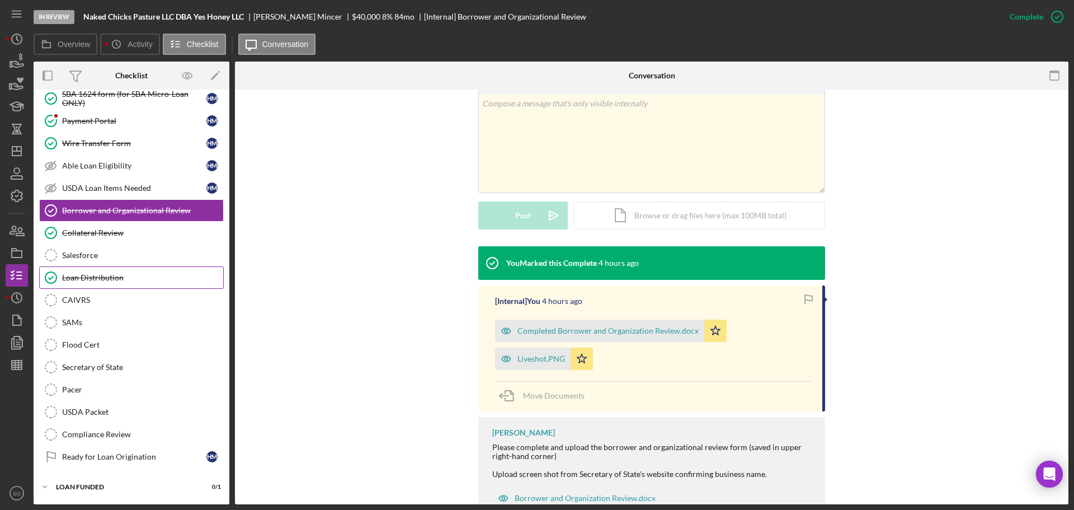
click at [115, 272] on link "Loan Distribution Loan Distribution" at bounding box center [131, 277] width 185 height 22
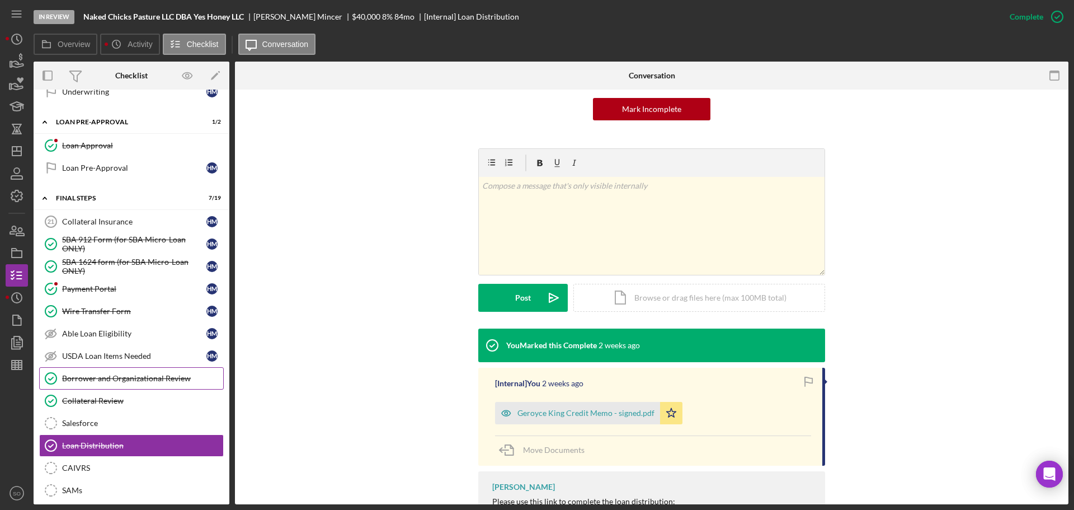
scroll to position [1051, 0]
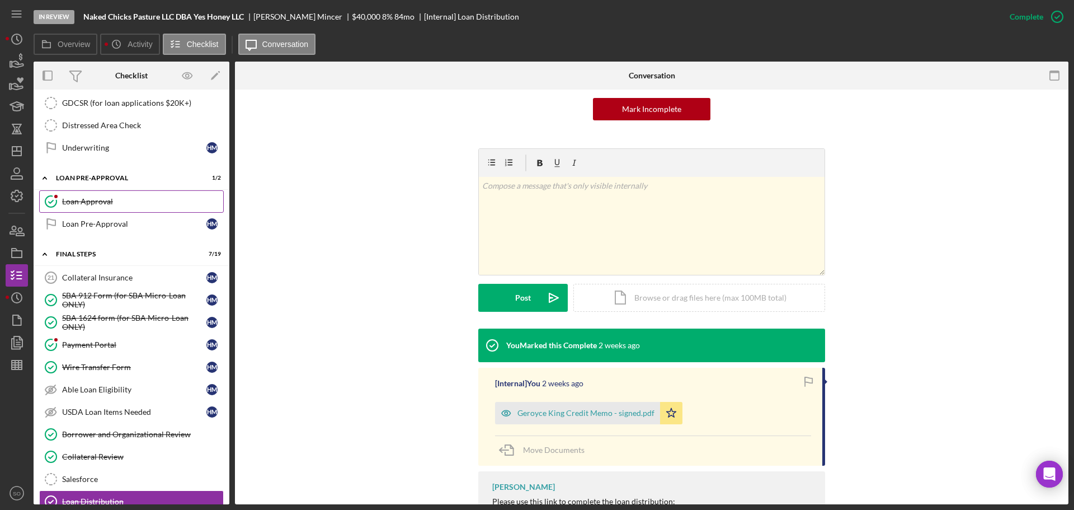
click at [111, 207] on link "Loan Approval Loan Approval" at bounding box center [131, 201] width 185 height 22
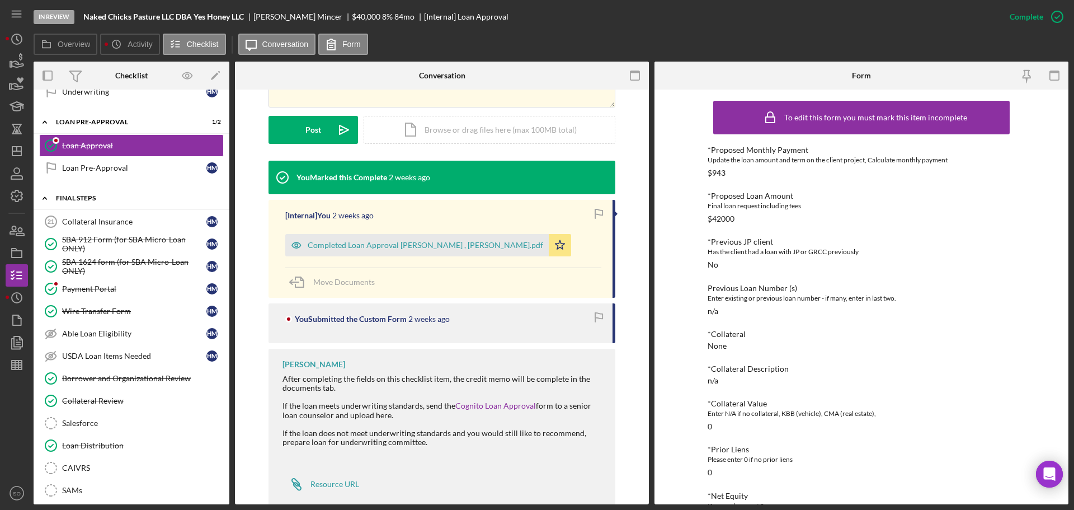
scroll to position [1219, 0]
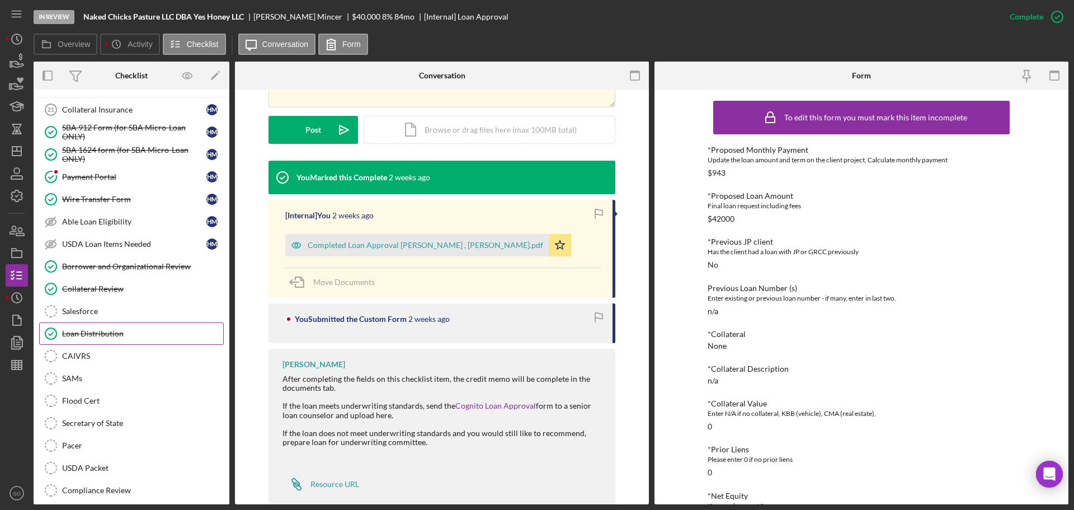
drag, startPoint x: 119, startPoint y: 345, endPoint x: 119, endPoint y: 339, distance: 6.2
click at [119, 345] on link "CAIVRS CAIVRS" at bounding box center [131, 356] width 185 height 22
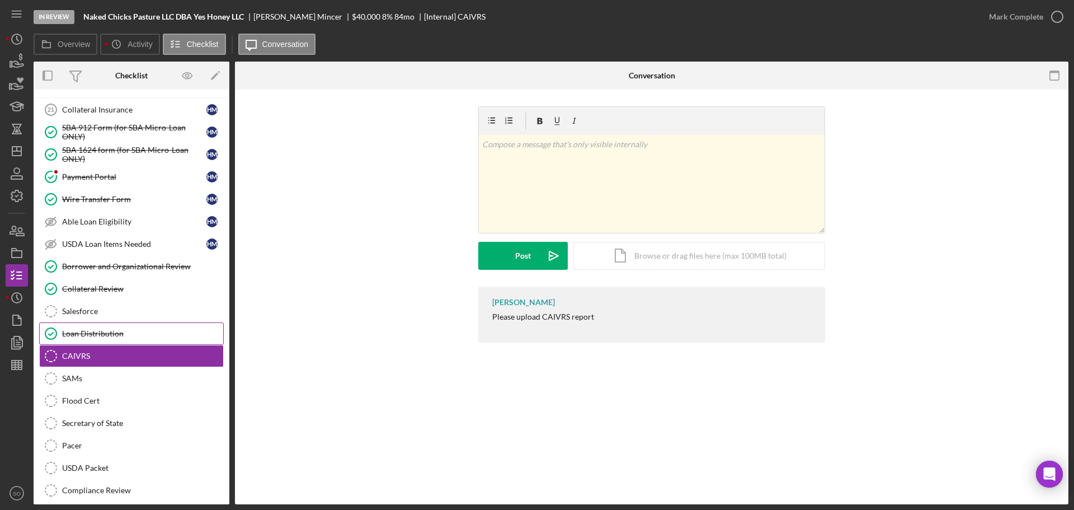
click at [119, 339] on link "Loan Distribution Loan Distribution" at bounding box center [131, 333] width 185 height 22
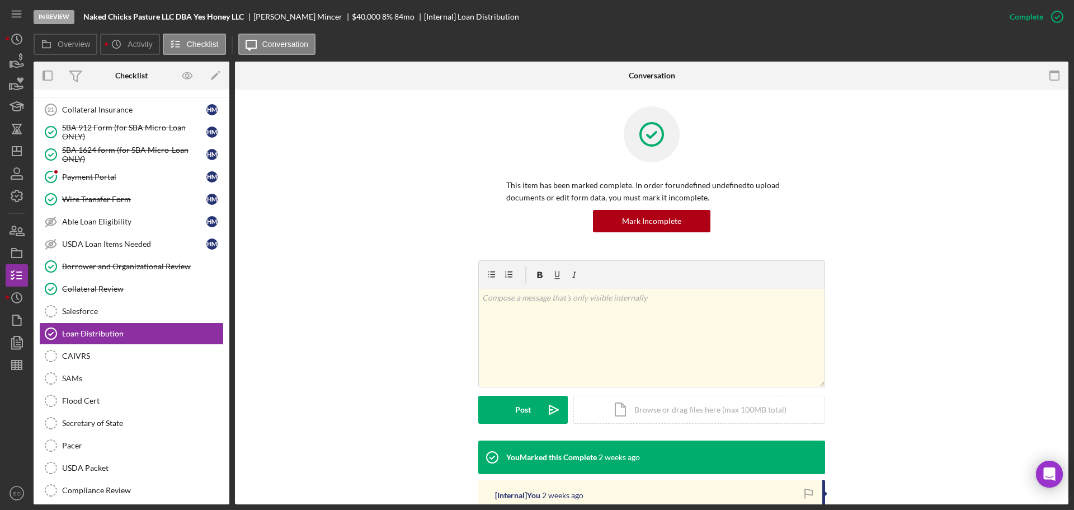
scroll to position [168, 0]
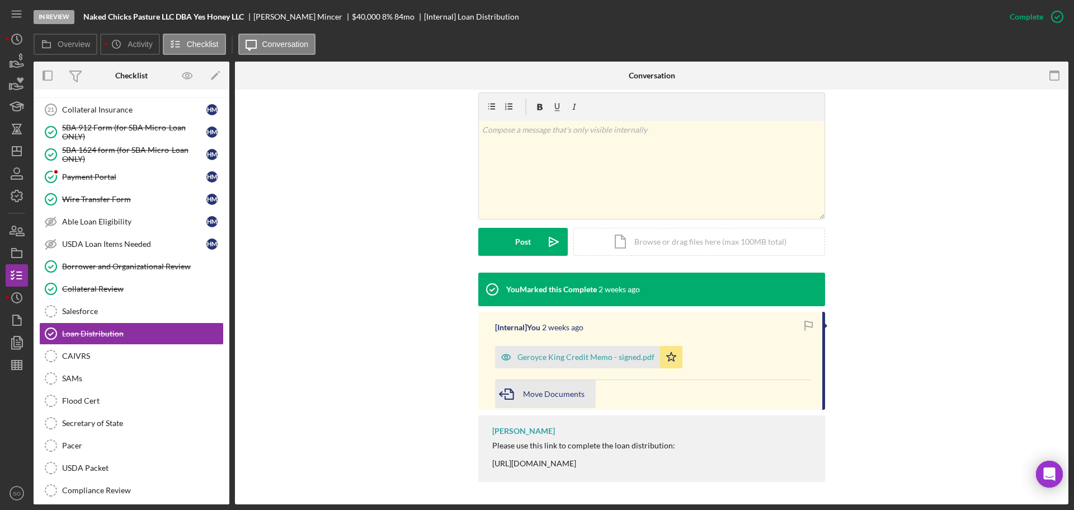
click at [577, 394] on span "Move Documents" at bounding box center [554, 394] width 62 height 10
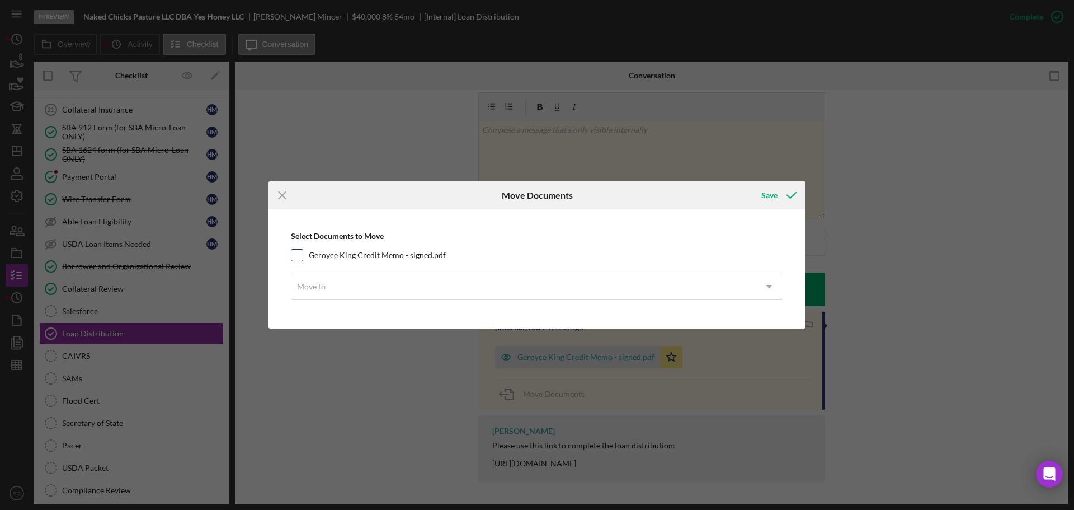
click at [298, 258] on input "Geroyce King Credit Memo - signed.pdf" at bounding box center [297, 255] width 11 height 11
checkbox input "true"
click at [354, 288] on div "Move to" at bounding box center [524, 287] width 464 height 26
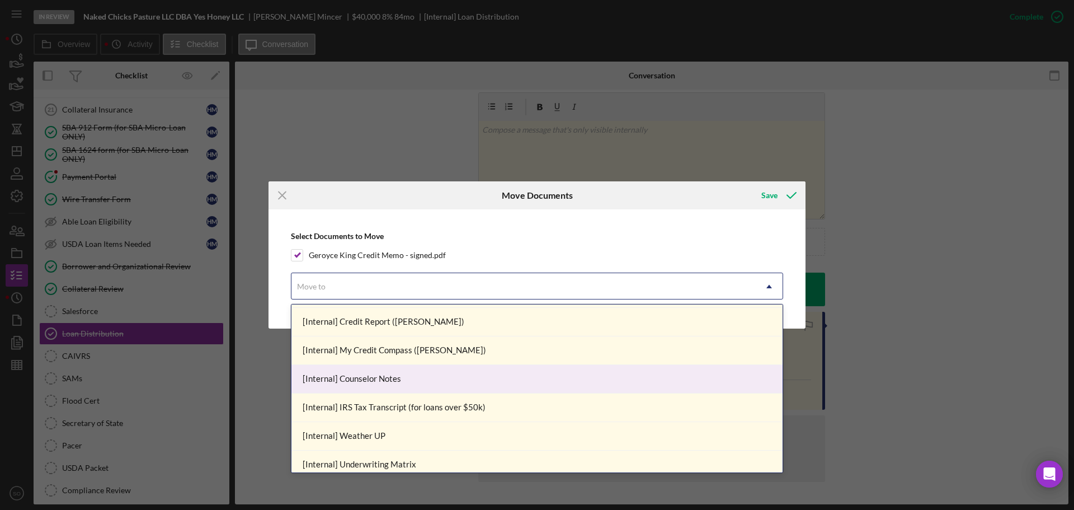
click at [436, 372] on div "[Internal] Counselor Notes" at bounding box center [537, 379] width 491 height 29
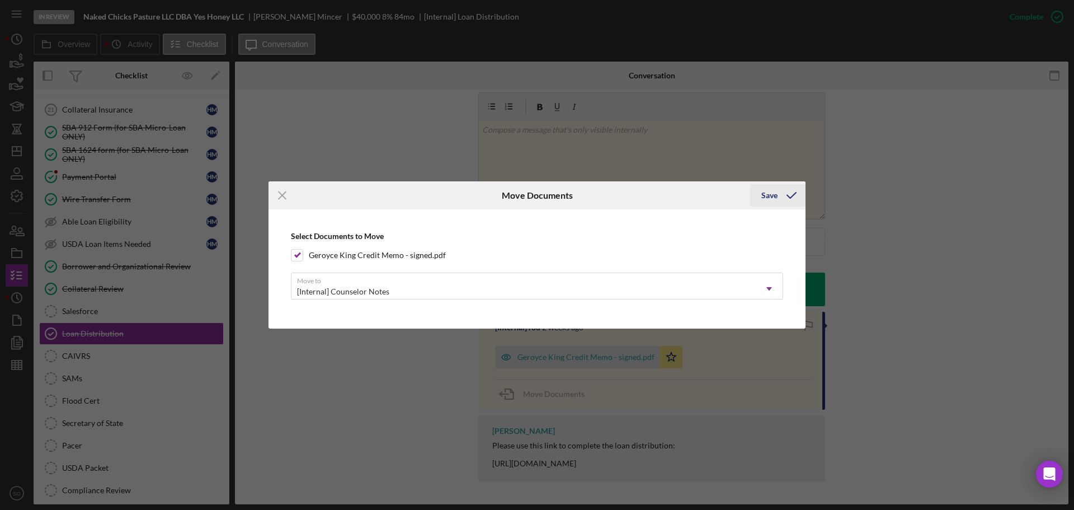
click at [772, 195] on div "Save" at bounding box center [770, 195] width 16 height 22
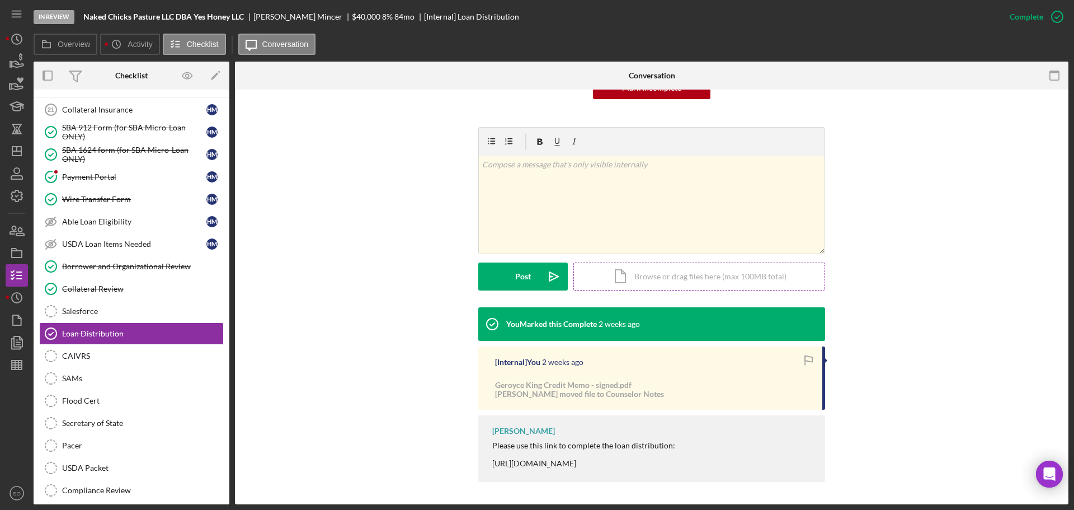
scroll to position [133, 0]
drag, startPoint x: 1003, startPoint y: 13, endPoint x: 1005, endPoint y: 49, distance: 35.9
click at [0, 0] on div "Mark Incomplete" at bounding box center [0, 0] width 0 height 0
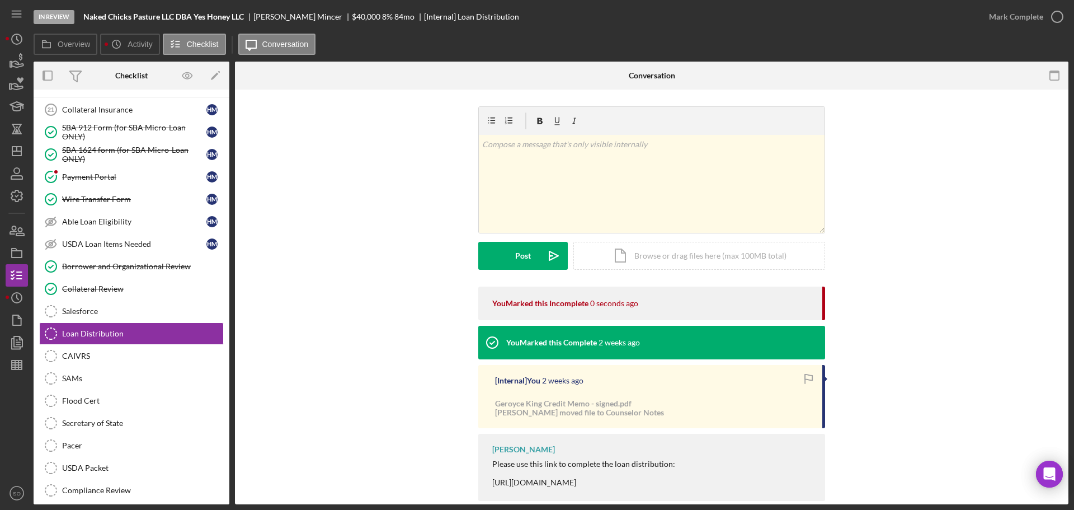
scroll to position [19, 0]
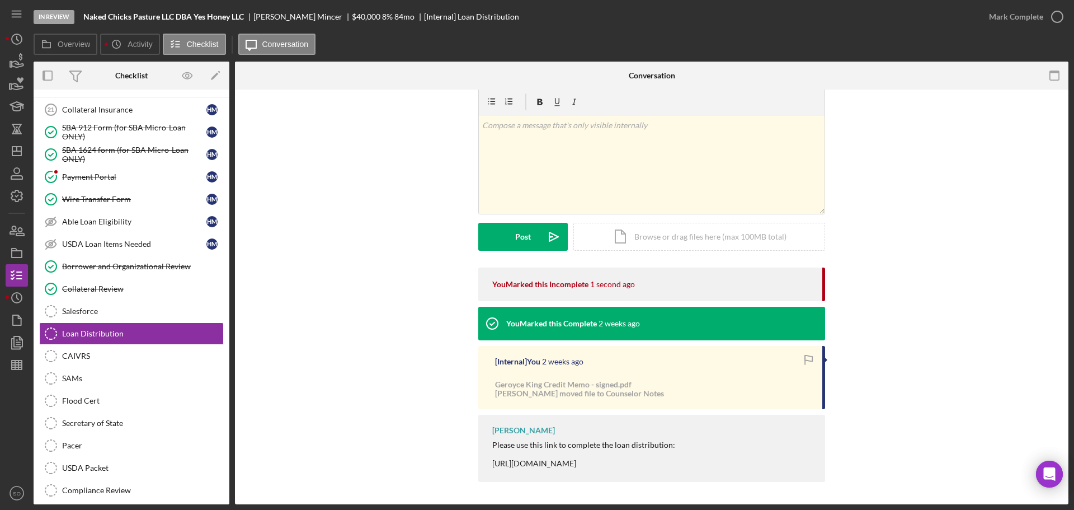
click at [559, 468] on div "Jim Boyle Please use this link to complete the loan distribution: https://www.c…" at bounding box center [651, 448] width 347 height 67
click at [560, 468] on div "Jim Boyle Please use this link to complete the loan distribution: https://www.c…" at bounding box center [651, 448] width 347 height 67
click at [560, 463] on div "Please use this link to complete the loan distribution: [URL][DOMAIN_NAME]" at bounding box center [583, 453] width 183 height 27
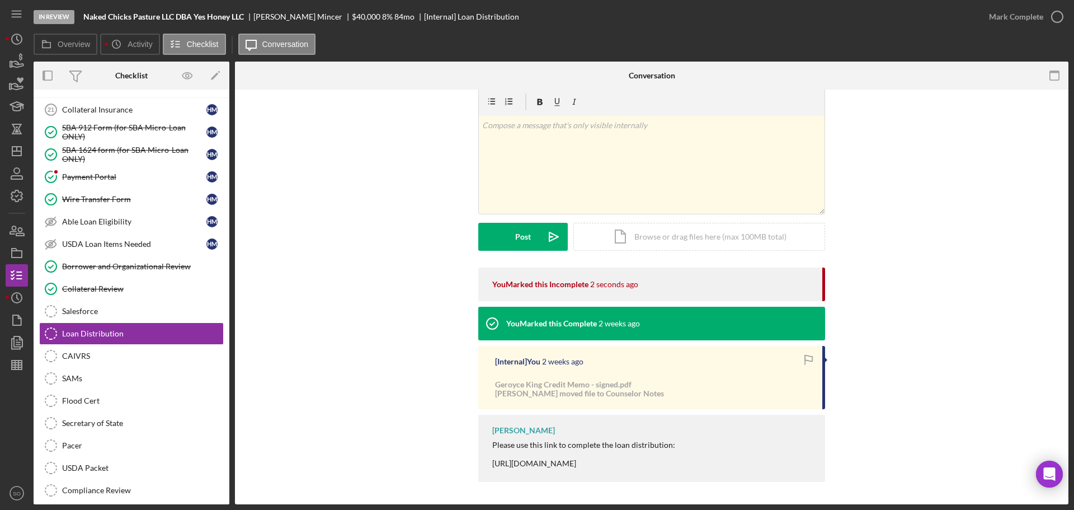
click at [560, 463] on div "Please use this link to complete the loan distribution: [URL][DOMAIN_NAME]" at bounding box center [583, 453] width 183 height 27
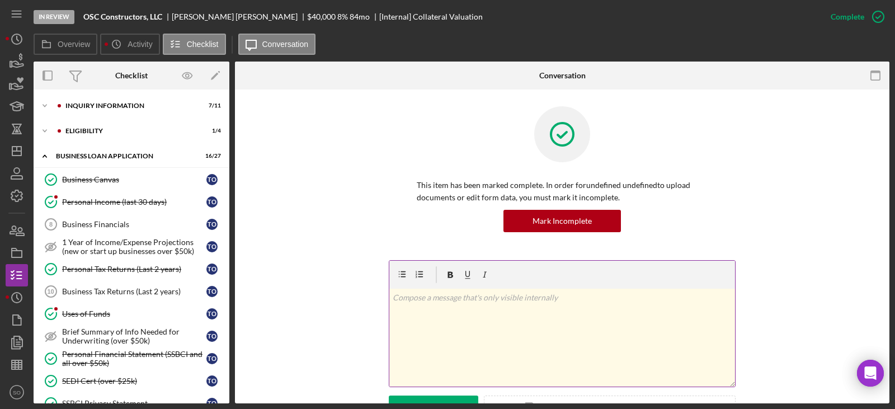
scroll to position [447, 0]
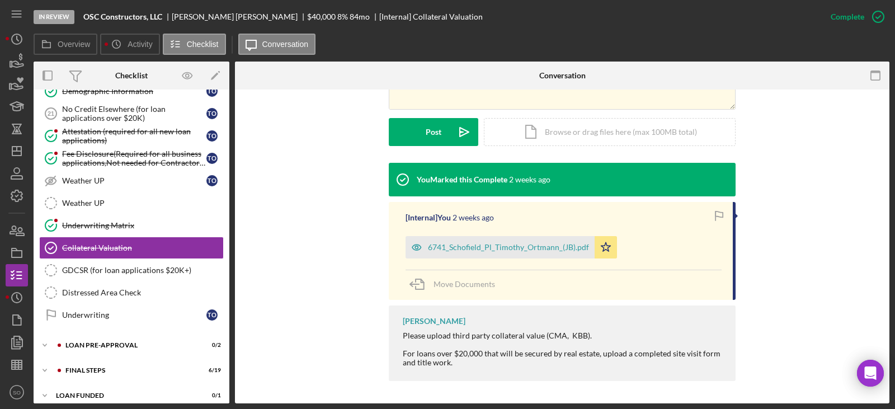
click at [490, 253] on div "6741_Schofield_Pl_Timothy_Ortmann_(JB).pdf" at bounding box center [500, 247] width 189 height 22
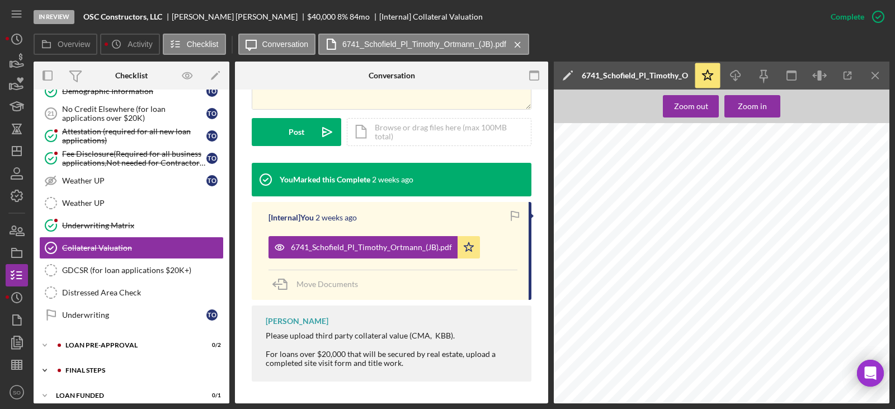
click at [133, 369] on div "FINAL STEPS" at bounding box center [140, 370] width 150 height 7
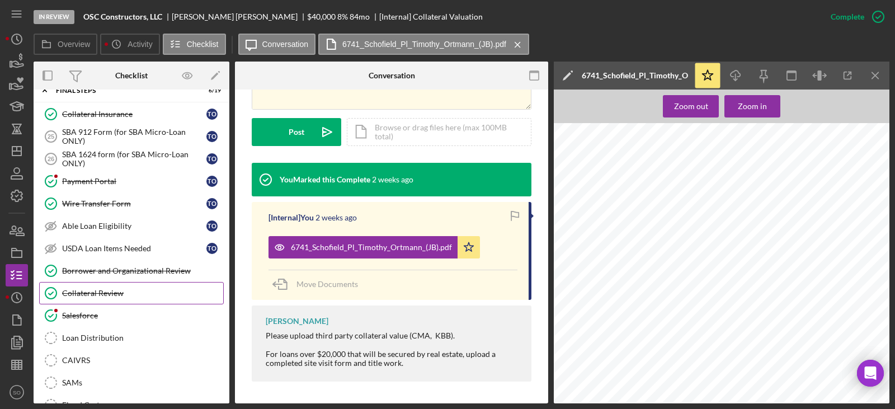
click at [110, 298] on div "Collateral Review" at bounding box center [142, 293] width 161 height 9
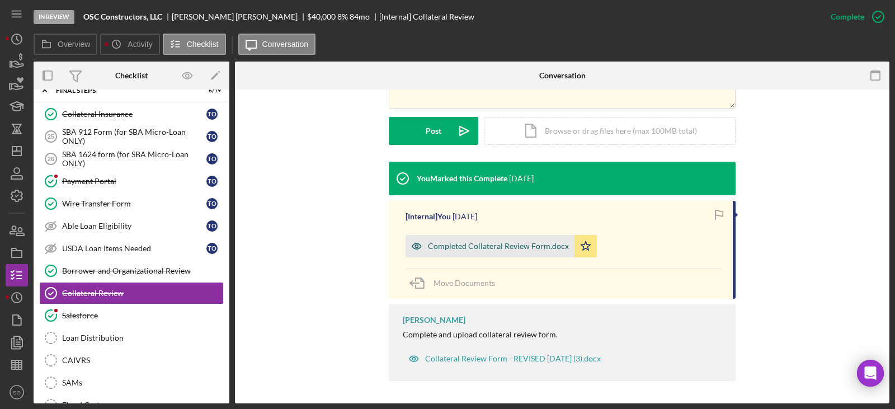
click at [534, 251] on div "Completed Collateral Review Form.docx" at bounding box center [490, 246] width 169 height 22
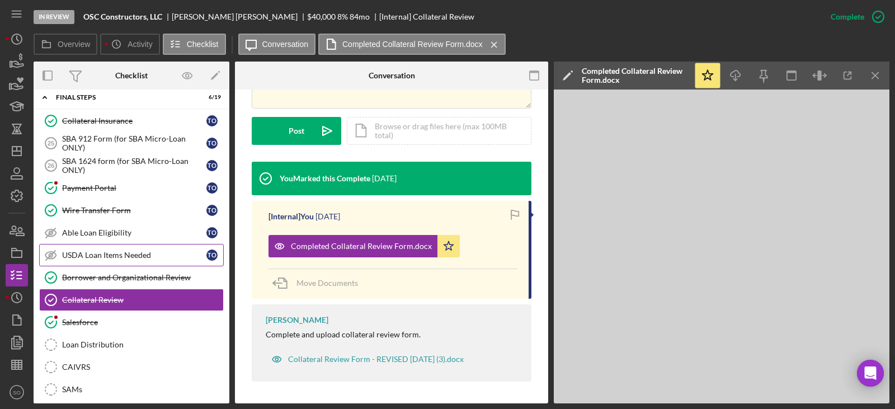
scroll to position [552, 0]
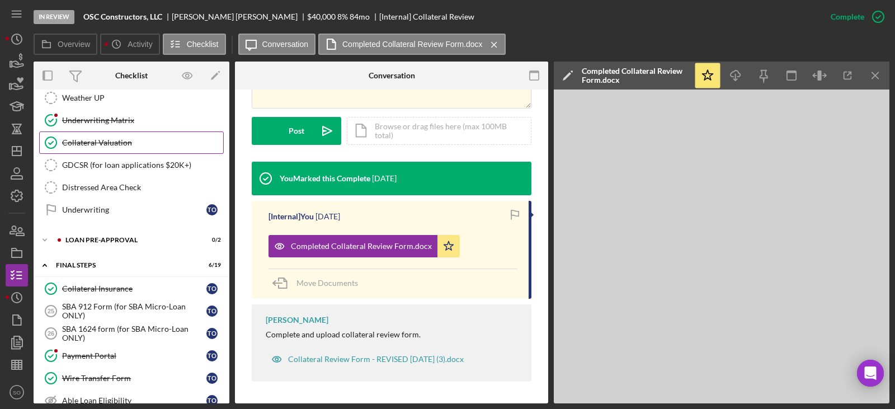
drag, startPoint x: 111, startPoint y: 123, endPoint x: 137, endPoint y: 151, distance: 37.6
click at [111, 123] on div "Underwriting Matrix" at bounding box center [142, 120] width 161 height 9
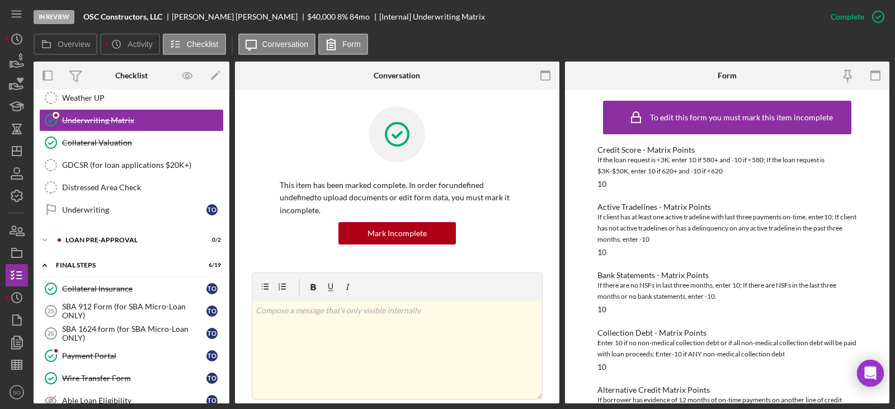
scroll to position [336, 0]
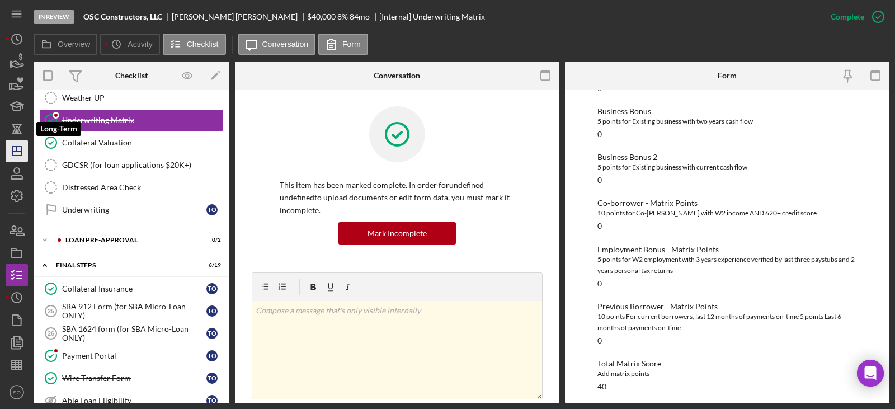
click at [15, 145] on icon "Icon/Dashboard" at bounding box center [17, 151] width 28 height 28
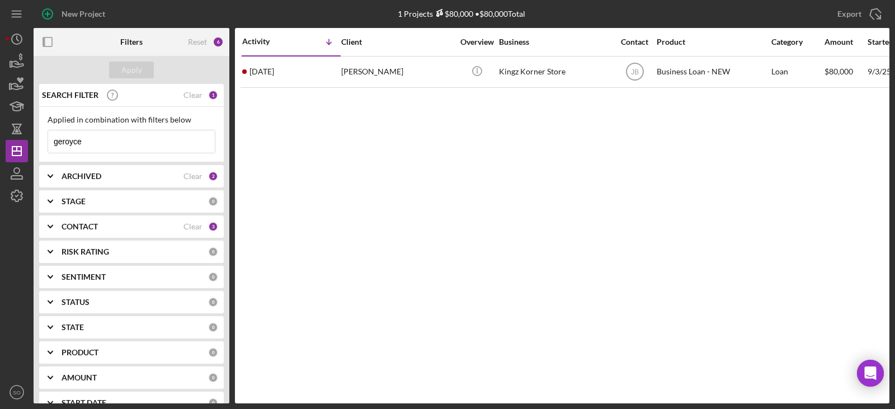
drag, startPoint x: 88, startPoint y: 144, endPoint x: -258, endPoint y: 150, distance: 345.9
click at [0, 150] on html "New Project 1 Projects $80,000 • $80,000 Total geroyce Export Icon/Export Filte…" at bounding box center [447, 204] width 895 height 409
type input "mincer"
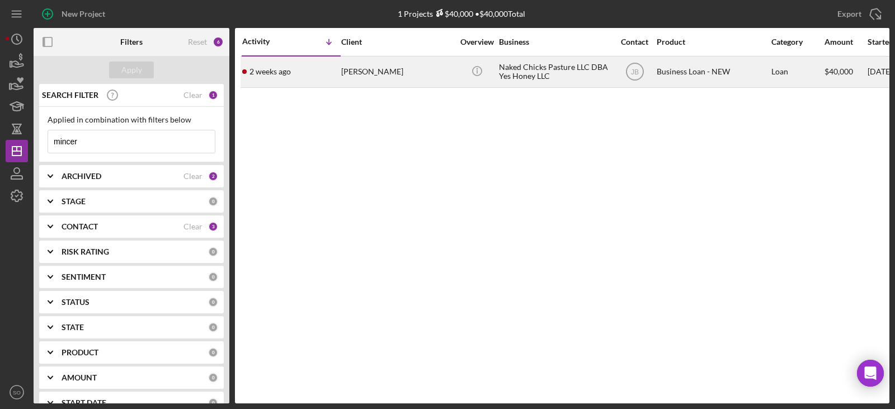
click at [382, 63] on div "[PERSON_NAME]" at bounding box center [397, 72] width 112 height 30
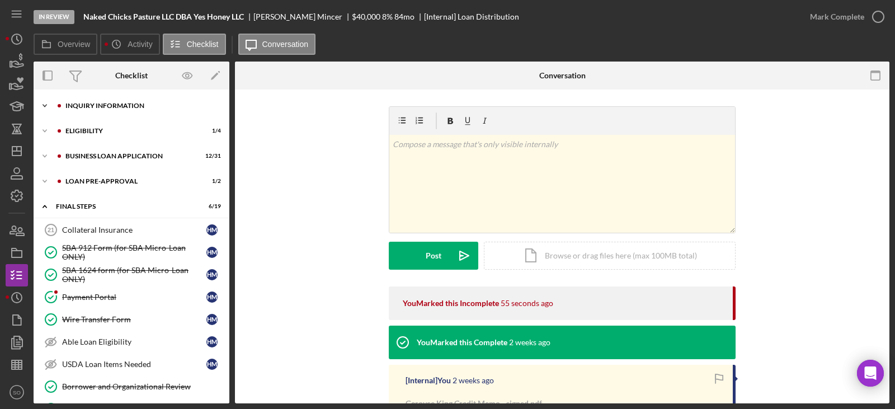
click at [116, 103] on div "INQUIRY INFORMATION" at bounding box center [140, 105] width 150 height 7
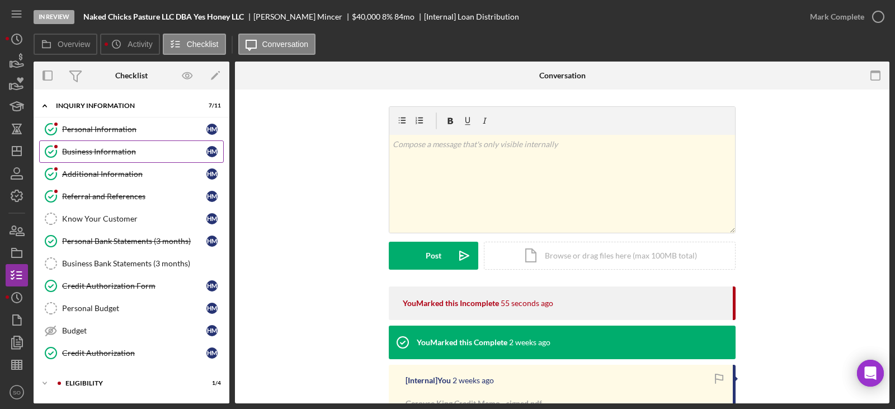
click at [82, 146] on link "Business Information Business Information H M" at bounding box center [131, 151] width 185 height 22
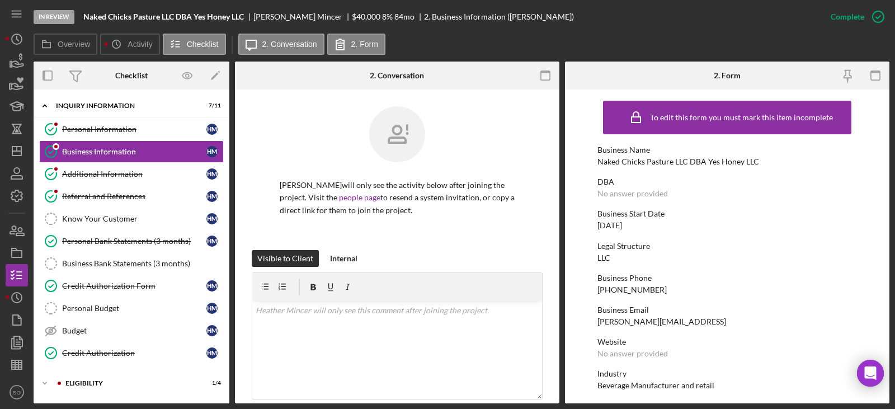
click at [708, 159] on div "Naked Chicks Pasture LLC DBA Yes Honey LLC" at bounding box center [679, 161] width 162 height 9
copy div "Naked Chicks Pasture LLC DBA Yes Honey LLC"
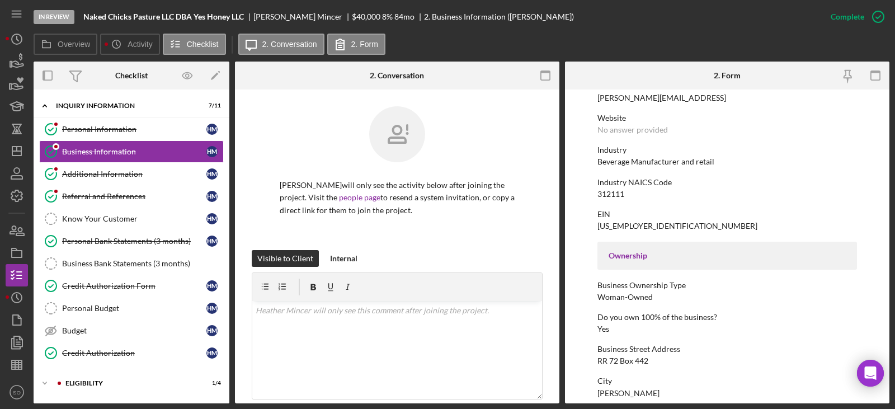
scroll to position [280, 0]
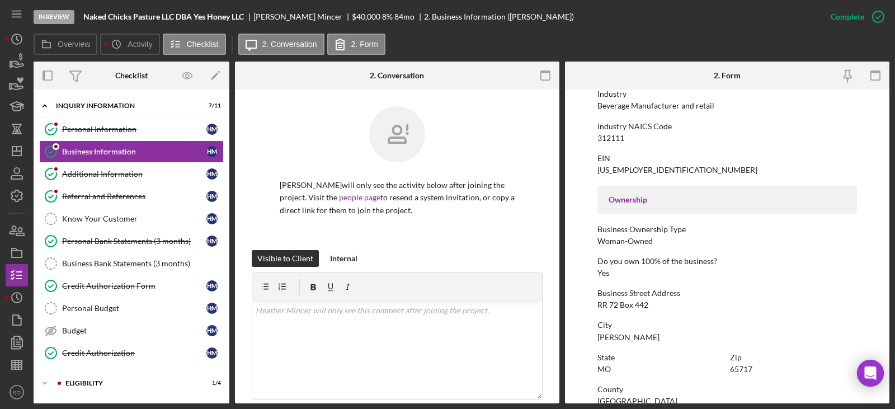
click at [633, 306] on div "RR 72 Box 442" at bounding box center [623, 304] width 51 height 9
copy div "RR 72 Box 442"
click at [605, 333] on div "[PERSON_NAME]" at bounding box center [629, 337] width 62 height 9
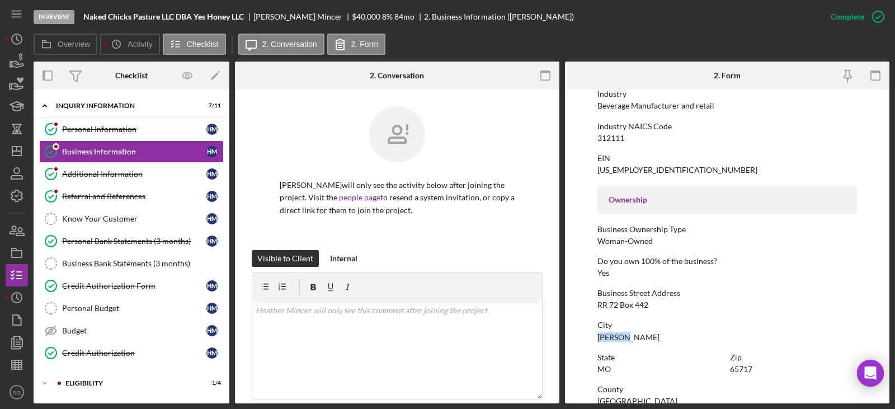
click at [605, 333] on div "[PERSON_NAME]" at bounding box center [629, 337] width 62 height 9
copy div "[PERSON_NAME]"
click at [744, 370] on div "65717" at bounding box center [741, 369] width 22 height 9
copy div "65717"
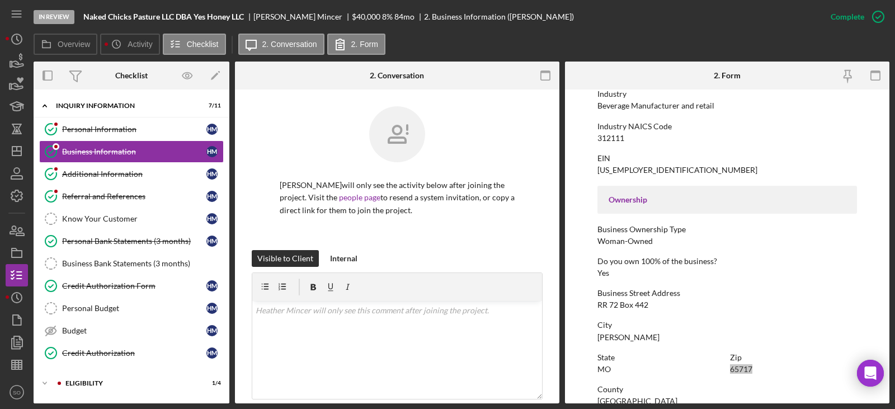
scroll to position [336, 0]
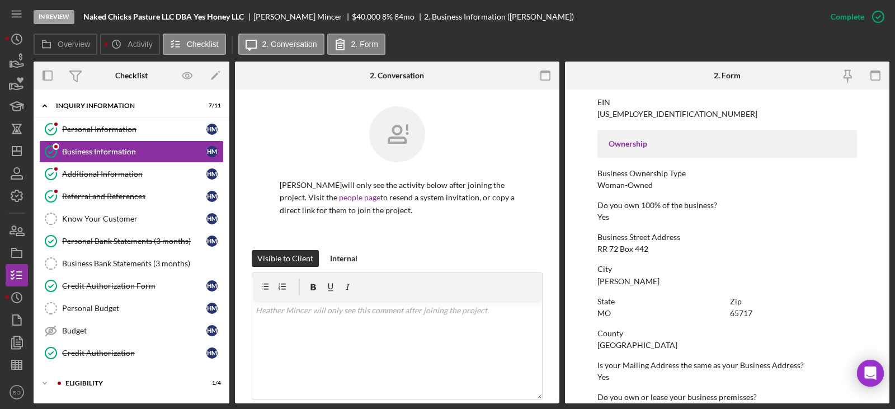
click at [627, 344] on div "[GEOGRAPHIC_DATA]" at bounding box center [638, 345] width 80 height 9
drag, startPoint x: 627, startPoint y: 344, endPoint x: 635, endPoint y: 351, distance: 9.9
click at [635, 351] on div "To edit this form you must mark this item incomplete Business Name Naked Chicks…" at bounding box center [728, 175] width 260 height 833
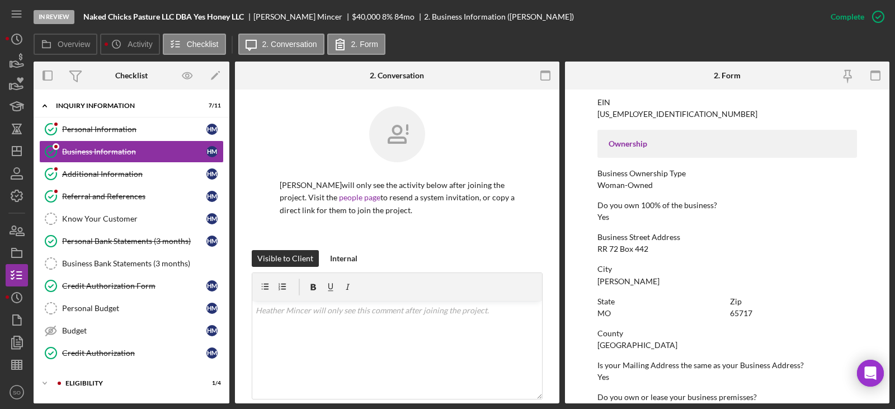
click at [633, 349] on div "[GEOGRAPHIC_DATA]" at bounding box center [638, 345] width 80 height 9
copy div "[GEOGRAPHIC_DATA]"
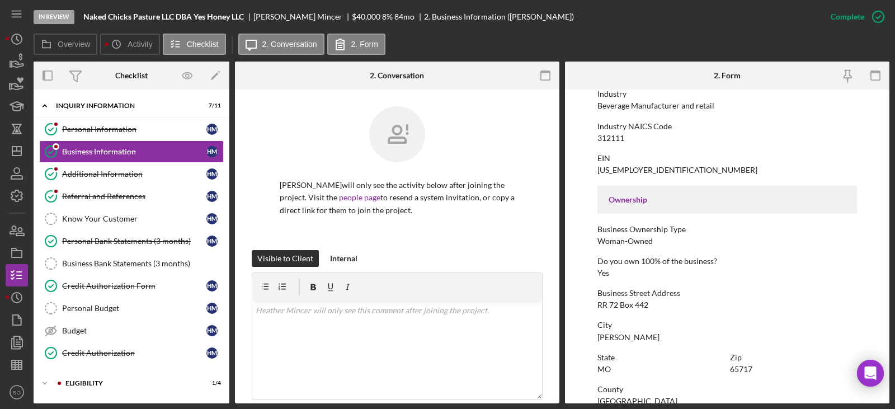
click at [639, 105] on div "Beverage Manufacturer and retail" at bounding box center [656, 105] width 117 height 9
copy div "Beverage Manufacturer and retail"
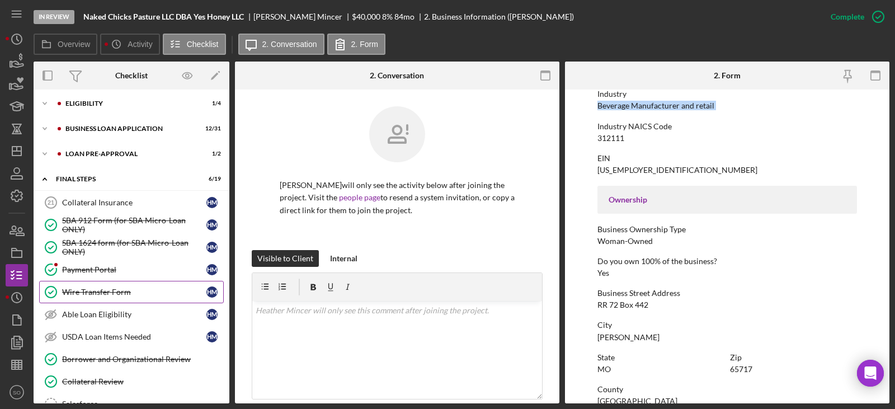
click at [106, 292] on div "Wire Transfer Form" at bounding box center [134, 292] width 144 height 9
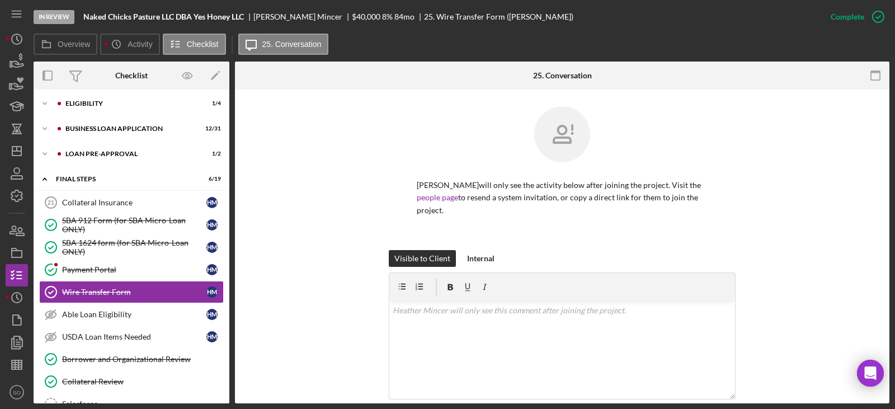
scroll to position [224, 0]
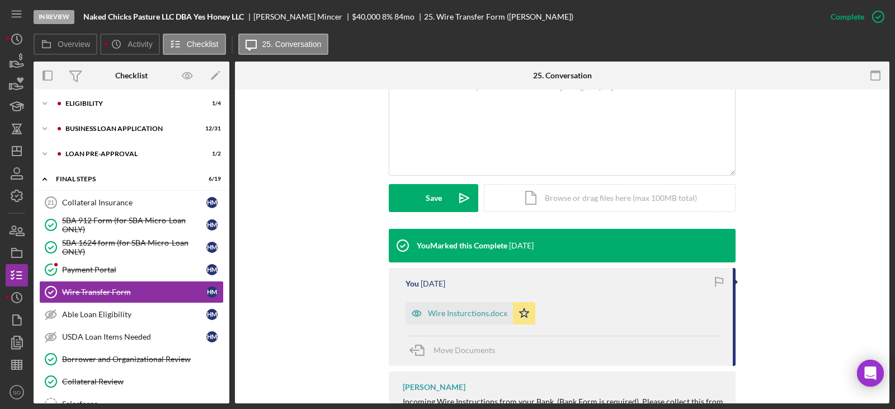
drag, startPoint x: 480, startPoint y: 310, endPoint x: 501, endPoint y: 318, distance: 22.7
click at [482, 312] on div "Wire Insturctions.docx" at bounding box center [467, 313] width 79 height 9
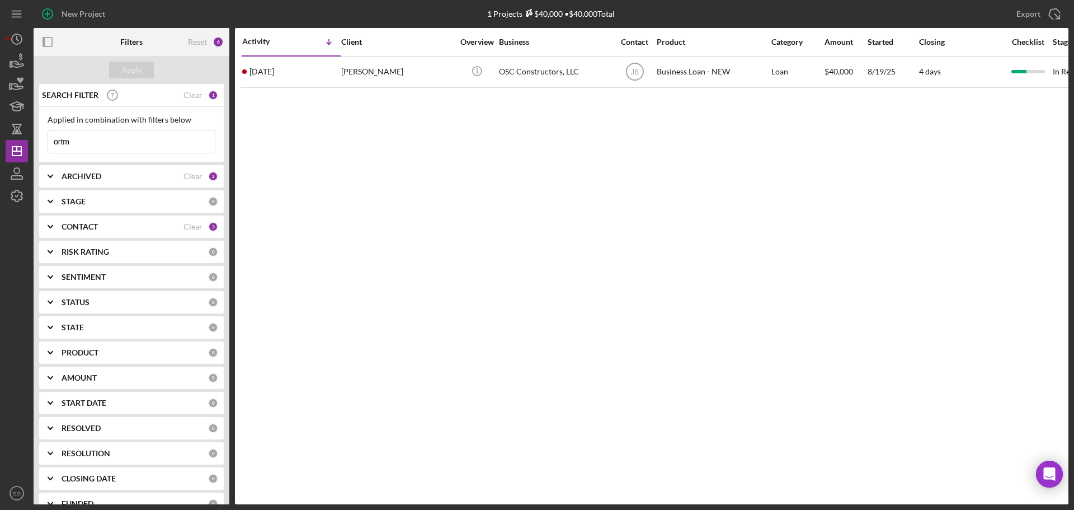
drag, startPoint x: 106, startPoint y: 140, endPoint x: 0, endPoint y: 161, distance: 107.9
click at [0, 161] on div "New Project 1 Projects $40,000 • $40,000 Total ortm Export Icon/Export Filters …" at bounding box center [537, 255] width 1074 height 510
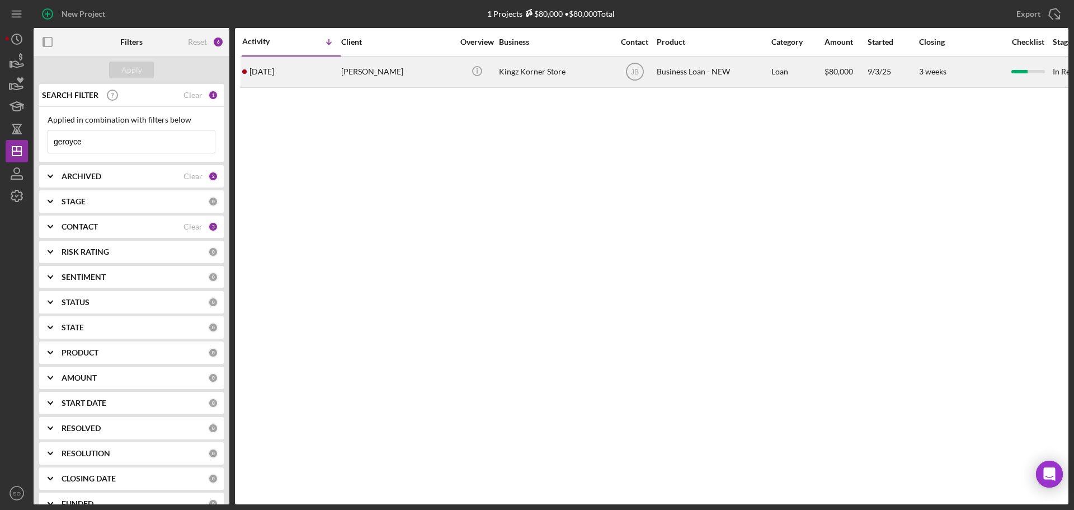
type input "geroyce"
click at [356, 63] on div "Geroyce King" at bounding box center [397, 72] width 112 height 30
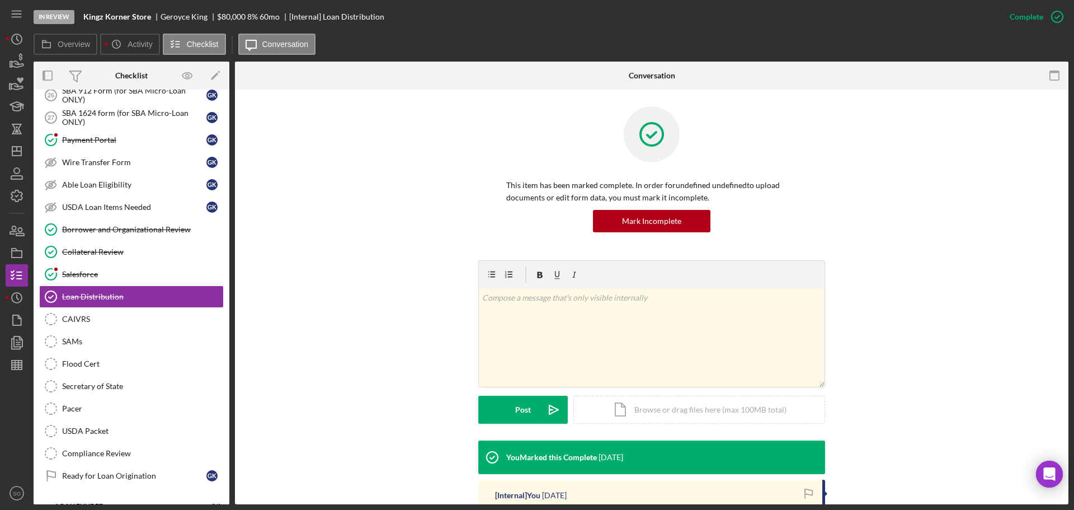
scroll to position [176, 0]
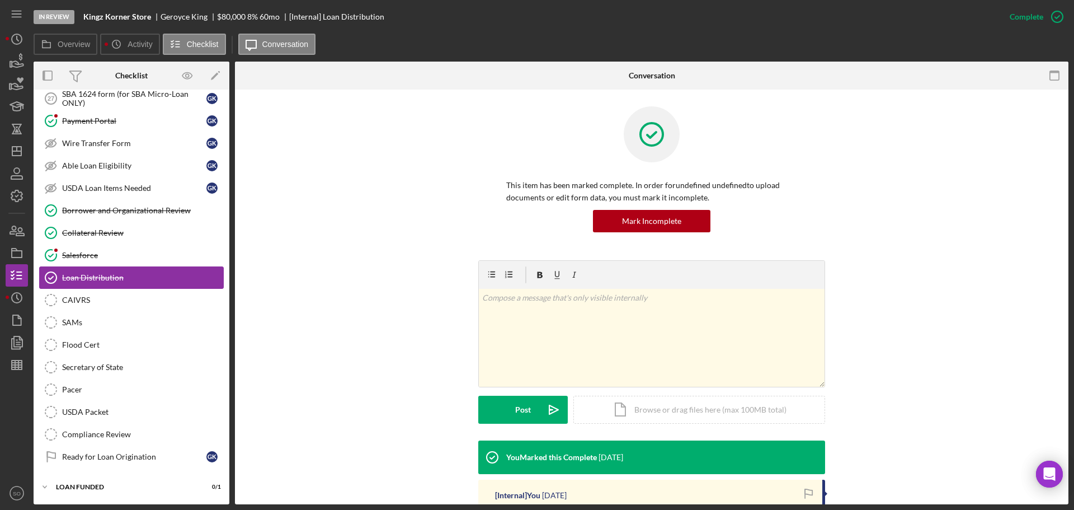
click at [121, 281] on div "Loan Distribution" at bounding box center [142, 277] width 161 height 9
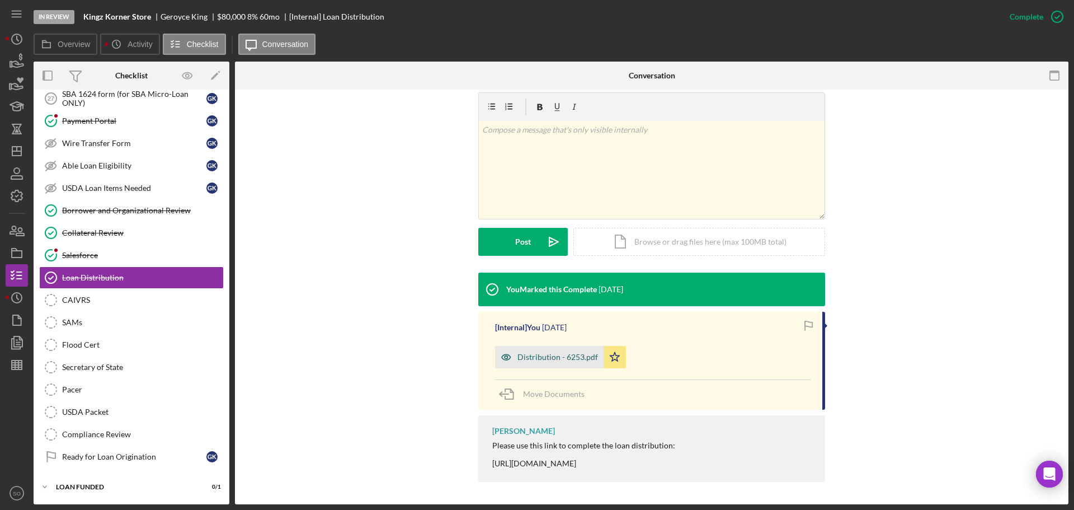
click at [562, 361] on div "Distribution - 6253.pdf" at bounding box center [558, 357] width 81 height 9
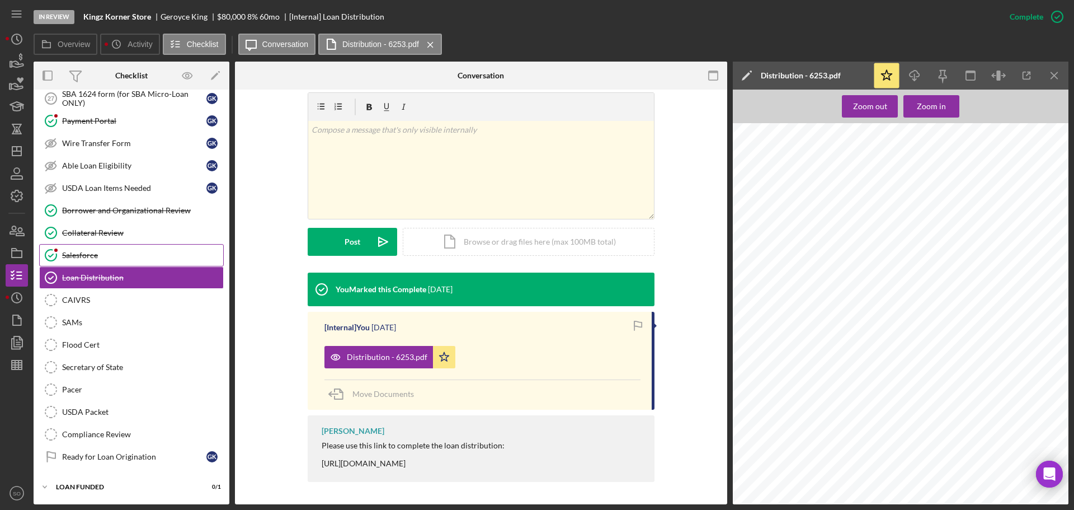
scroll to position [0, 0]
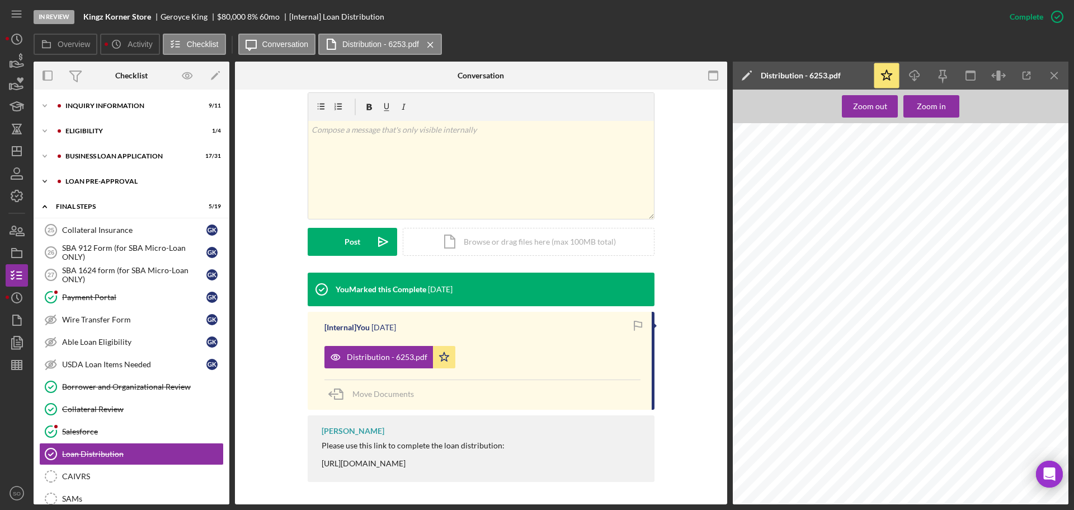
click at [116, 181] on div "LOAN PRE-APPROVAL" at bounding box center [140, 181] width 150 height 7
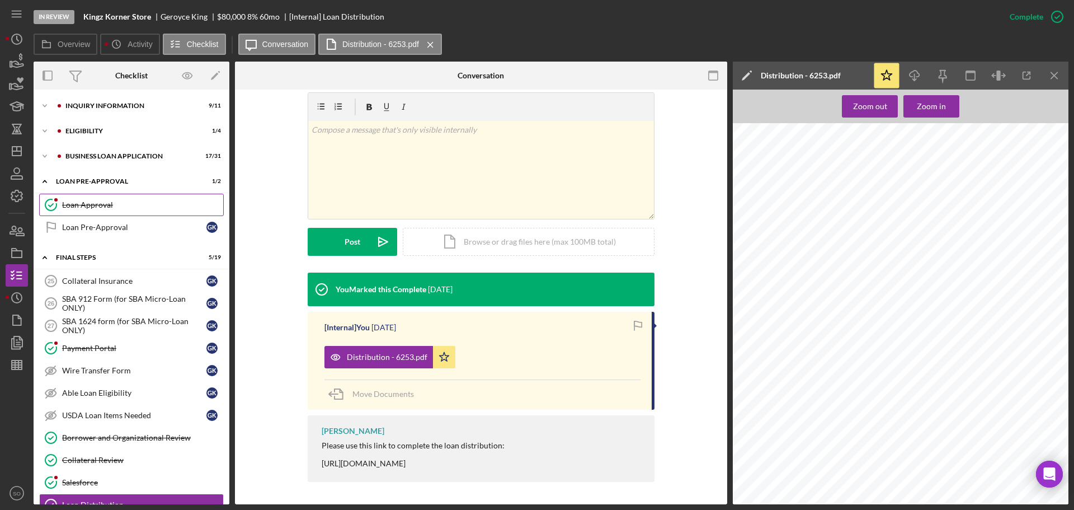
click at [123, 203] on div "Loan Approval" at bounding box center [142, 204] width 161 height 9
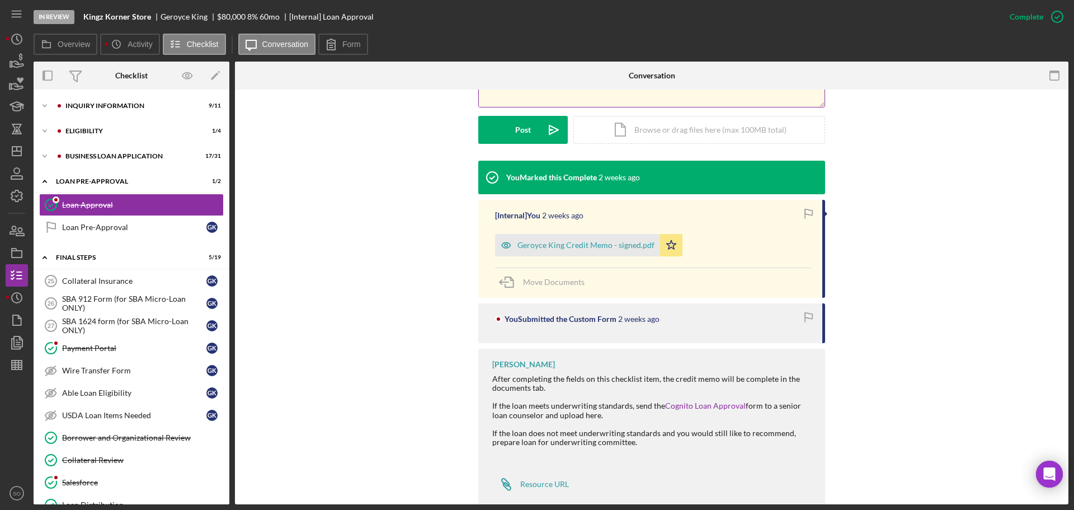
scroll to position [304, 0]
